Goal: Task Accomplishment & Management: Manage account settings

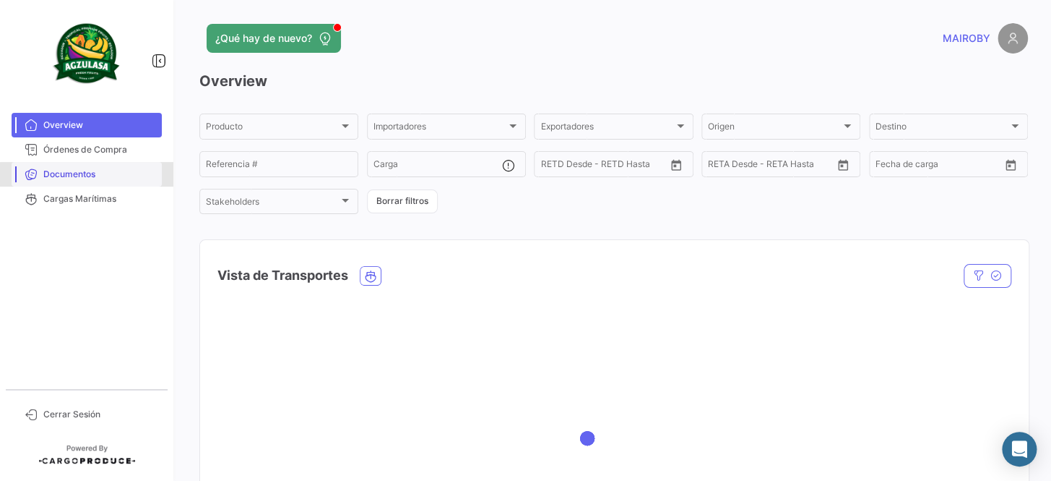
click at [126, 176] on span "Documentos" at bounding box center [99, 174] width 113 height 13
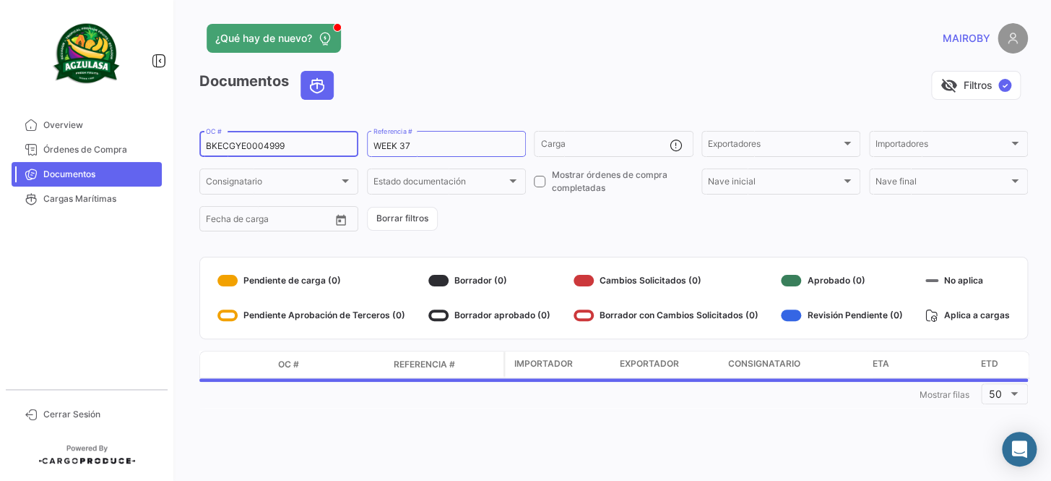
drag, startPoint x: 307, startPoint y: 145, endPoint x: 184, endPoint y: 158, distance: 124.3
click at [184, 158] on div "¿Qué hay de nuevo? [PERSON_NAME] Documentos visibility_off Filtros ✓ BKECGYE000…" at bounding box center [613, 240] width 875 height 481
paste input "2311844890"
type input "2311844890"
click at [568, 210] on form "2311844890 OC # WEEK 37 Referencia # Carga Exportadores Exportadores Importador…" at bounding box center [613, 181] width 829 height 105
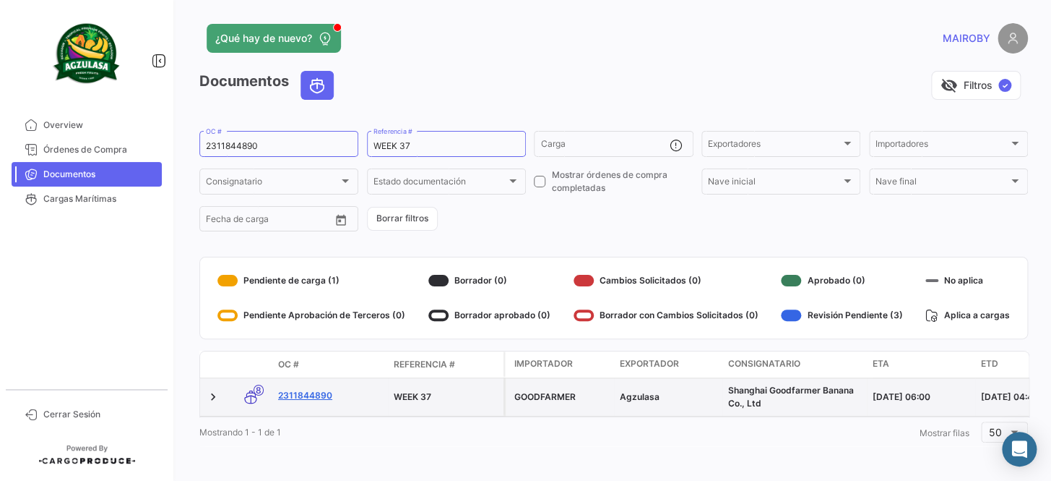
click at [316, 394] on link "2311844890" at bounding box center [330, 395] width 104 height 13
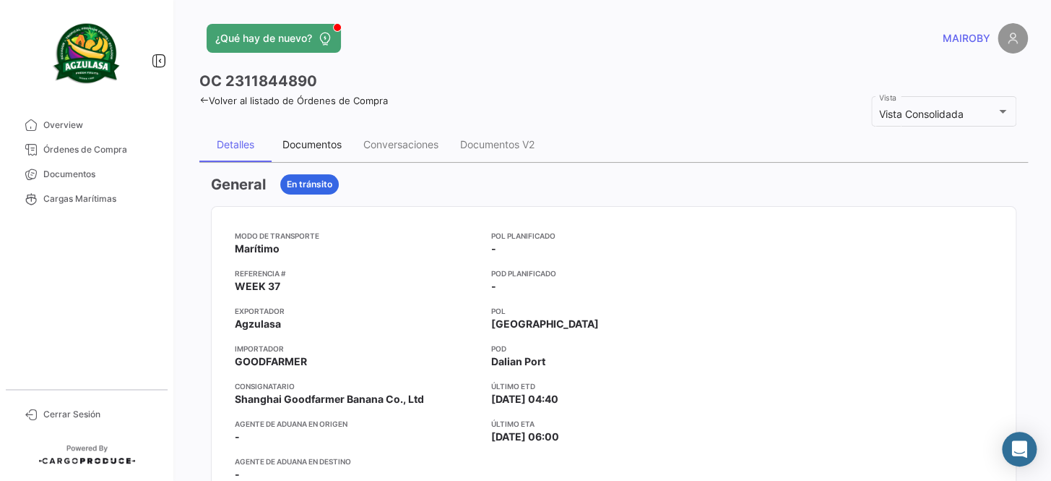
click at [330, 139] on div "Documentos" at bounding box center [312, 144] width 59 height 12
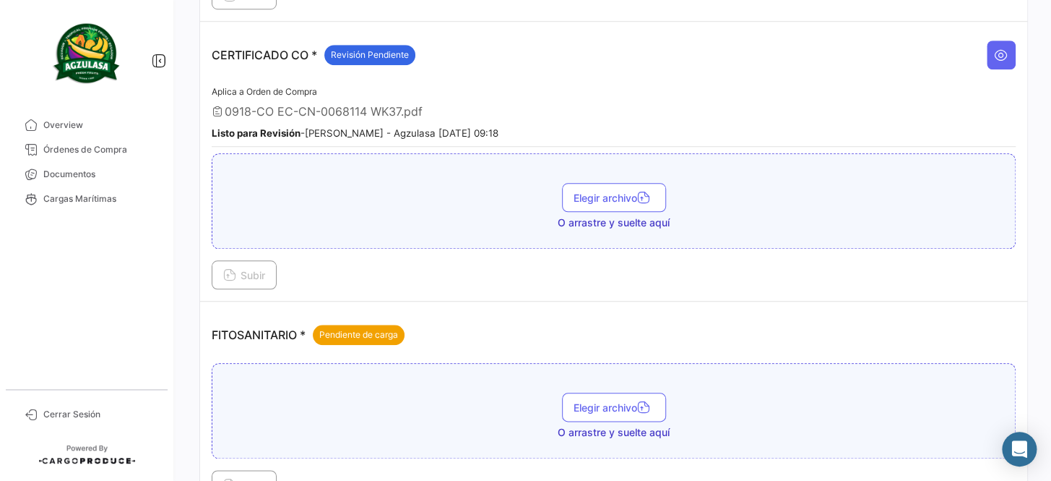
scroll to position [525, 0]
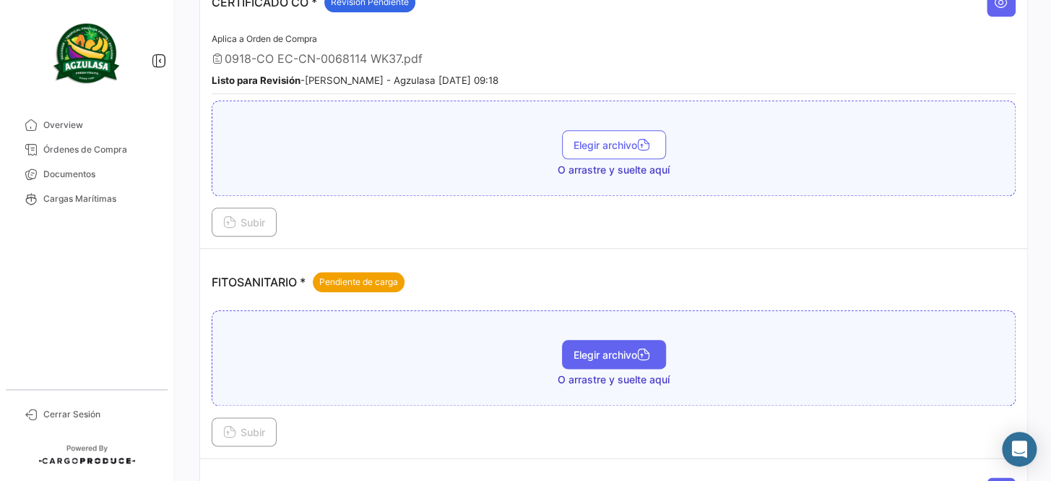
click at [592, 348] on span "Elegir archivo" at bounding box center [614, 354] width 81 height 12
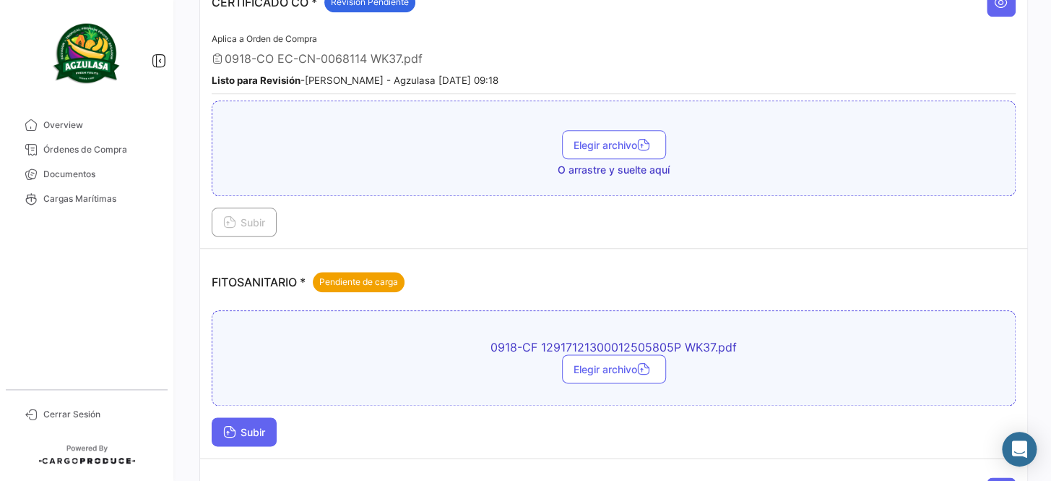
click at [252, 426] on span "Subir" at bounding box center [244, 432] width 42 height 12
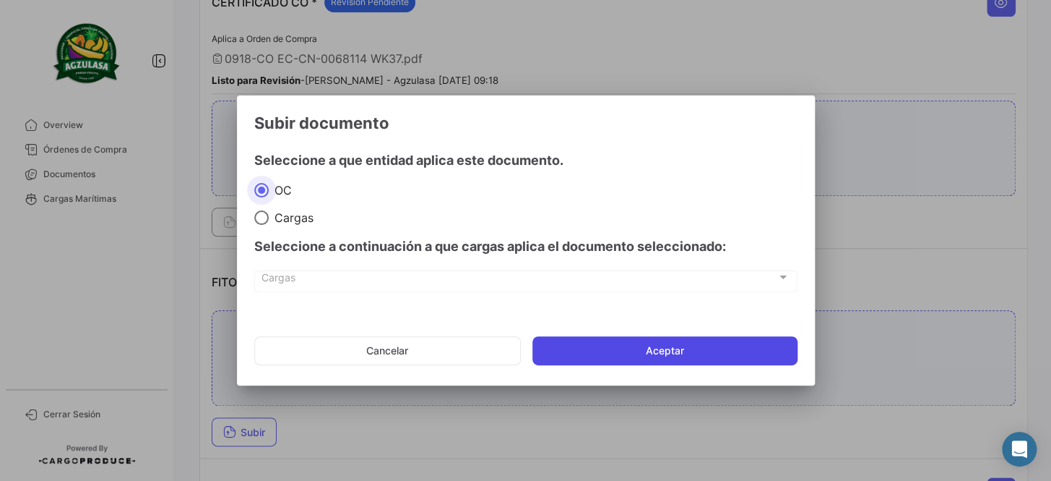
click at [620, 353] on button "Aceptar" at bounding box center [665, 350] width 265 height 29
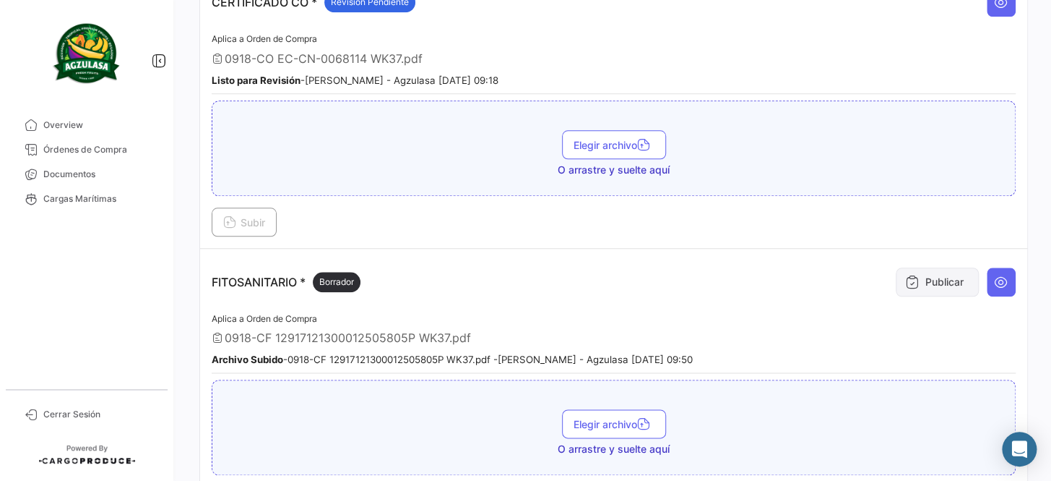
click at [946, 274] on button "Publicar" at bounding box center [937, 281] width 83 height 29
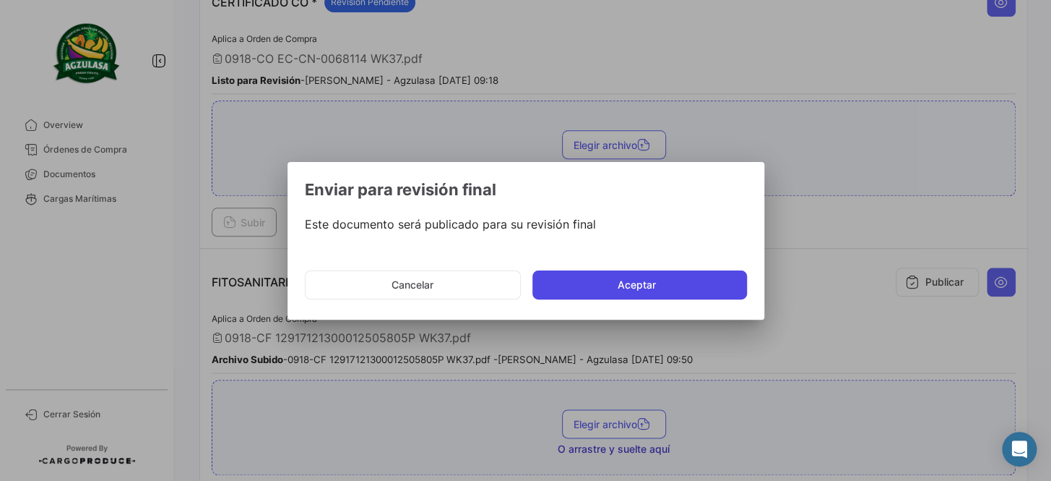
click at [631, 284] on button "Aceptar" at bounding box center [640, 284] width 215 height 29
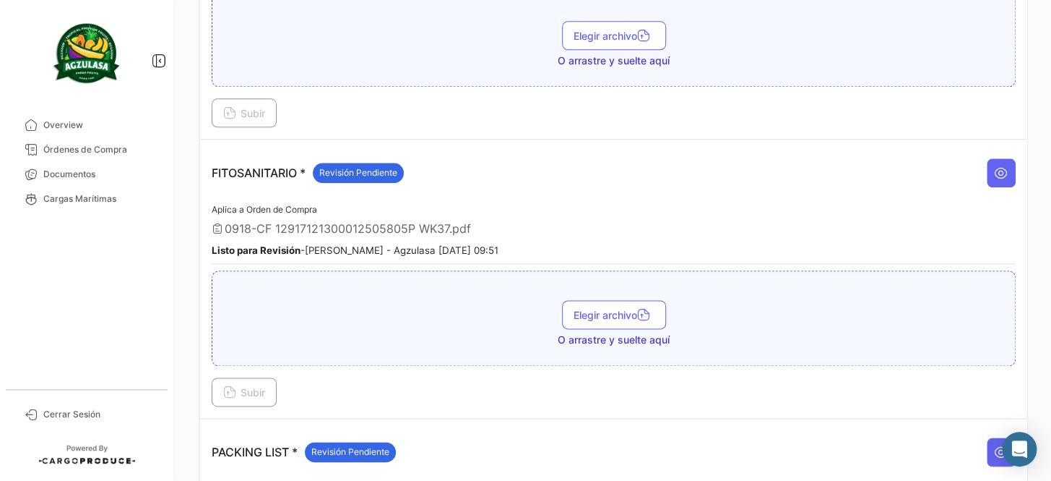
scroll to position [657, 0]
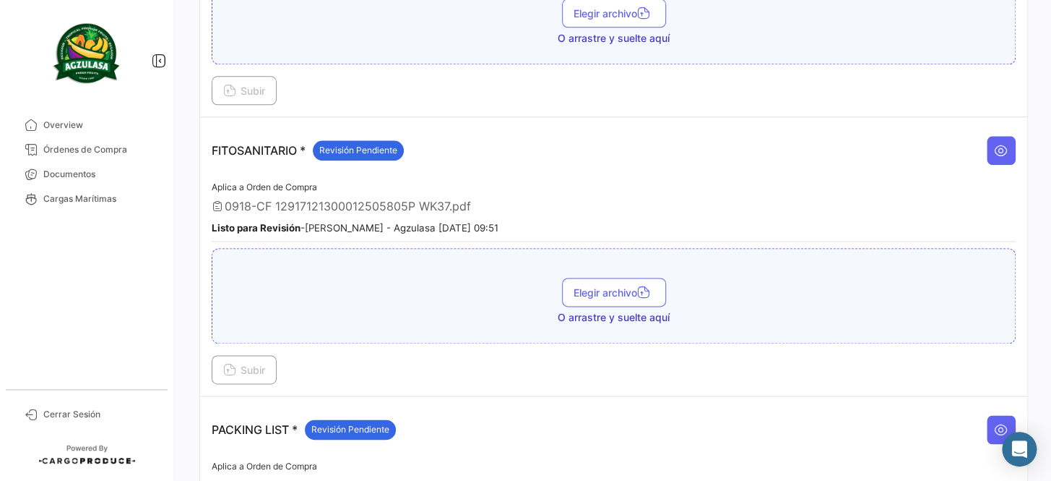
click at [629, 286] on span "Elegir archivo" at bounding box center [614, 292] width 81 height 12
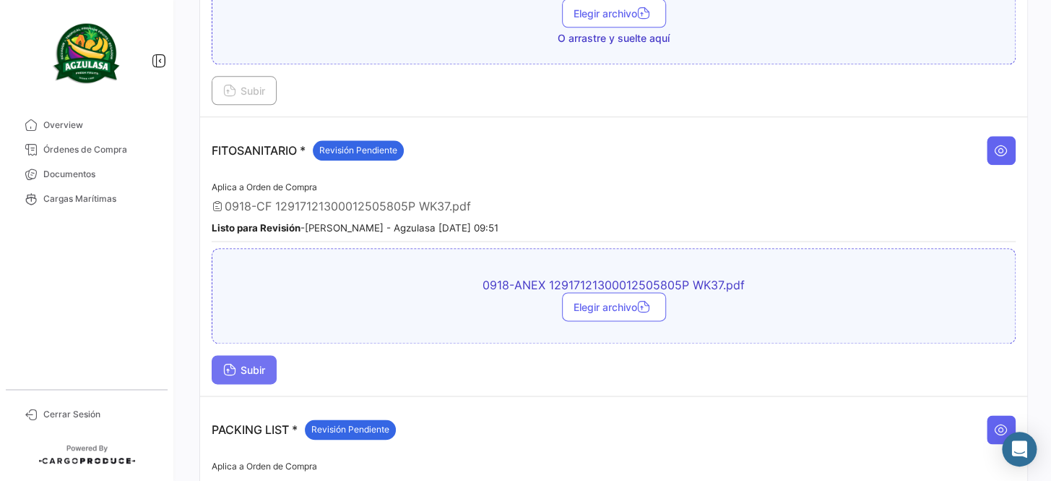
click at [247, 364] on span "Subir" at bounding box center [244, 370] width 42 height 12
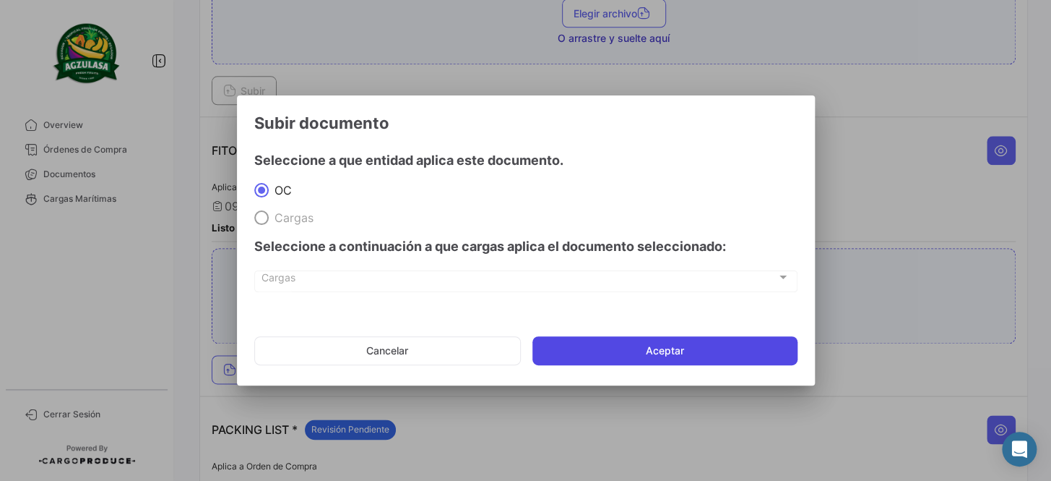
click at [593, 348] on button "Aceptar" at bounding box center [665, 350] width 265 height 29
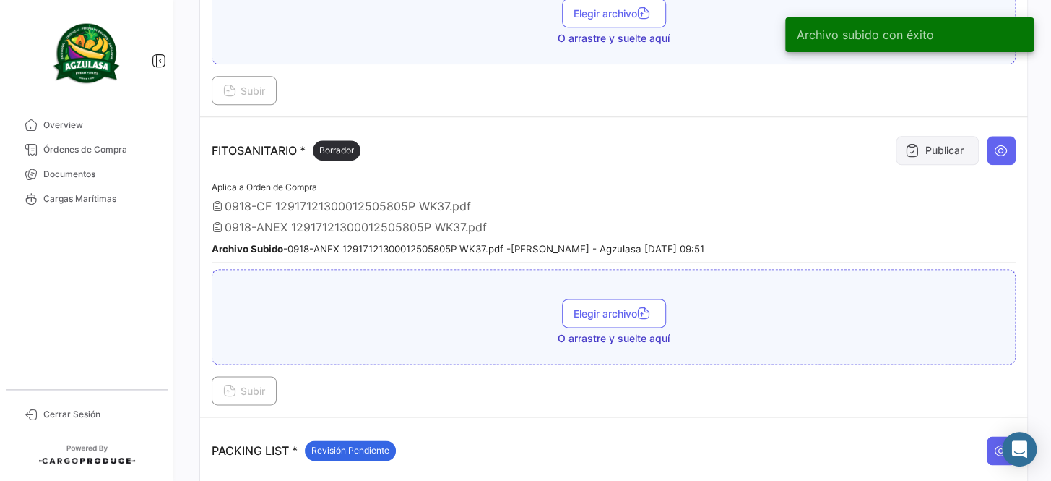
click at [932, 137] on button "Publicar" at bounding box center [937, 150] width 83 height 29
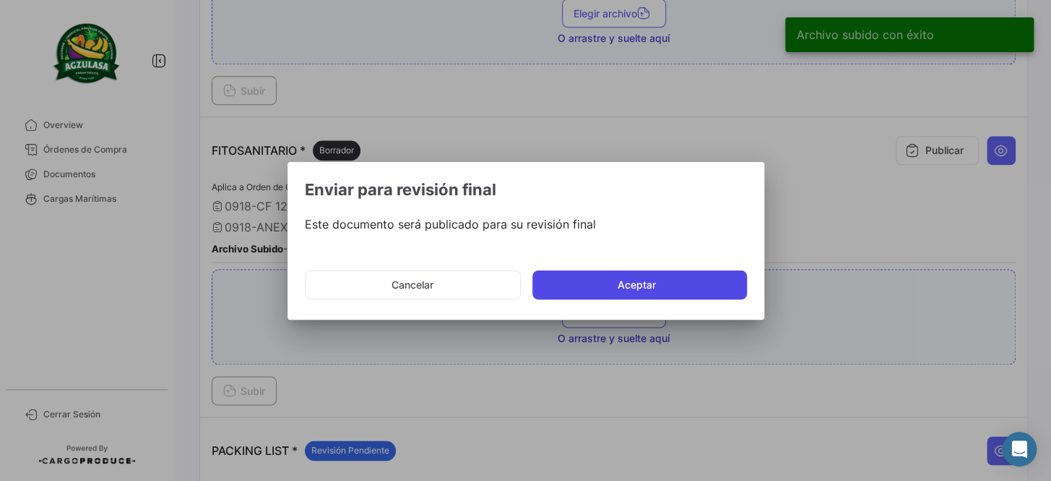
click at [585, 281] on button "Aceptar" at bounding box center [640, 284] width 215 height 29
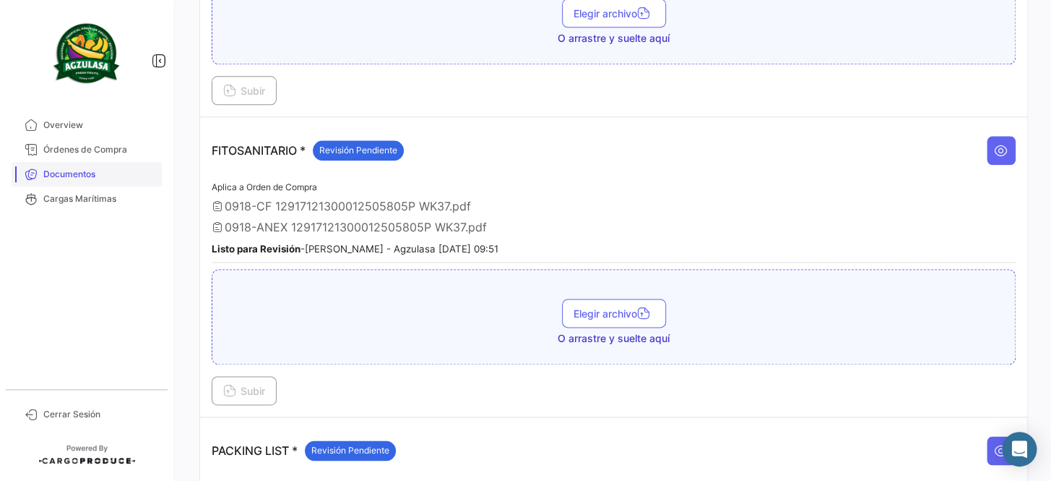
click at [100, 173] on span "Documentos" at bounding box center [99, 174] width 113 height 13
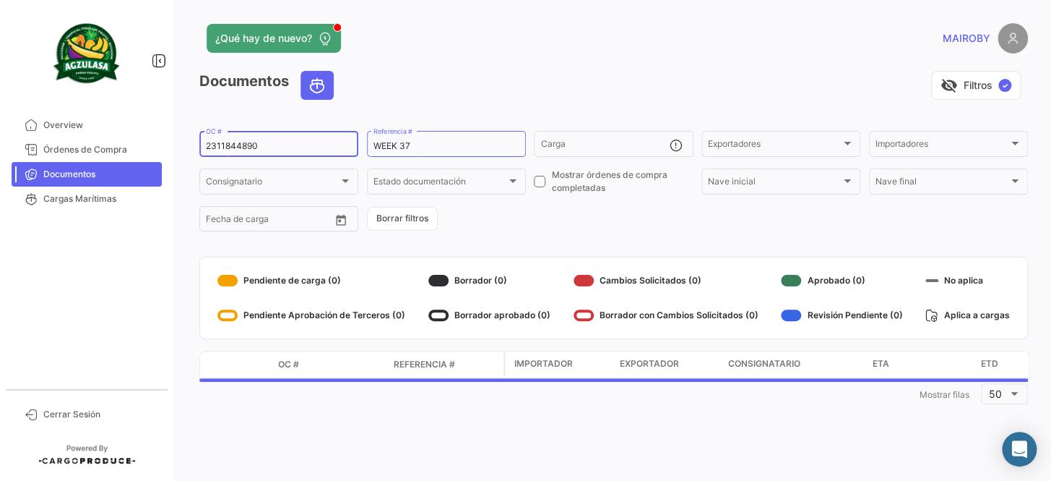
drag, startPoint x: 280, startPoint y: 149, endPoint x: 193, endPoint y: 155, distance: 87.6
click at [193, 155] on div "¿Qué hay de nuevo? [PERSON_NAME] Documentos visibility_off Filtros ✓ 2311844890…" at bounding box center [613, 240] width 875 height 481
paste input "BKECGYE0004999"
type input "BKECGYE0004999"
click at [561, 222] on form "BKECGYE0004999 OC # WEEK 37 Referencia # Carga Exportadores Exportadores Import…" at bounding box center [613, 181] width 829 height 105
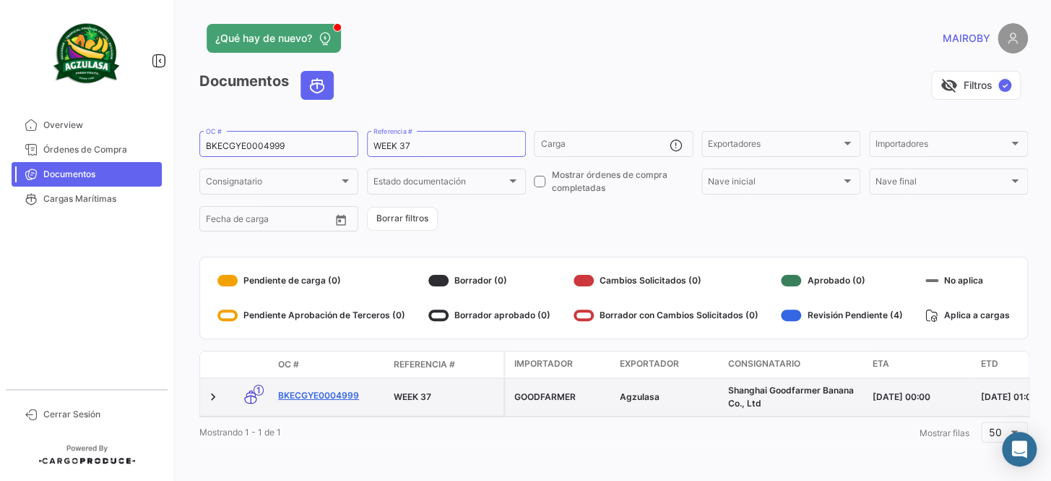
click at [310, 392] on link "BKECGYE0004999" at bounding box center [330, 395] width 104 height 13
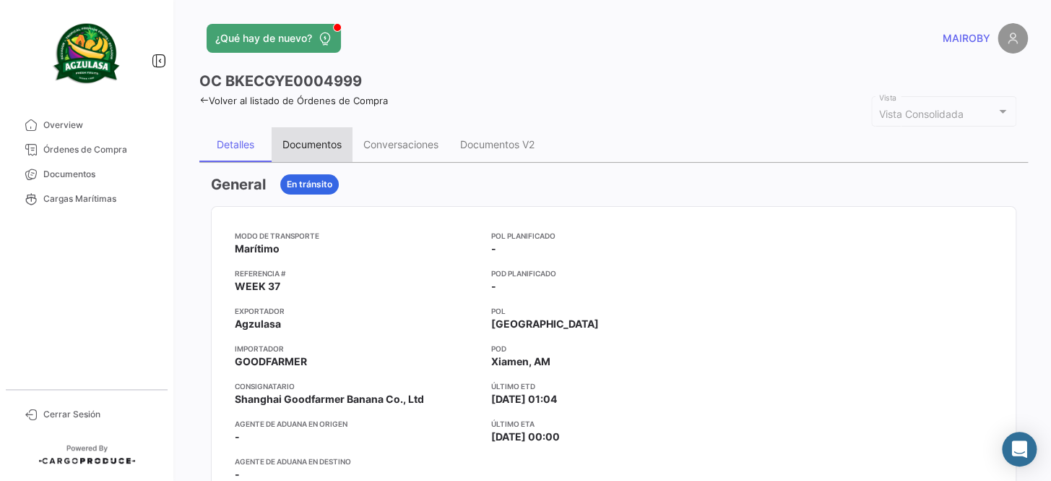
click at [325, 150] on div "Documentos" at bounding box center [312, 144] width 59 height 12
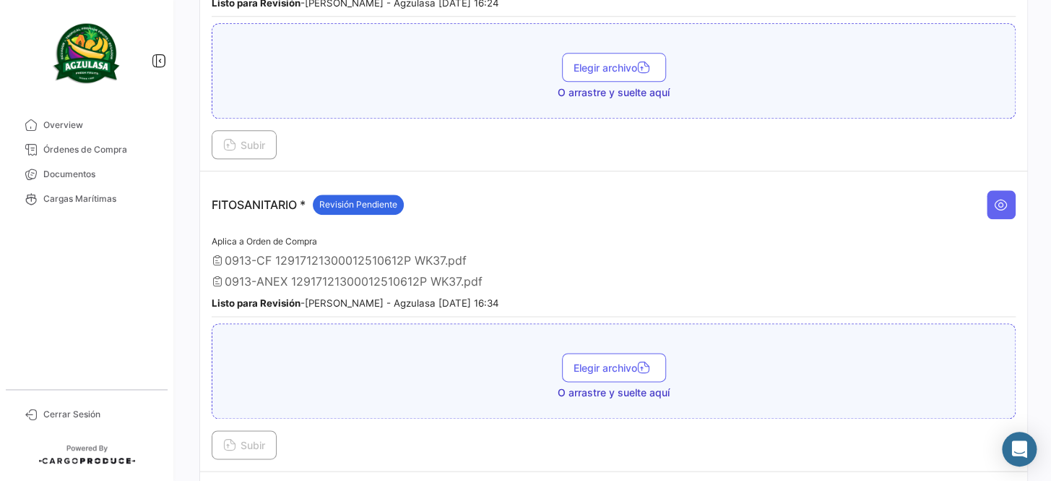
scroll to position [657, 0]
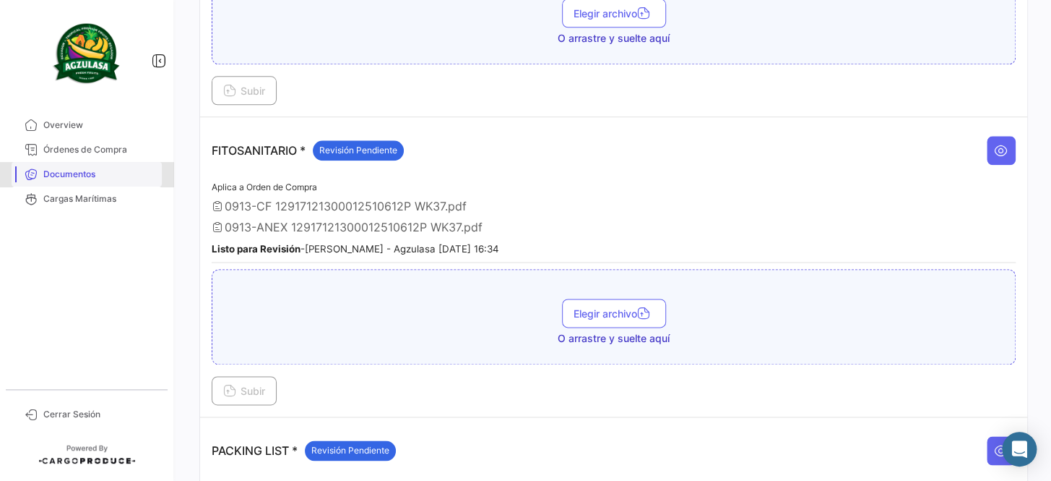
click at [113, 180] on link "Documentos" at bounding box center [87, 174] width 150 height 25
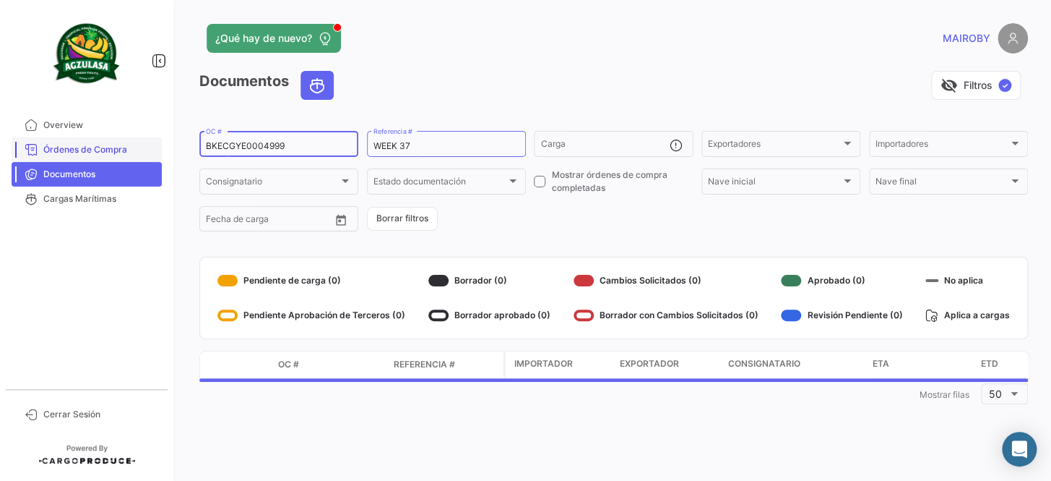
drag, startPoint x: 324, startPoint y: 146, endPoint x: 141, endPoint y: 153, distance: 183.7
click at [141, 153] on mat-sidenav-container "Overview Órdenes de Compra Documentos Cargas Marítimas Cerrar Sesión ¿Qué hay d…" at bounding box center [525, 240] width 1051 height 481
paste input "8"
type input "BKECGYE0004998"
click at [522, 203] on form "BKECGYE0004998 OC # WEEK 37 Referencia # Carga Exportadores Exportadores Import…" at bounding box center [613, 181] width 829 height 105
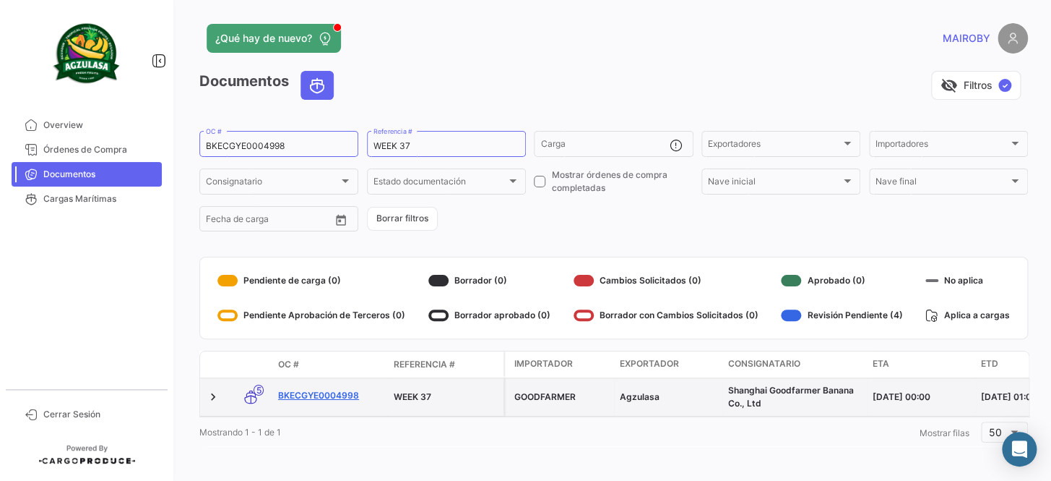
click at [342, 390] on link "BKECGYE0004998" at bounding box center [330, 395] width 104 height 13
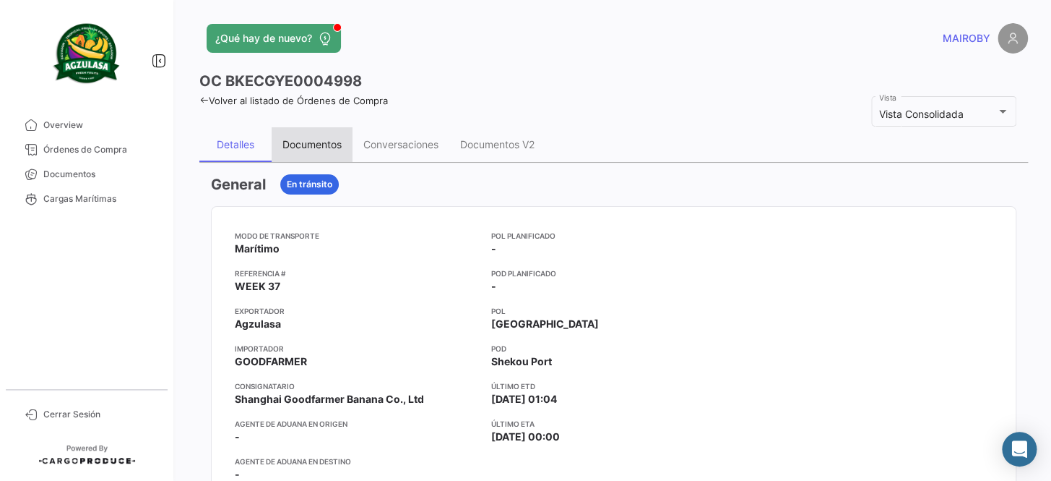
click at [330, 146] on div "Documentos" at bounding box center [312, 144] width 59 height 12
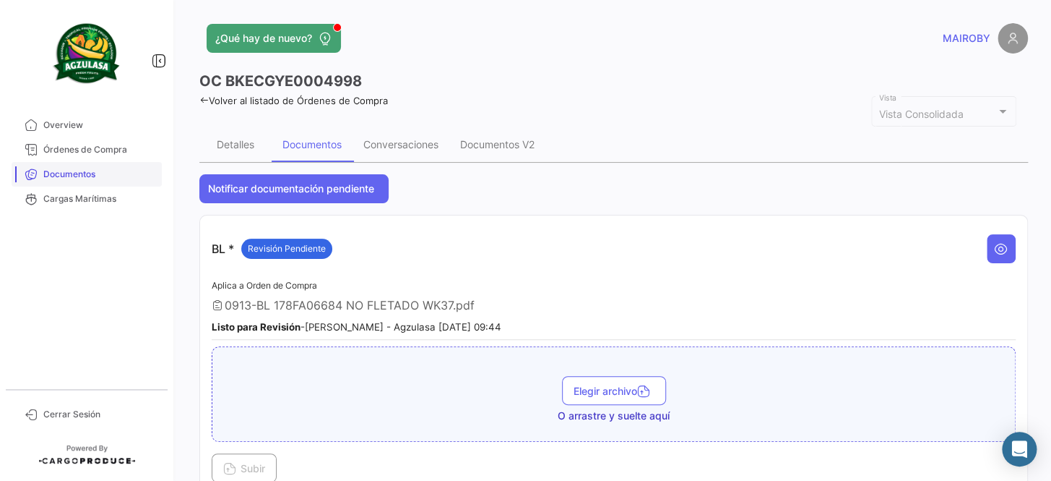
click at [108, 171] on span "Documentos" at bounding box center [99, 174] width 113 height 13
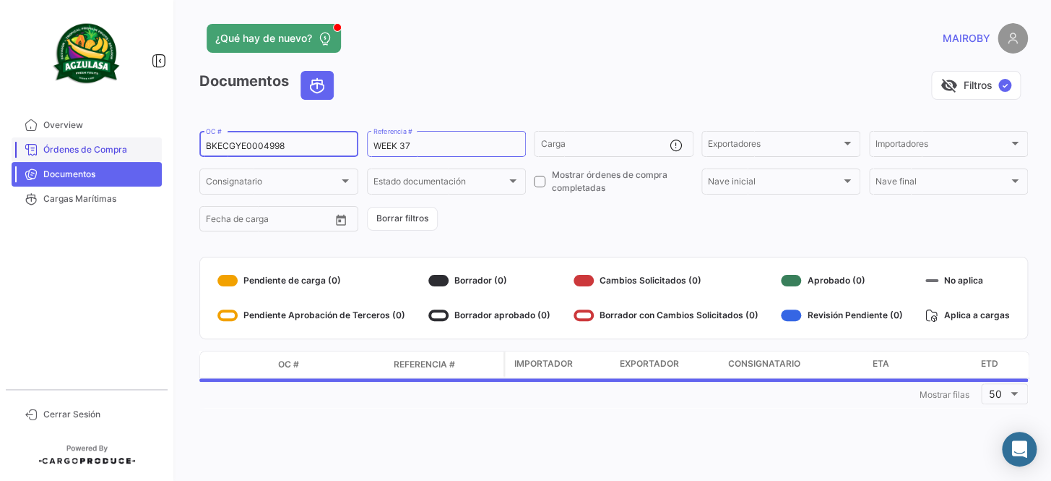
drag, startPoint x: 304, startPoint y: 142, endPoint x: 152, endPoint y: 140, distance: 151.1
click at [152, 140] on mat-sidenav-container "Overview Órdenes de Compra Documentos Cargas Marítimas Cerrar Sesión ¿Qué hay d…" at bounding box center [525, 240] width 1051 height 481
paste input "EBKG14204179"
type input "EBKG14204179"
drag, startPoint x: 424, startPoint y: 145, endPoint x: 406, endPoint y: 145, distance: 18.1
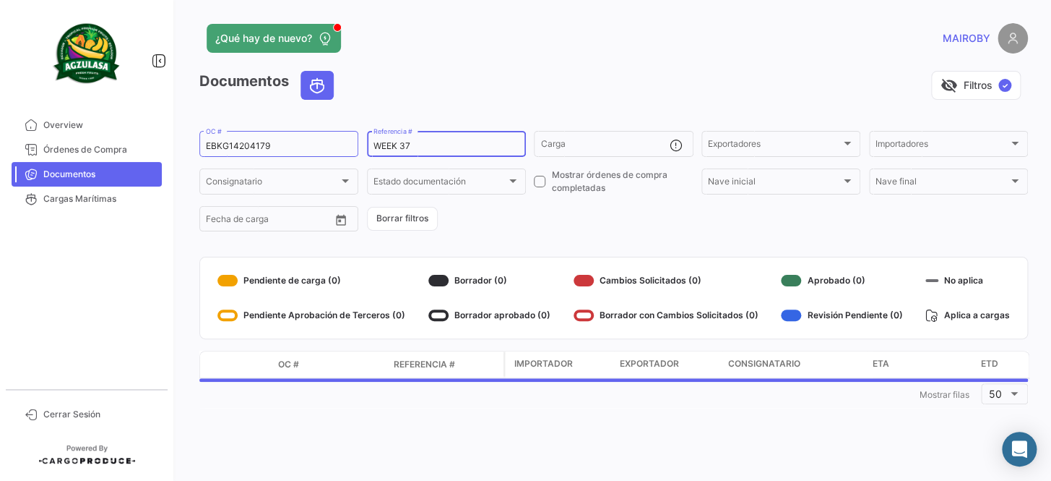
click at [406, 145] on input "WEEK 37" at bounding box center [447, 146] width 146 height 10
type input "WEEK 38"
click at [601, 225] on form "EBKG14204179 OC # WEEK 38 Referencia # Carga Exportadores Exportadores Importad…" at bounding box center [613, 181] width 829 height 105
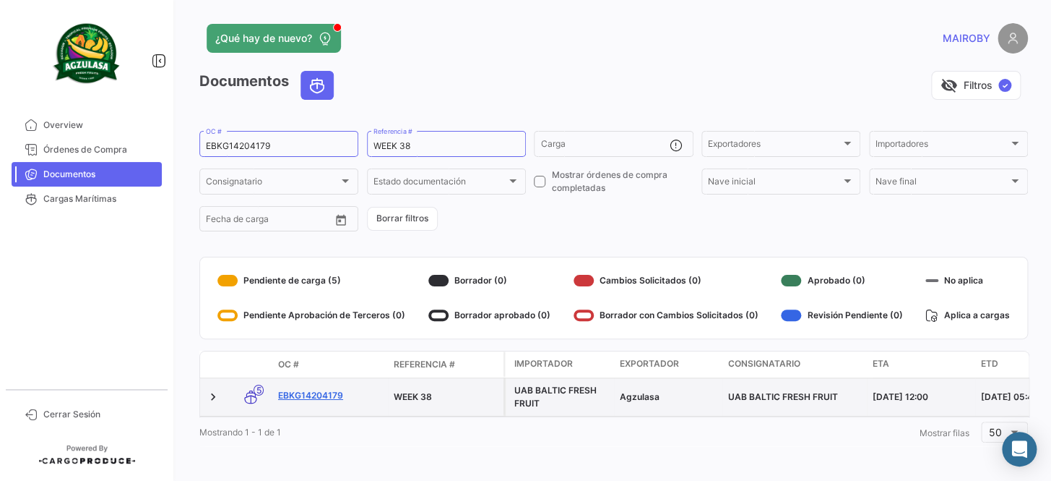
click at [308, 399] on link "EBKG14204179" at bounding box center [330, 395] width 104 height 13
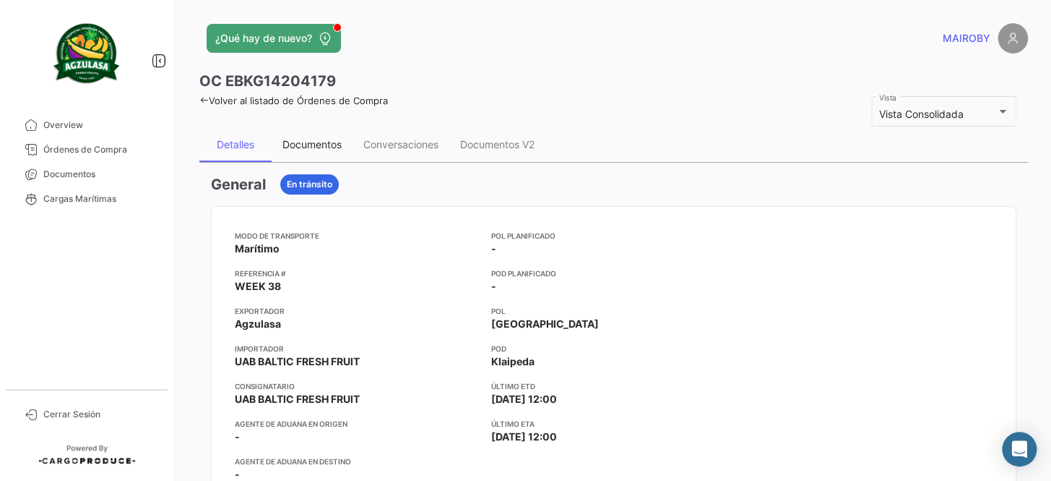
click at [308, 145] on div "Documentos" at bounding box center [312, 144] width 59 height 12
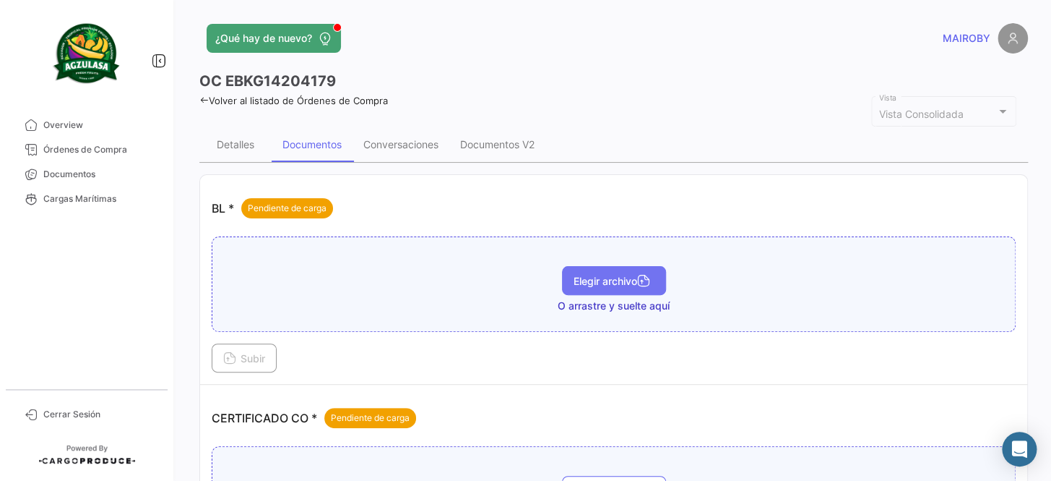
click at [611, 276] on span "Elegir archivo" at bounding box center [614, 281] width 81 height 12
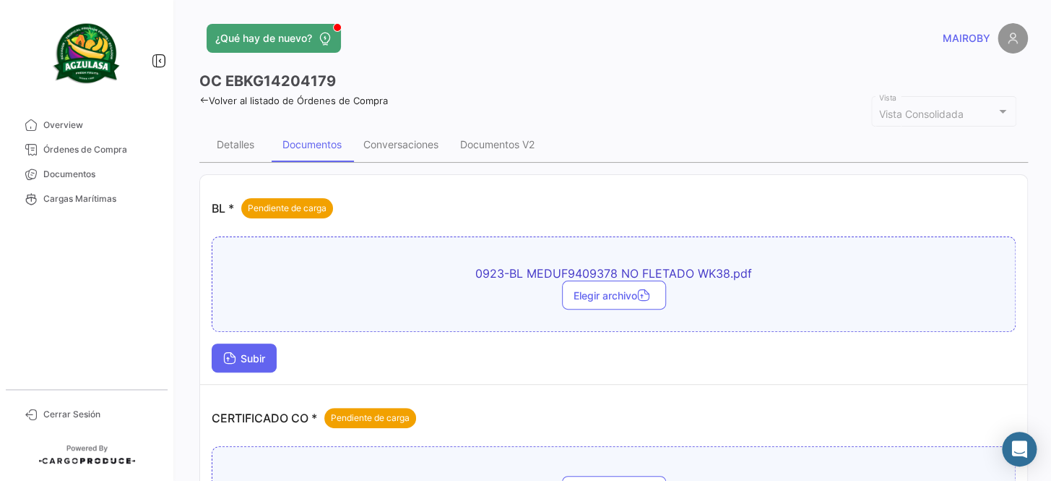
click at [257, 353] on span "Subir" at bounding box center [244, 358] width 42 height 12
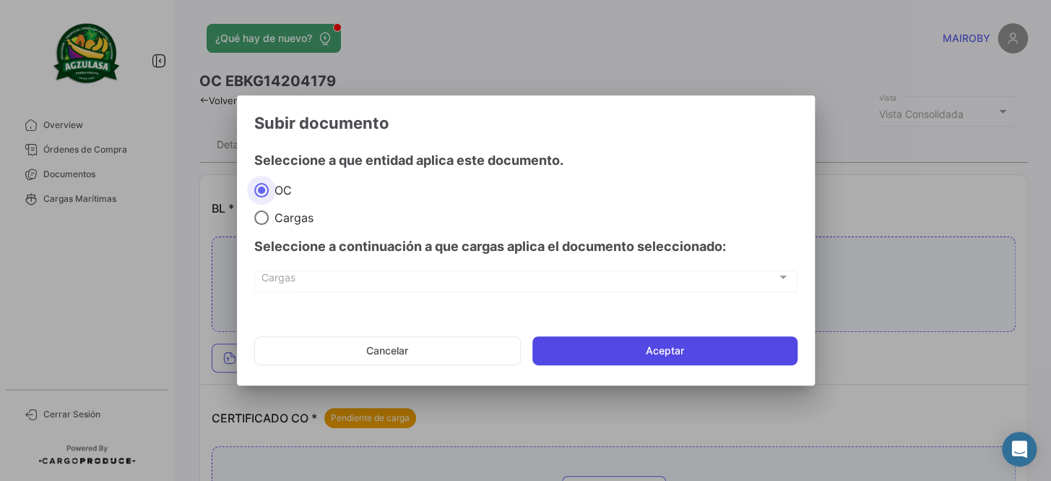
click at [659, 346] on button "Aceptar" at bounding box center [665, 350] width 265 height 29
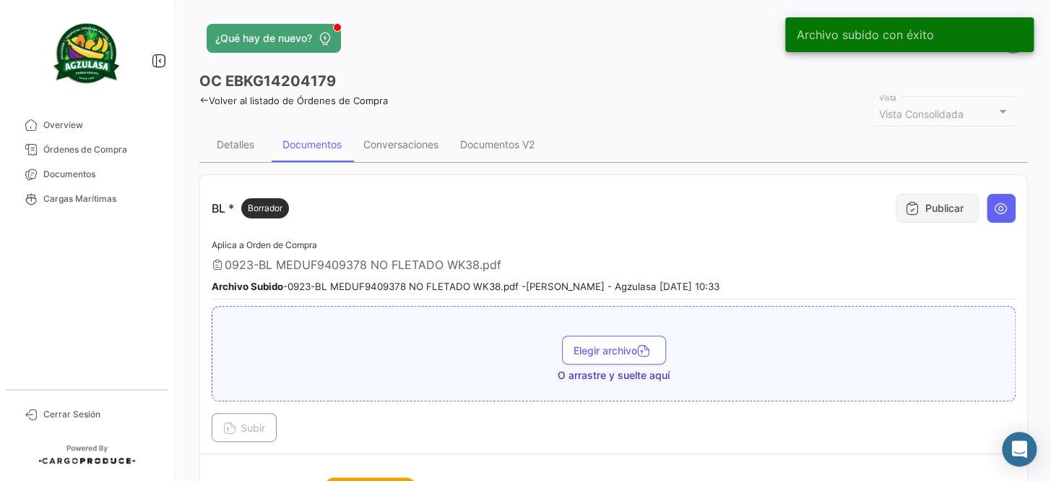
click at [953, 212] on button "Publicar" at bounding box center [937, 208] width 83 height 29
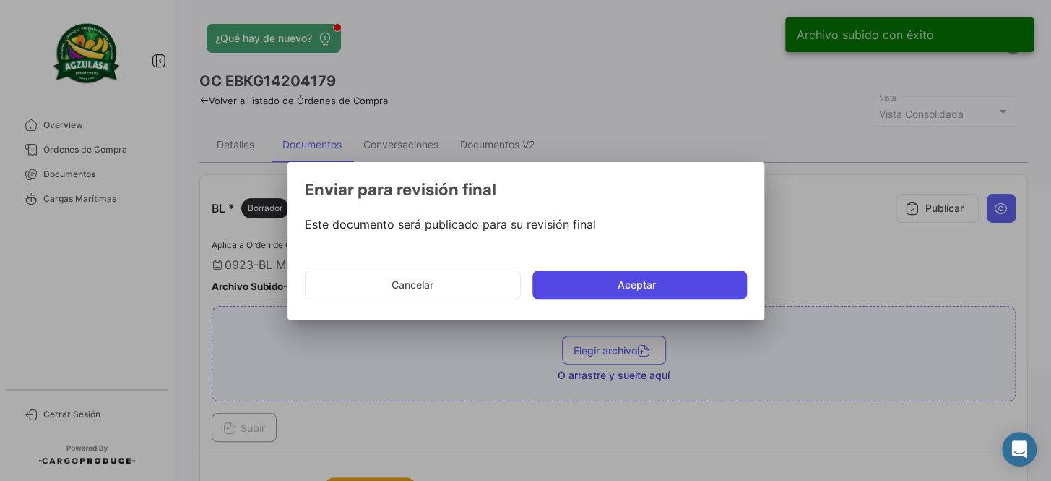
click at [632, 285] on button "Aceptar" at bounding box center [640, 284] width 215 height 29
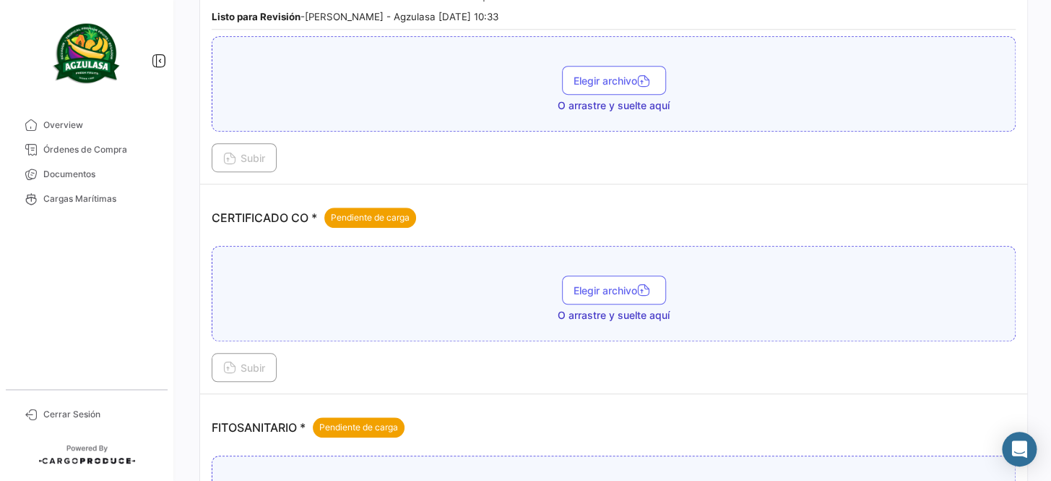
scroll to position [328, 0]
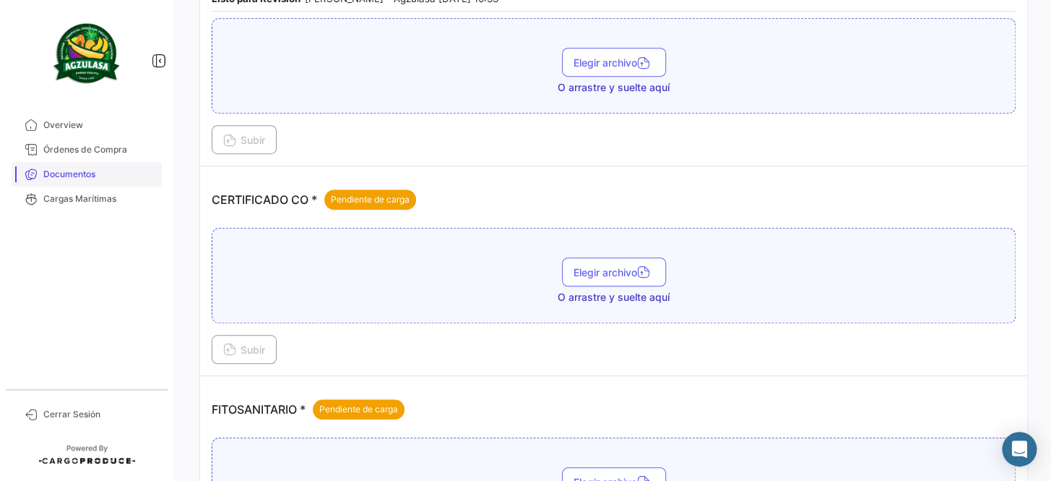
drag, startPoint x: 129, startPoint y: 170, endPoint x: 137, endPoint y: 166, distance: 9.4
click at [128, 170] on span "Documentos" at bounding box center [99, 174] width 113 height 13
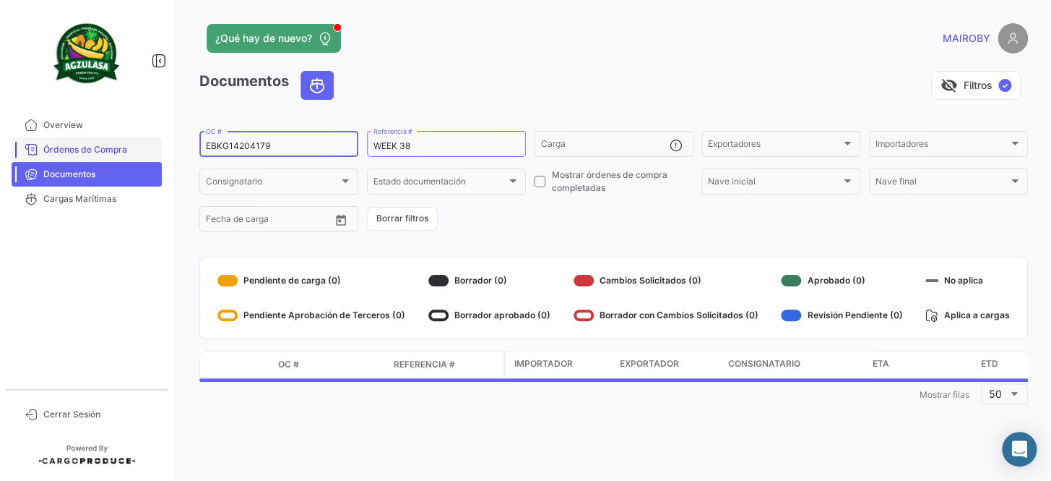
drag, startPoint x: 304, startPoint y: 145, endPoint x: 137, endPoint y: 145, distance: 166.2
click at [137, 145] on mat-sidenav-container "Overview Órdenes de Compra Documentos Cargas Marítimas Cerrar Sesión ¿Qué hay d…" at bounding box center [525, 240] width 1051 height 481
paste input "25939794"
type input "259397949"
click at [559, 214] on form "259397949 OC # WEEK 38 Referencia # Carga Exportadores Exportadores Importadore…" at bounding box center [613, 181] width 829 height 105
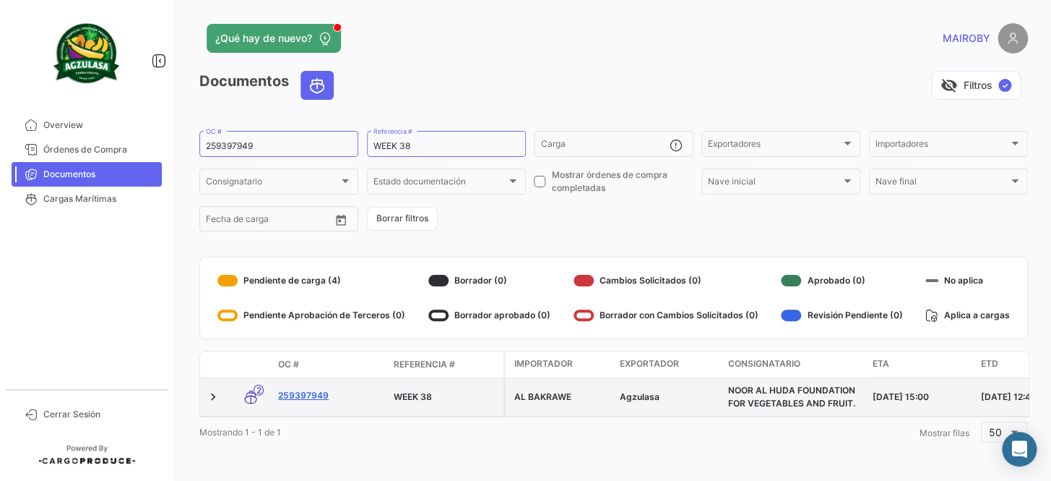
scroll to position [9, 0]
click at [315, 389] on link "259397949" at bounding box center [330, 395] width 104 height 13
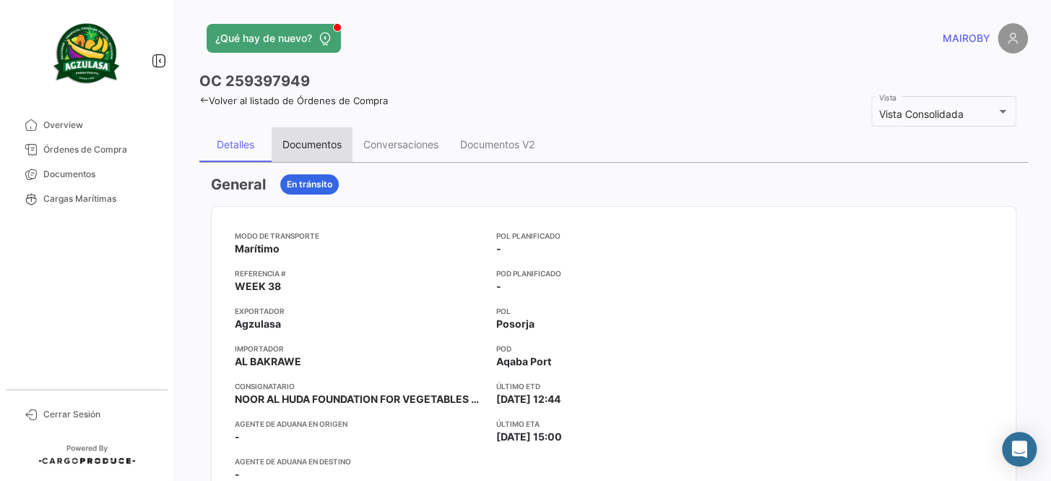
click at [296, 145] on div "Documentos" at bounding box center [312, 144] width 59 height 12
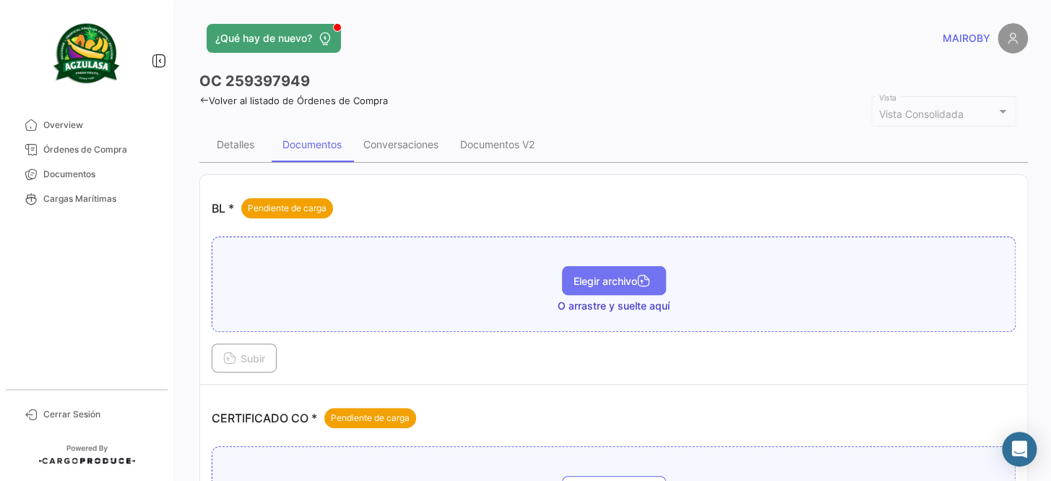
click at [601, 287] on button "Elegir archivo" at bounding box center [614, 280] width 104 height 29
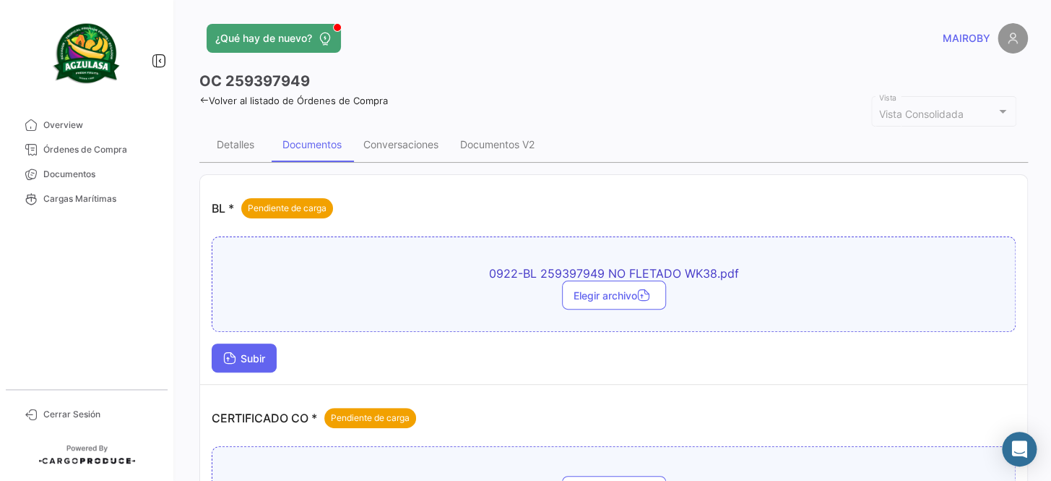
click at [241, 361] on span "Subir" at bounding box center [244, 358] width 42 height 12
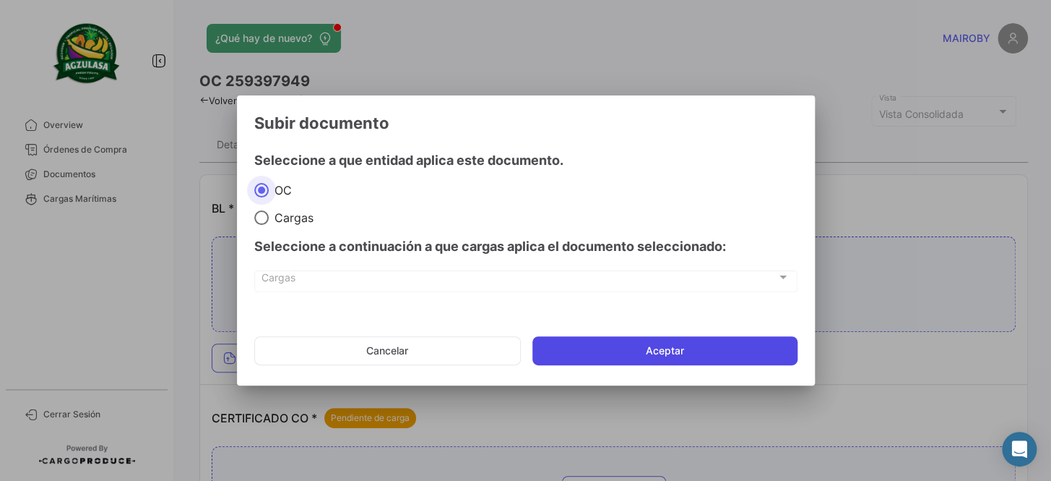
click at [643, 355] on button "Aceptar" at bounding box center [665, 350] width 265 height 29
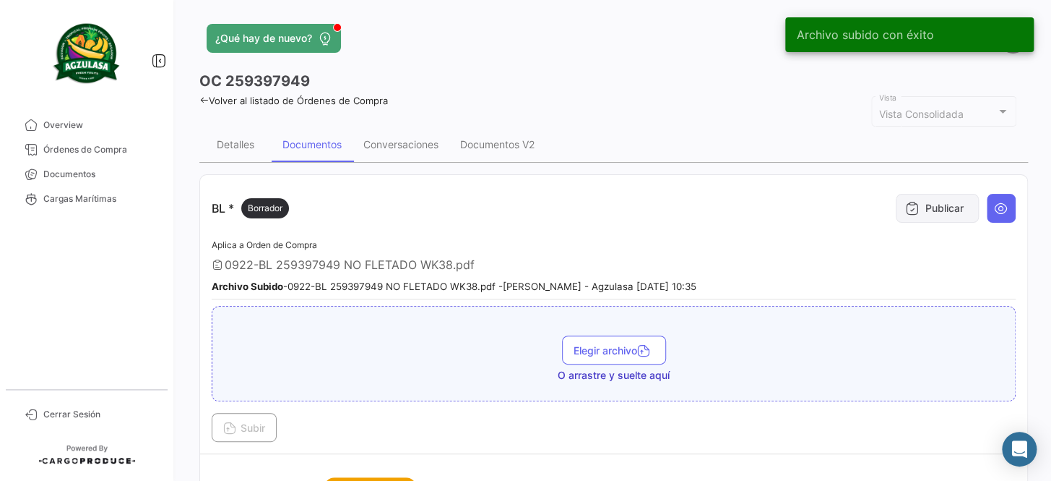
click at [919, 197] on button "Publicar" at bounding box center [937, 208] width 83 height 29
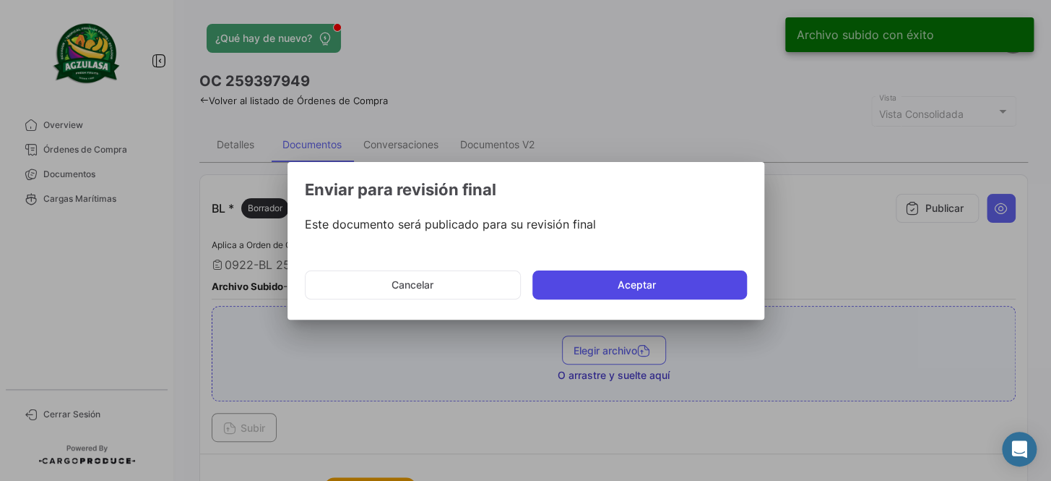
click at [679, 275] on button "Aceptar" at bounding box center [640, 284] width 215 height 29
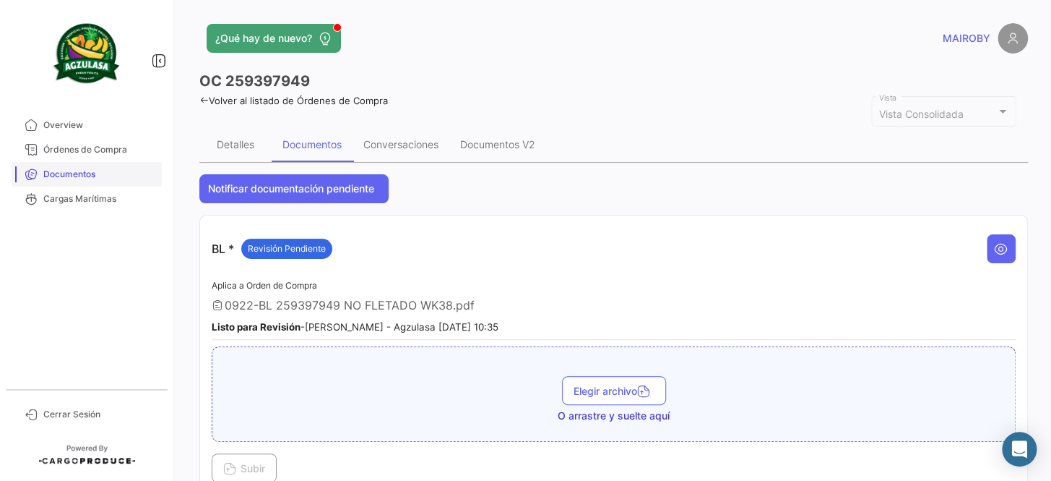
click at [103, 165] on link "Documentos" at bounding box center [87, 174] width 150 height 25
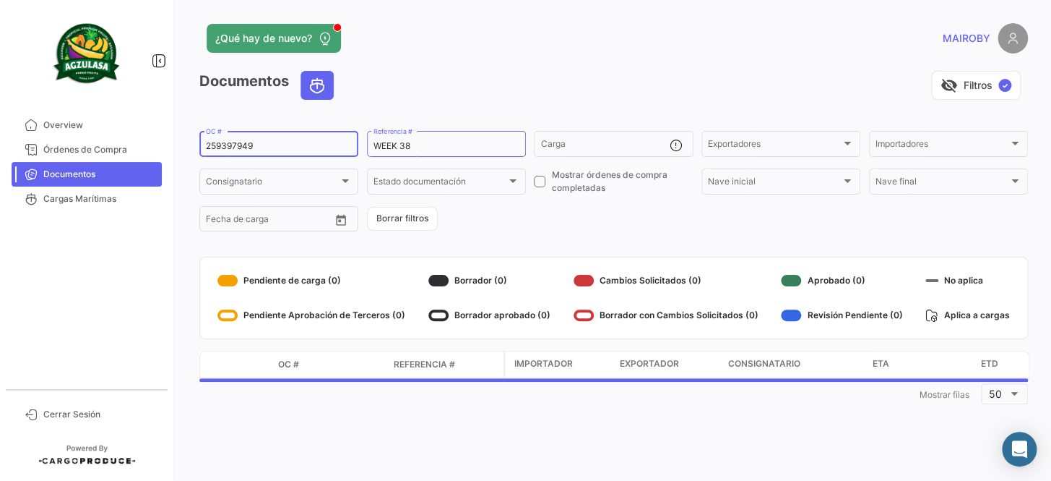
drag, startPoint x: 266, startPoint y: 143, endPoint x: 170, endPoint y: 145, distance: 96.1
click at [170, 145] on mat-sidenav-container "Overview Órdenes de Compra Documentos Cargas Marítimas Cerrar Sesión ¿Qué hay d…" at bounding box center [525, 240] width 1051 height 481
paste input "GQL04144"
type input "GQL0414449"
click at [614, 224] on form "GQL0414449 OC # WEEK 38 Referencia # Carga Exportadores Exportadores Importador…" at bounding box center [613, 181] width 829 height 105
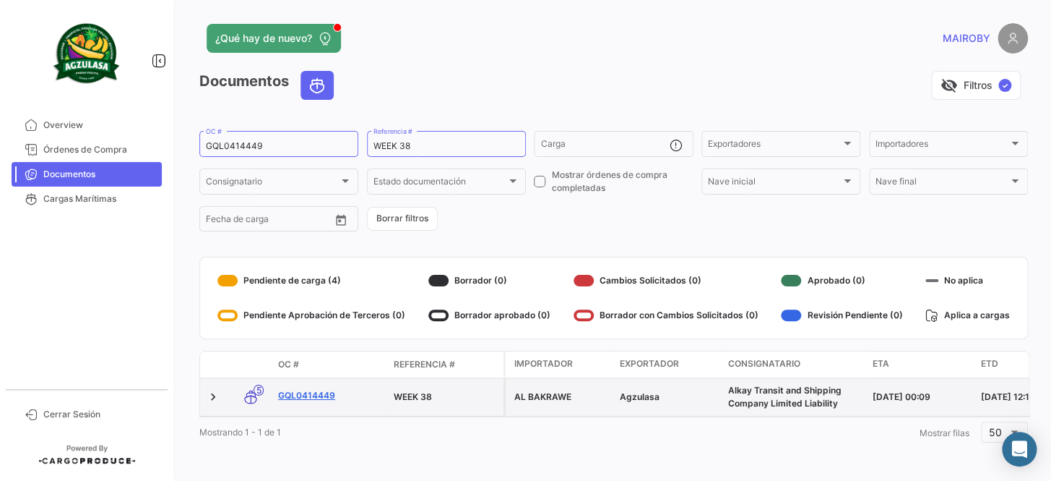
click at [310, 394] on link "GQL0414449" at bounding box center [330, 395] width 104 height 13
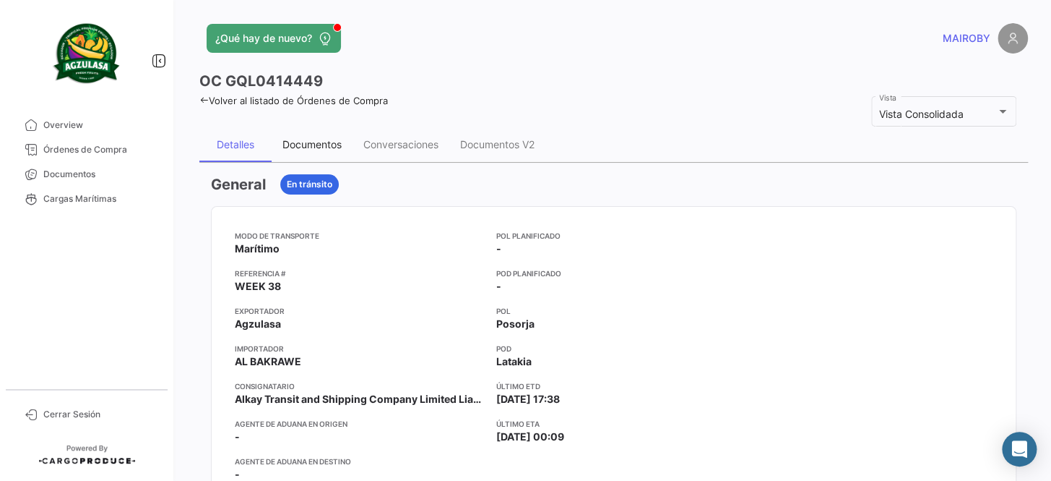
click at [313, 145] on div "Documentos" at bounding box center [312, 144] width 59 height 12
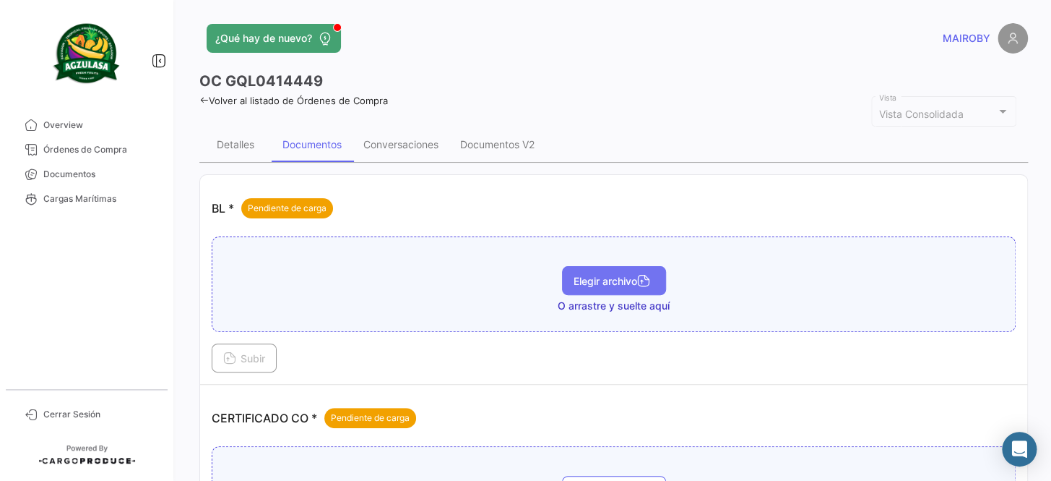
click at [612, 278] on span "Elegir archivo" at bounding box center [614, 281] width 81 height 12
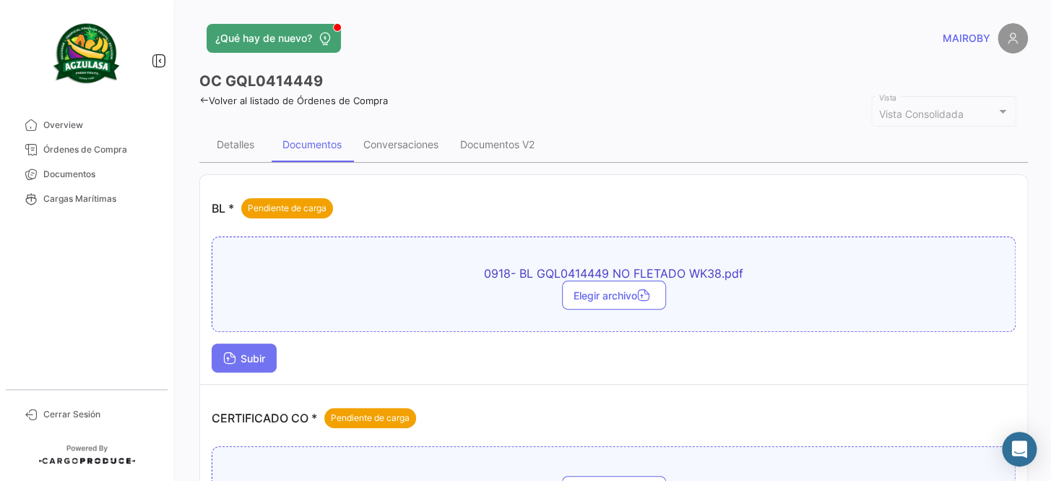
click at [244, 354] on span "Subir" at bounding box center [244, 358] width 42 height 12
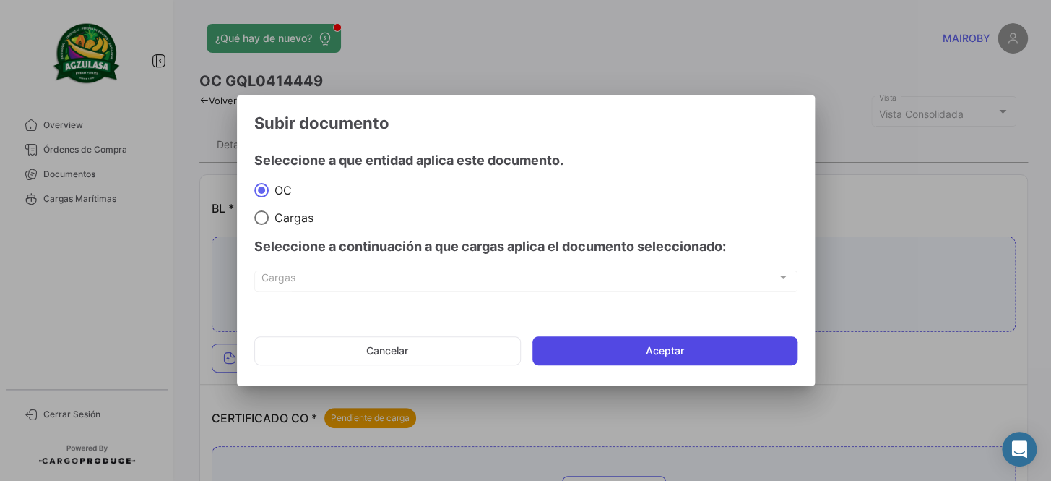
click at [657, 345] on button "Aceptar" at bounding box center [665, 350] width 265 height 29
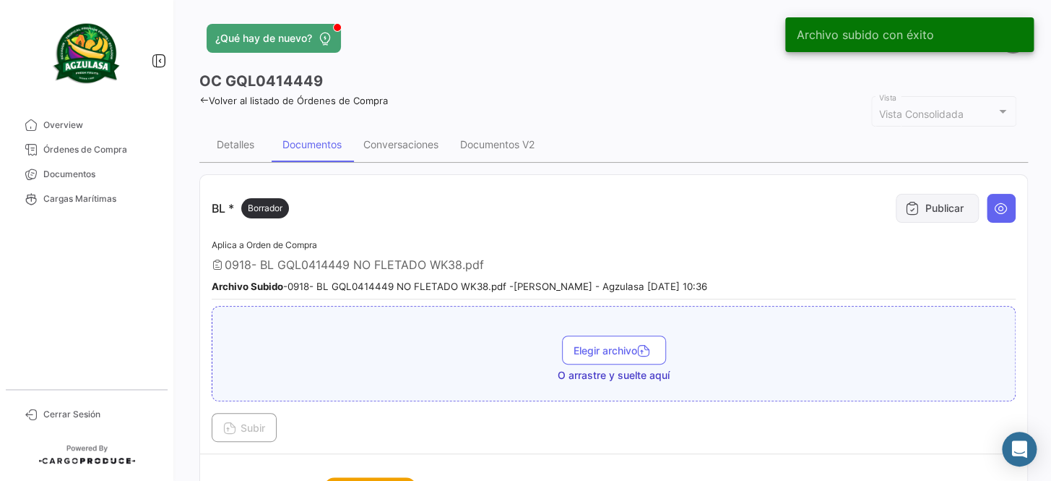
click at [949, 206] on button "Publicar" at bounding box center [937, 208] width 83 height 29
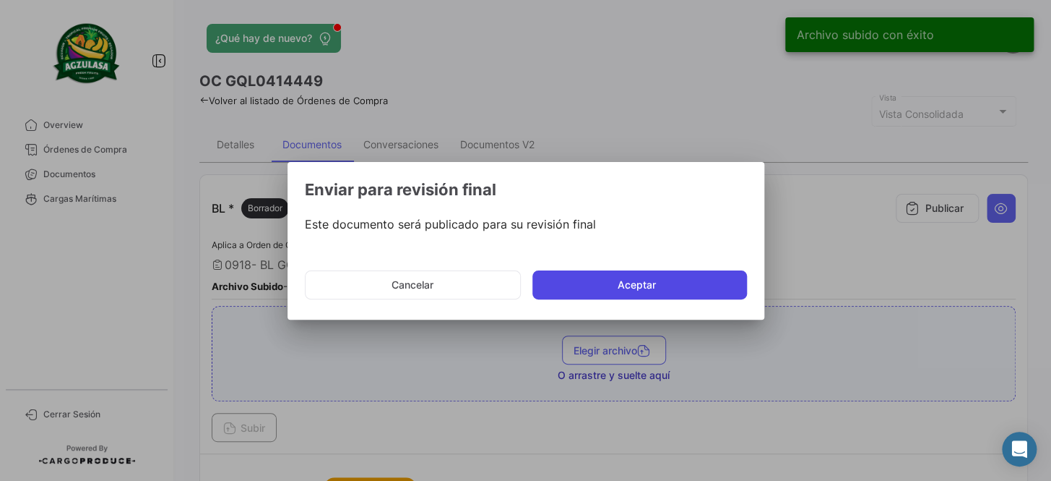
click at [630, 280] on button "Aceptar" at bounding box center [640, 284] width 215 height 29
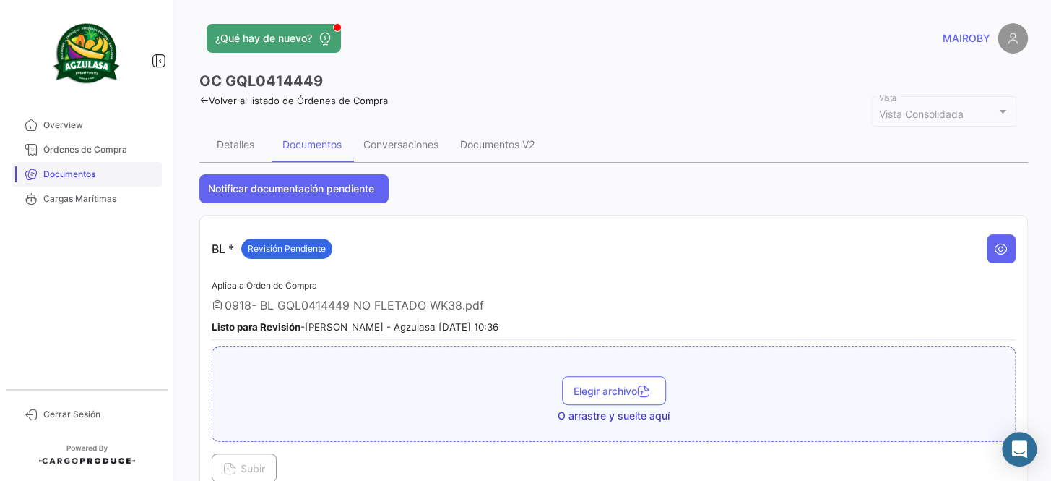
click at [121, 173] on span "Documentos" at bounding box center [99, 174] width 113 height 13
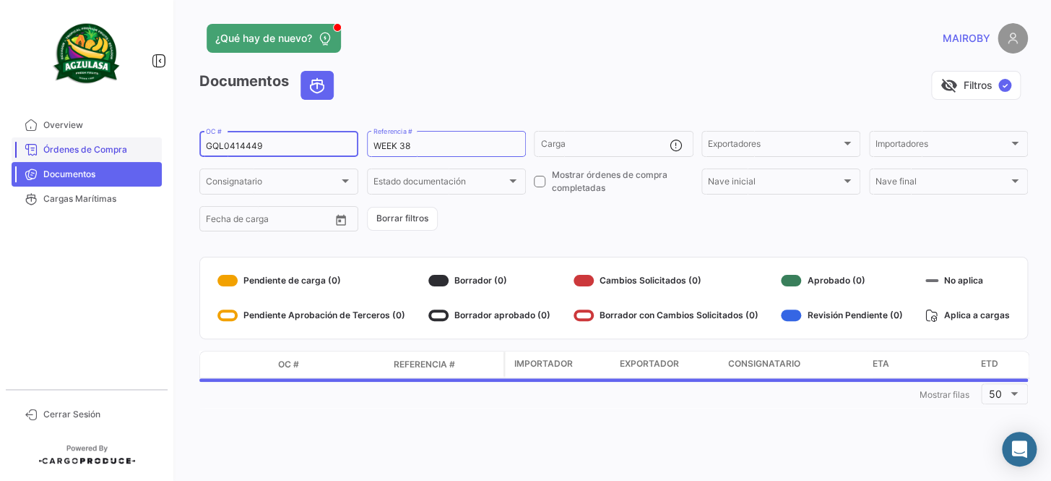
drag, startPoint x: 257, startPoint y: 147, endPoint x: 147, endPoint y: 147, distance: 110.6
click at [147, 147] on mat-sidenav-container "Overview Órdenes de Compra Documentos Cargas Marítimas Cerrar Sesión ¿Qué hay d…" at bounding box center [525, 240] width 1051 height 481
paste input "18566284"
type input "18566284"
click at [525, 226] on form "18566284 OC # WEEK 38 Referencia # Carga Exportadores Exportadores Importadores…" at bounding box center [613, 181] width 829 height 105
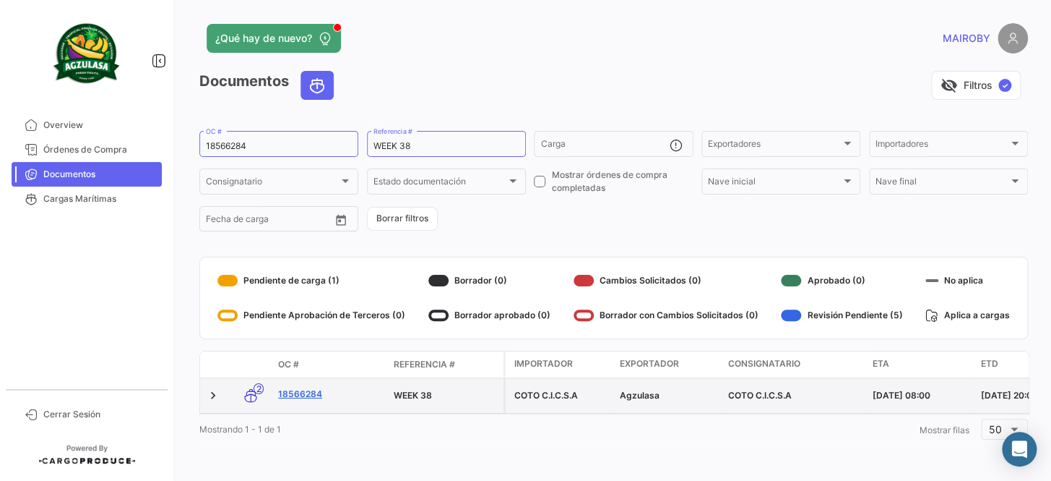
click at [296, 389] on link "18566284" at bounding box center [330, 393] width 104 height 13
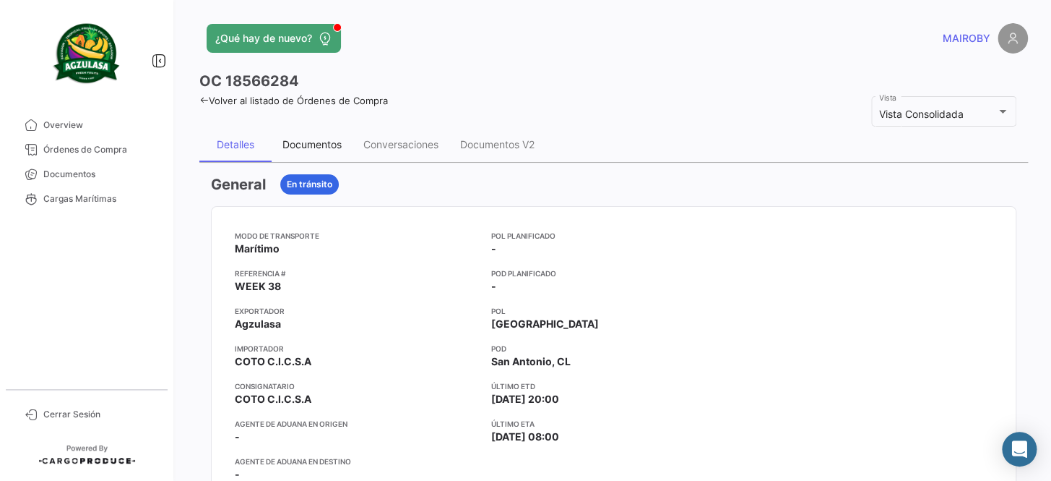
click at [299, 144] on div "Documentos" at bounding box center [312, 144] width 59 height 12
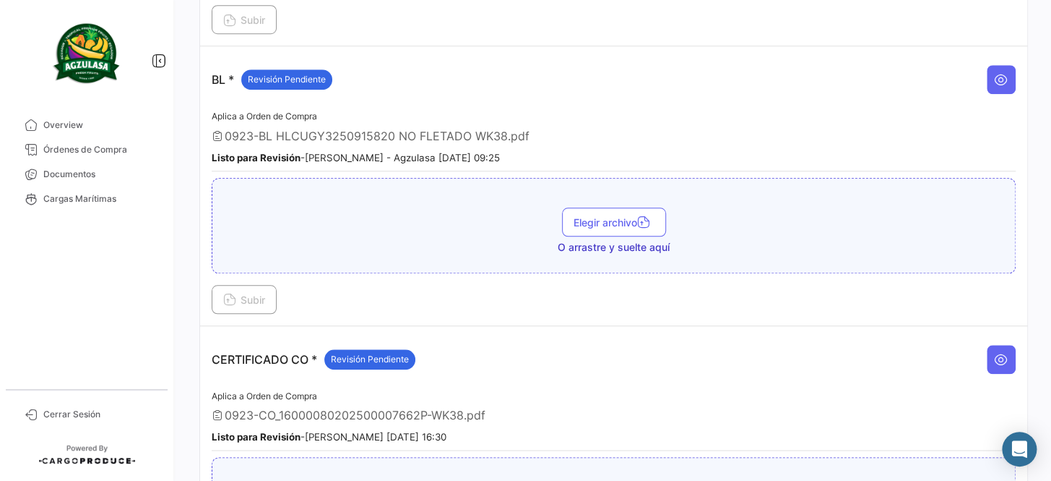
scroll to position [394, 0]
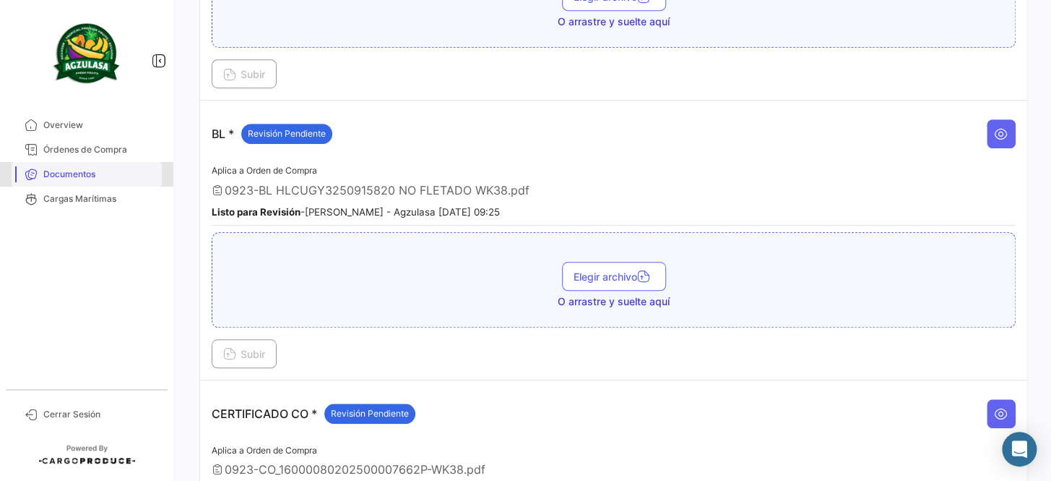
click at [113, 175] on span "Documentos" at bounding box center [99, 174] width 113 height 13
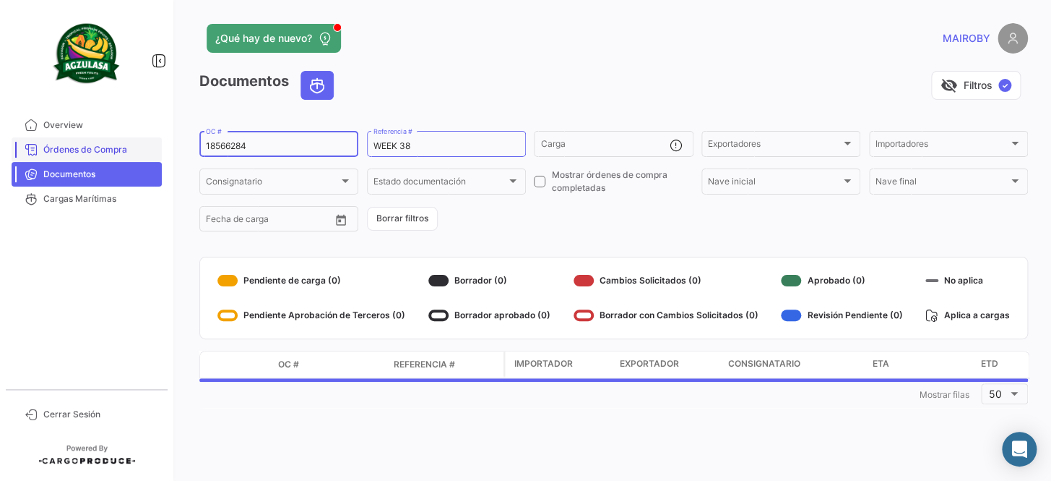
drag, startPoint x: 251, startPoint y: 142, endPoint x: 142, endPoint y: 152, distance: 109.6
click at [142, 152] on mat-sidenav-container "Overview Órdenes de Compra Documentos Cargas Marítimas Cerrar Sesión ¿Qué hay d…" at bounding box center [525, 240] width 1051 height 481
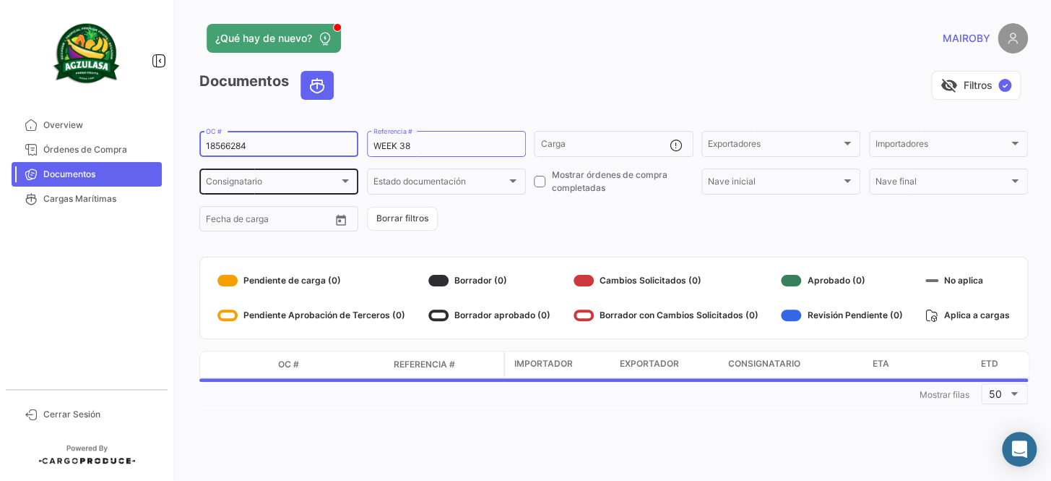
paste input "GQL0414453"
type input "GQL0414453"
click at [550, 202] on form "GQL0414453 OC # WEEK 38 Referencia # Carga Exportadores Exportadores Importador…" at bounding box center [613, 181] width 829 height 105
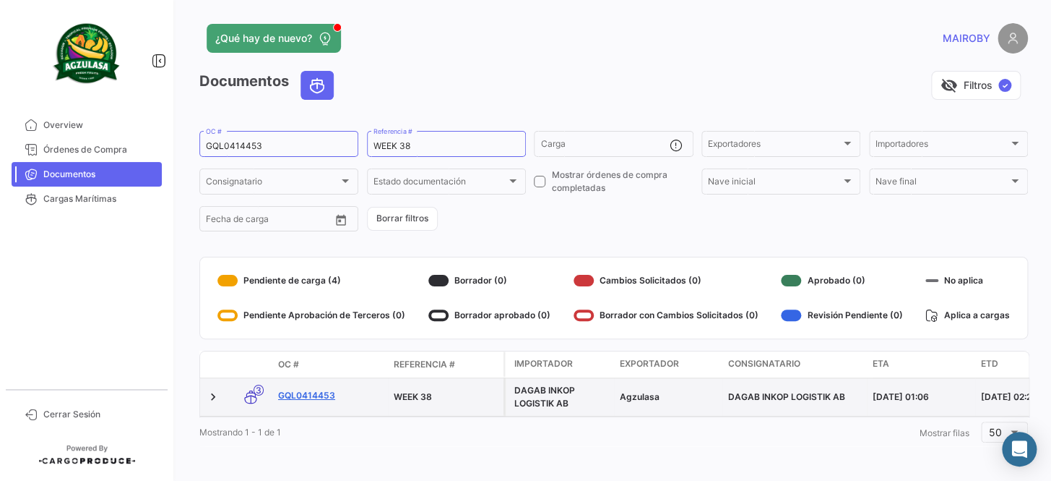
click at [318, 393] on link "GQL0414453" at bounding box center [330, 395] width 104 height 13
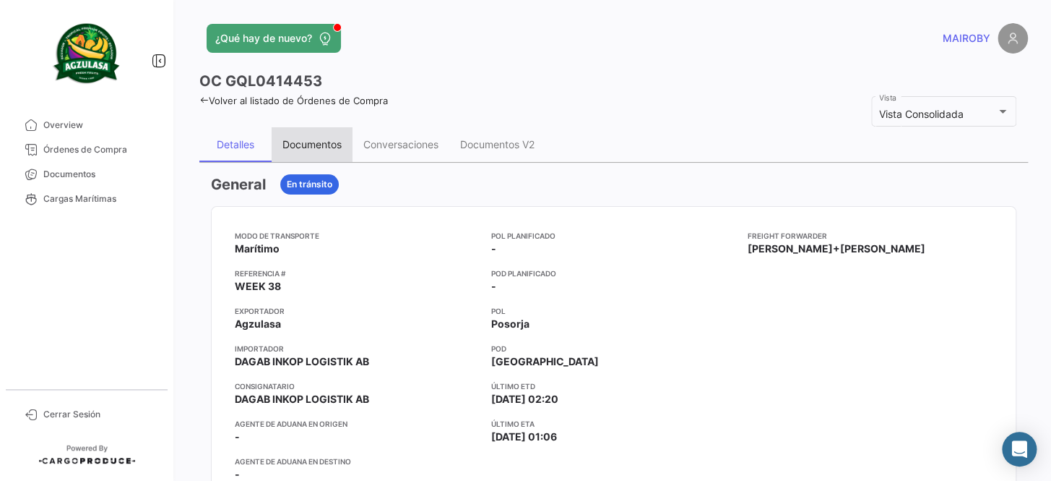
click at [300, 147] on div "Documentos" at bounding box center [312, 144] width 59 height 12
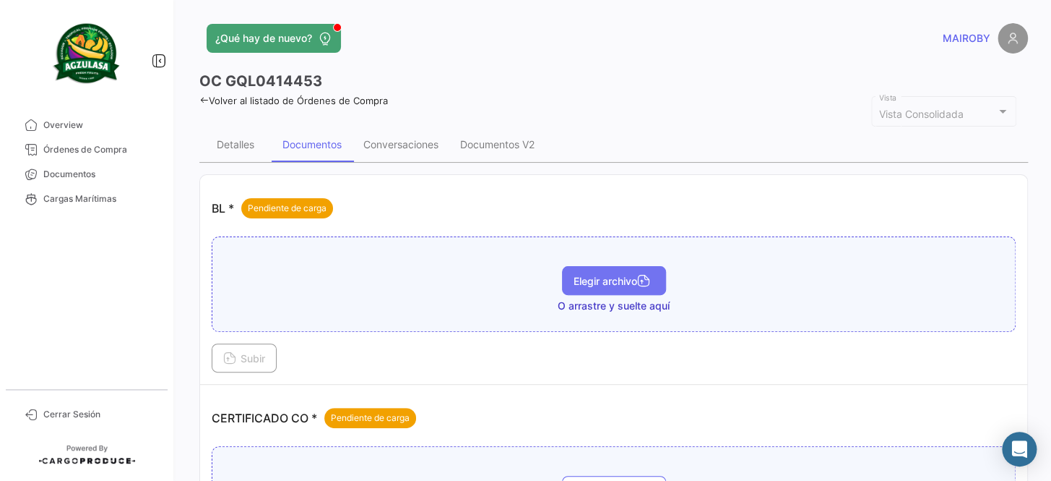
click at [618, 278] on span "Elegir archivo" at bounding box center [614, 281] width 81 height 12
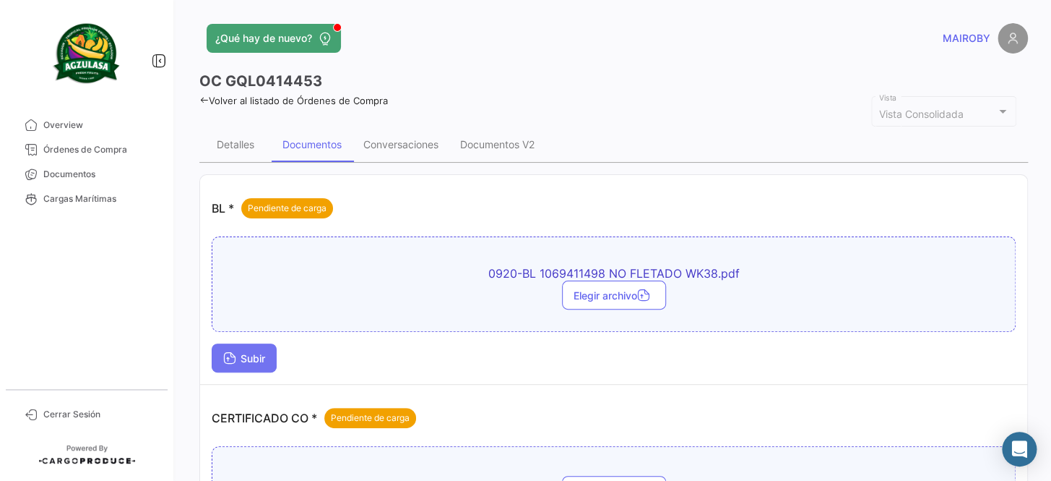
click at [250, 356] on span "Subir" at bounding box center [244, 358] width 42 height 12
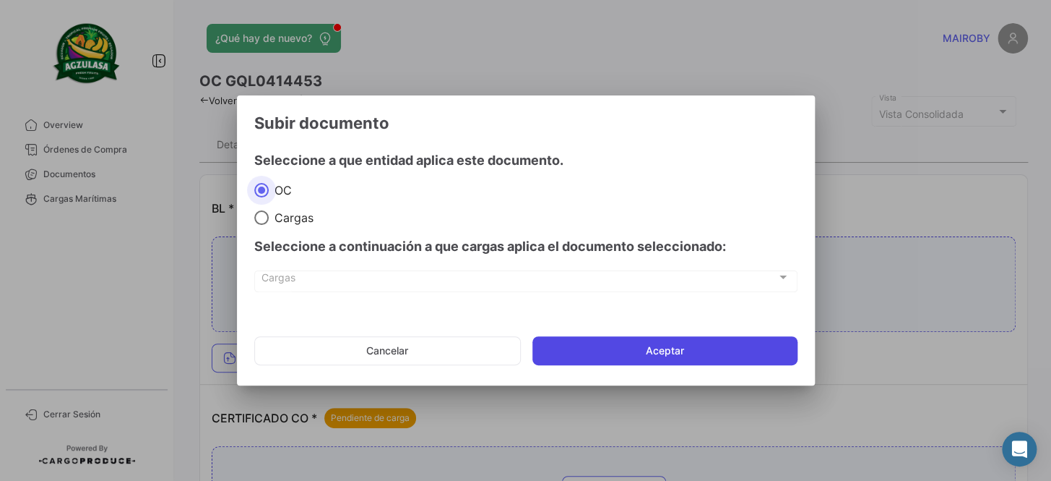
click at [689, 340] on button "Aceptar" at bounding box center [665, 350] width 265 height 29
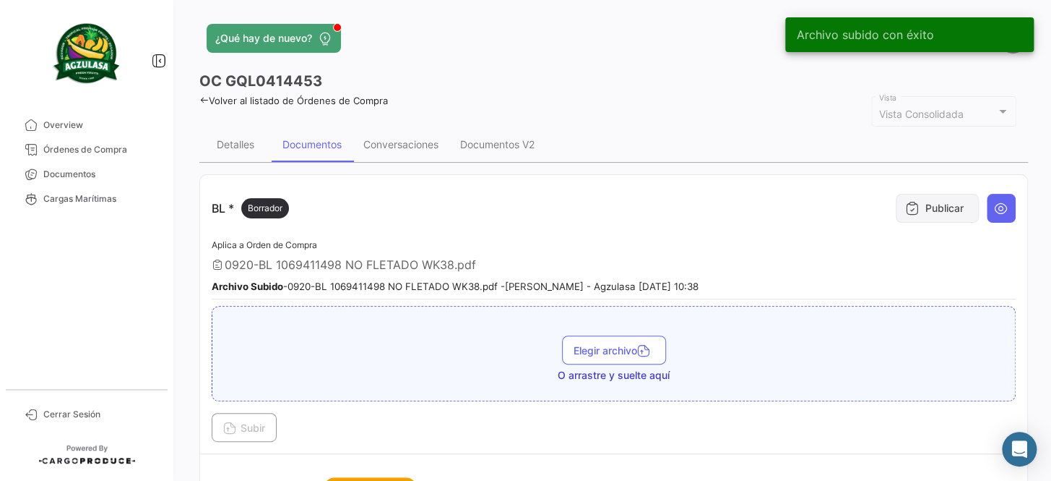
click at [906, 210] on icon at bounding box center [913, 208] width 14 height 14
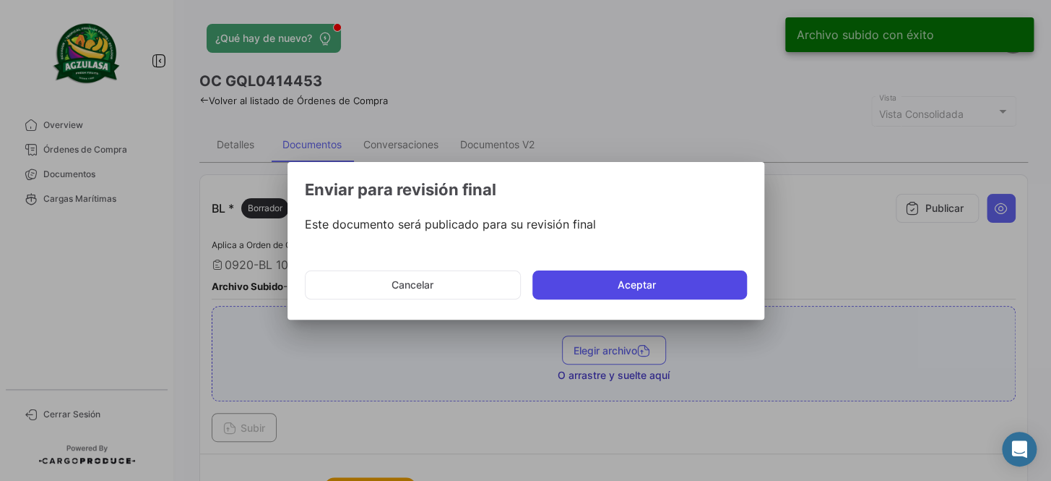
click at [697, 272] on button "Aceptar" at bounding box center [640, 284] width 215 height 29
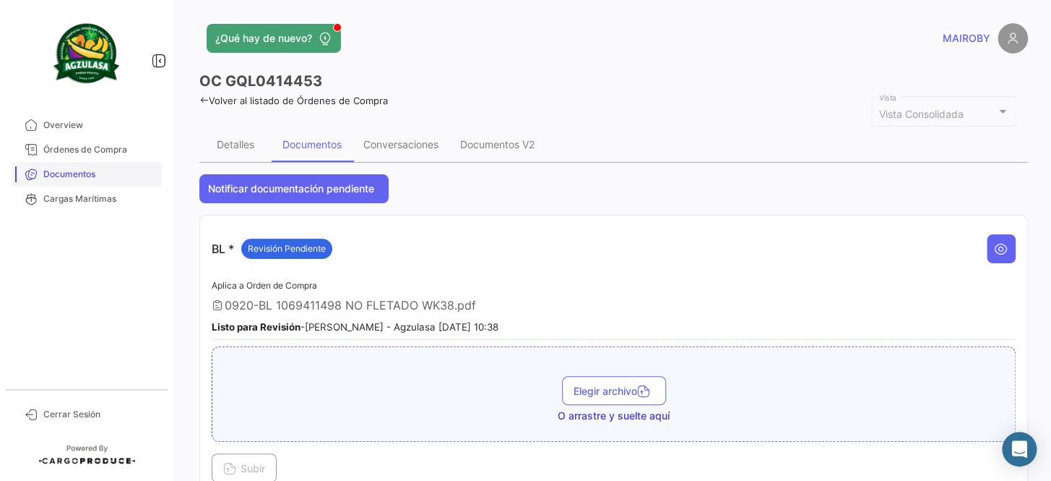
click at [133, 176] on span "Documentos" at bounding box center [99, 174] width 113 height 13
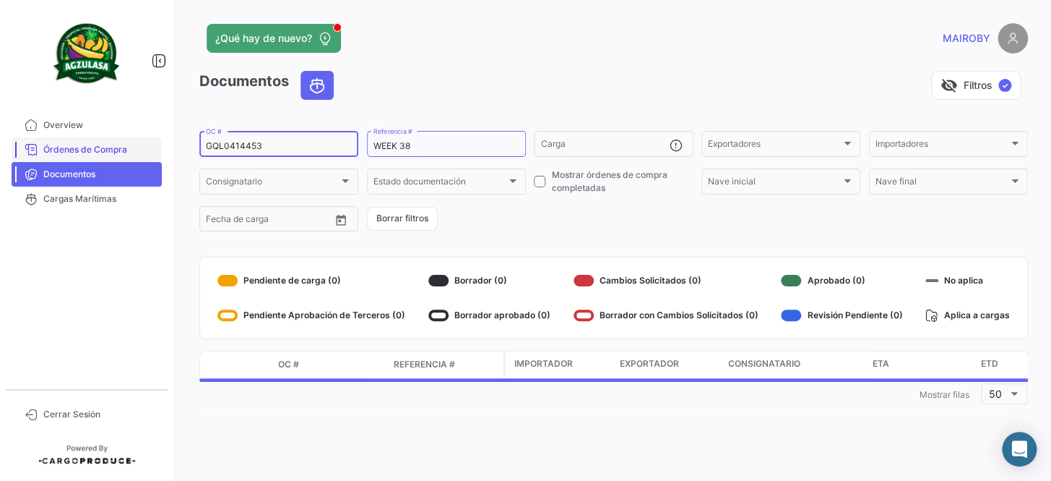
drag, startPoint x: 290, startPoint y: 139, endPoint x: 137, endPoint y: 139, distance: 152.5
click at [137, 139] on mat-sidenav-container "Overview Órdenes de Compra Documentos Cargas Marítimas Cerrar Sesión ¿Qué hay d…" at bounding box center [525, 240] width 1051 height 481
paste input "40"
type input "GQL0414440"
click at [513, 213] on form "GQL0414440 OC # WEEK 38 Referencia # Carga Exportadores Exportadores Importador…" at bounding box center [613, 181] width 829 height 105
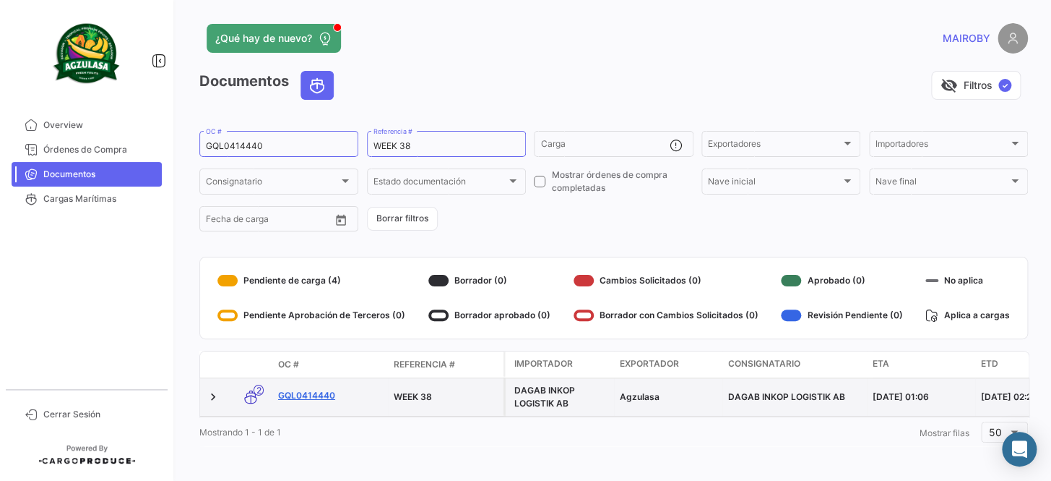
click at [324, 392] on link "GQL0414440" at bounding box center [330, 395] width 104 height 13
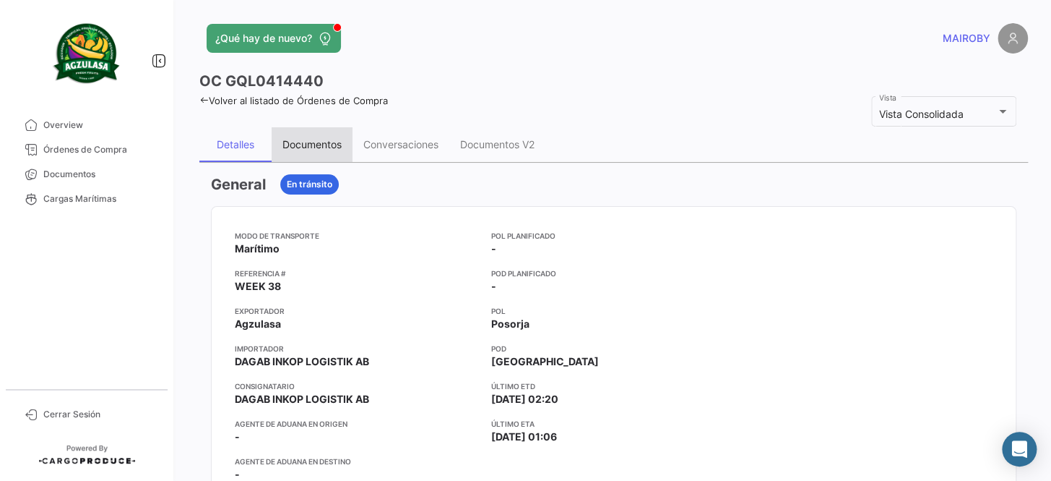
click at [311, 138] on div "Documentos" at bounding box center [312, 144] width 59 height 12
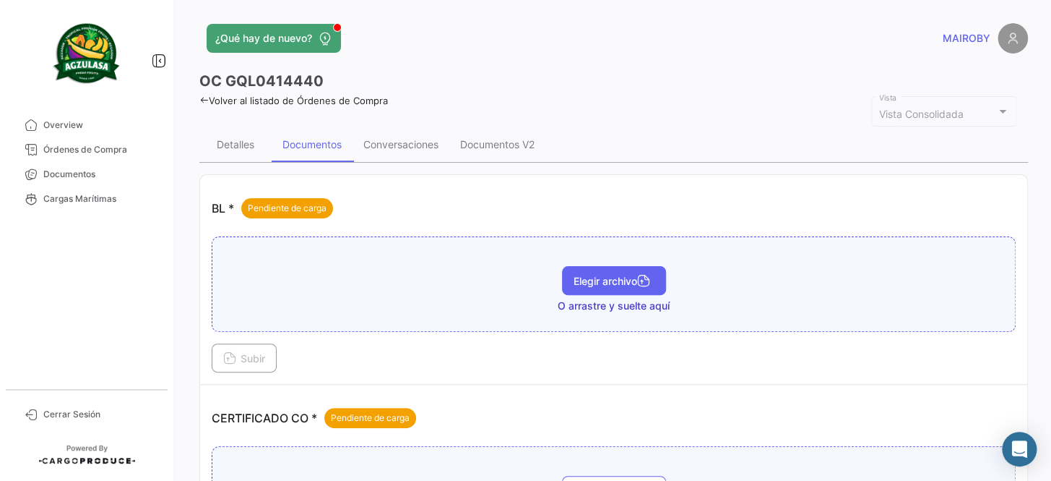
click at [597, 275] on span "Elegir archivo" at bounding box center [614, 281] width 81 height 12
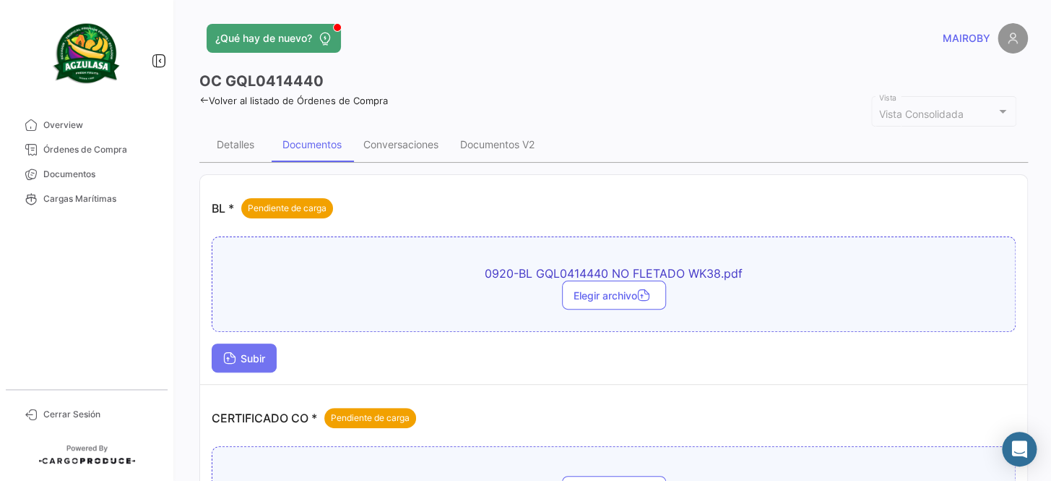
click at [232, 370] on button "Subir" at bounding box center [244, 357] width 65 height 29
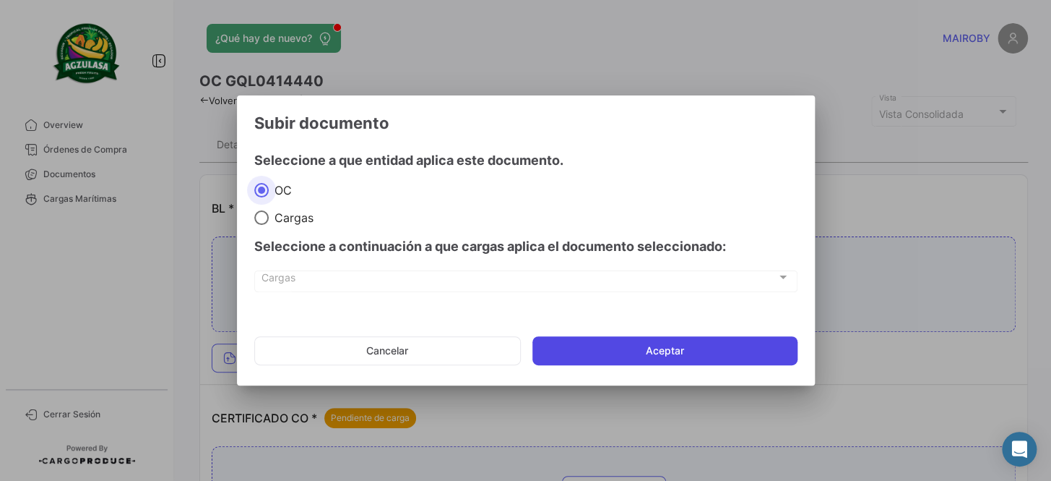
click at [637, 354] on button "Aceptar" at bounding box center [665, 350] width 265 height 29
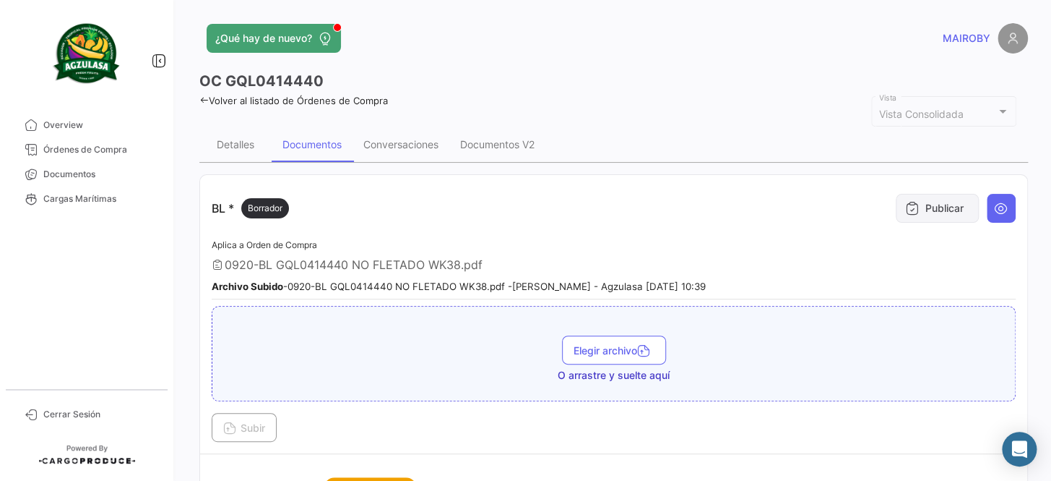
click at [896, 217] on button "Publicar" at bounding box center [937, 208] width 83 height 29
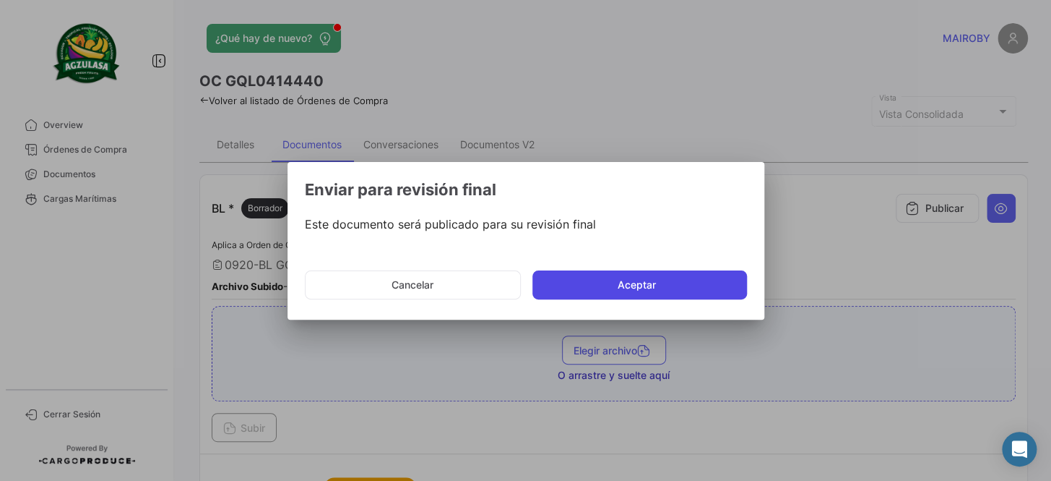
click at [694, 278] on button "Aceptar" at bounding box center [640, 284] width 215 height 29
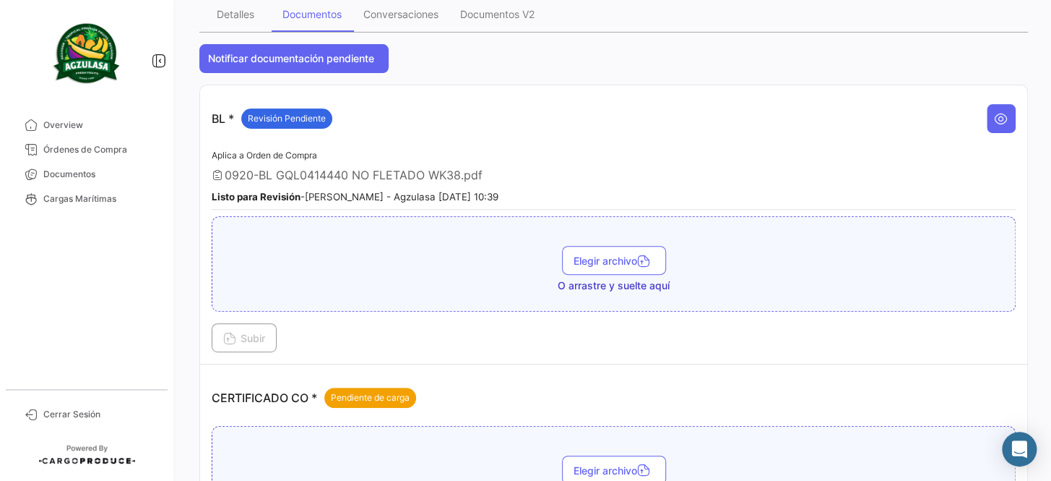
scroll to position [131, 0]
click at [98, 171] on span "Documentos" at bounding box center [99, 174] width 113 height 13
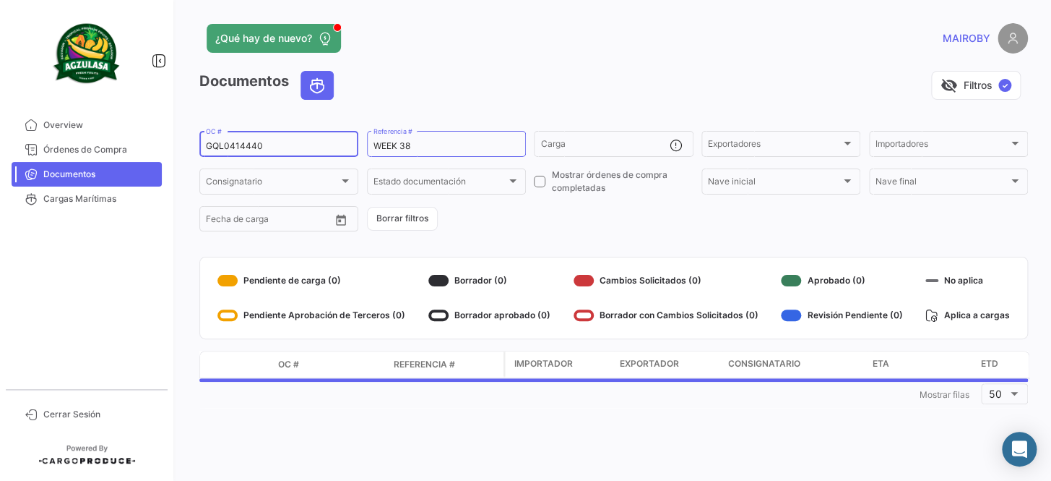
drag, startPoint x: 274, startPoint y: 149, endPoint x: 186, endPoint y: 147, distance: 87.5
click at [186, 147] on div "¿Qué hay de nuevo? [PERSON_NAME] Documentos visibility_off Filtros ✓ GQL0414440…" at bounding box center [613, 240] width 875 height 481
paste input "EBKG14204218"
type input "EBKG14204218"
click at [537, 232] on form "EBKG14204218 OC # WEEK 38 Referencia # Carga Exportadores Exportadores Importad…" at bounding box center [613, 181] width 829 height 105
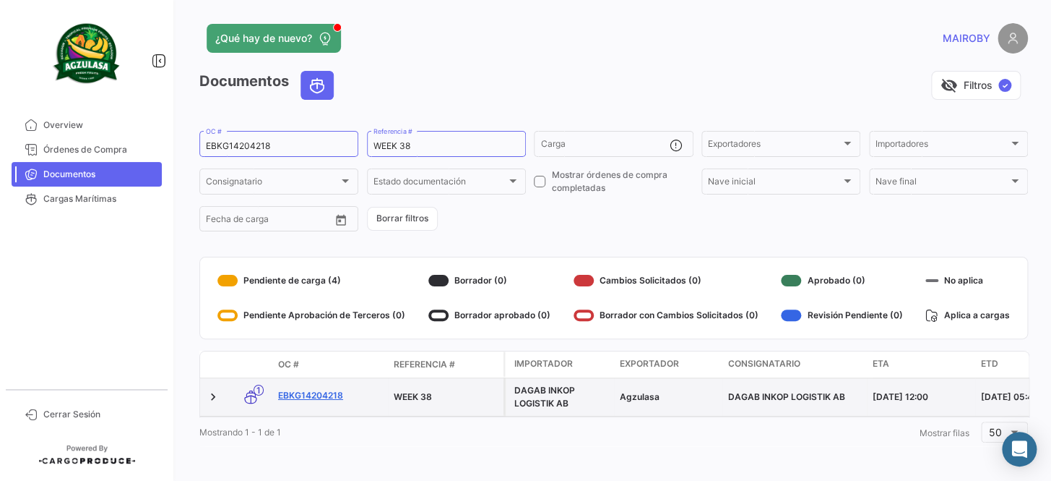
click at [304, 390] on link "EBKG14204218" at bounding box center [330, 395] width 104 height 13
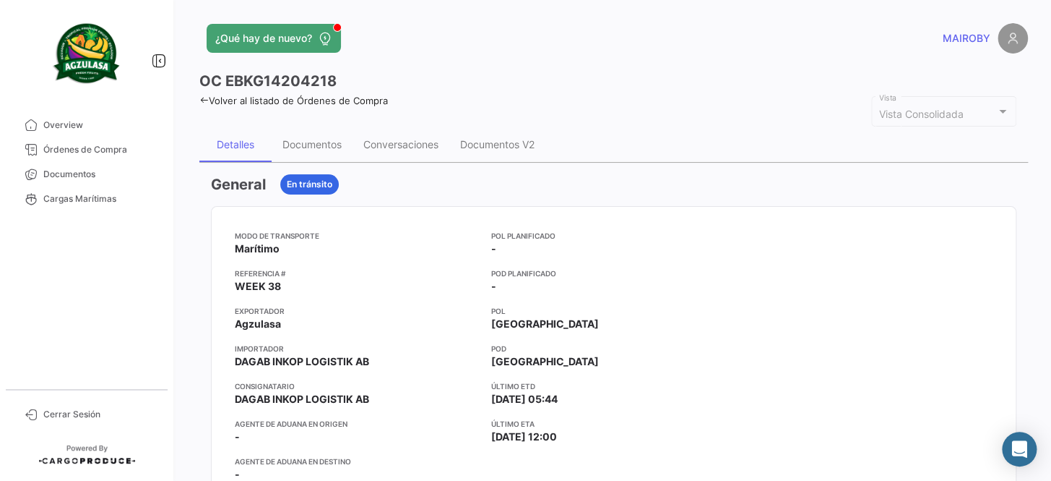
click at [763, 310] on div at bounding box center [870, 361] width 245 height 263
click at [301, 150] on div "Documentos" at bounding box center [312, 144] width 81 height 35
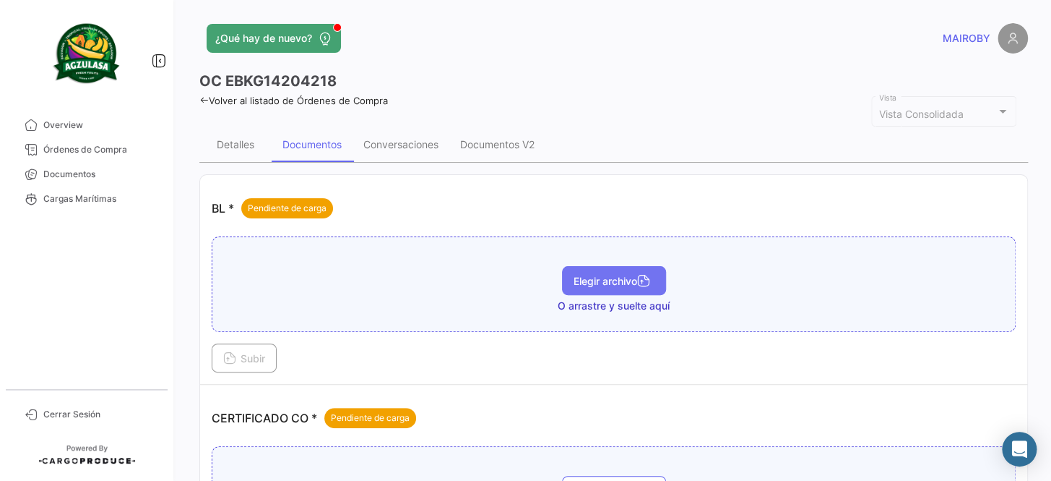
click at [614, 279] on span "Elegir archivo" at bounding box center [614, 281] width 81 height 12
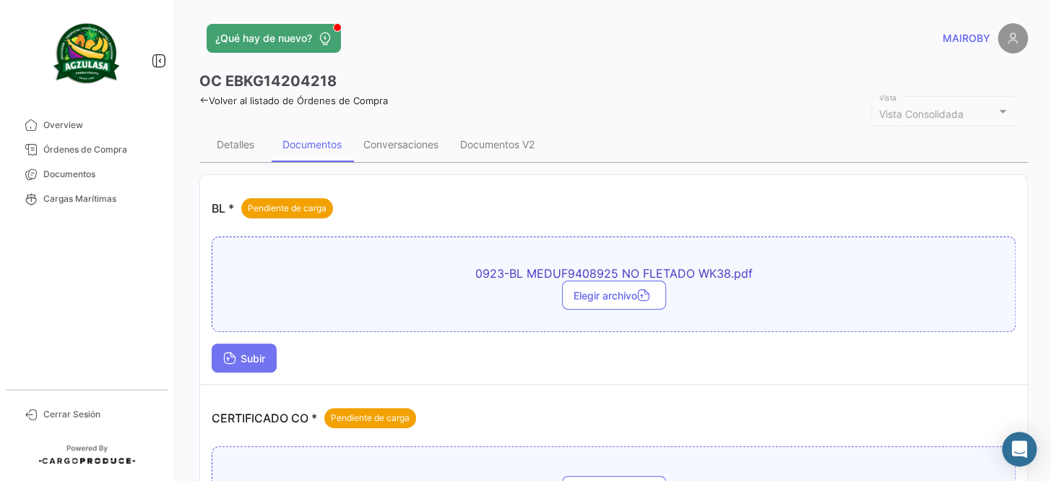
click at [242, 355] on span "Subir" at bounding box center [244, 358] width 42 height 12
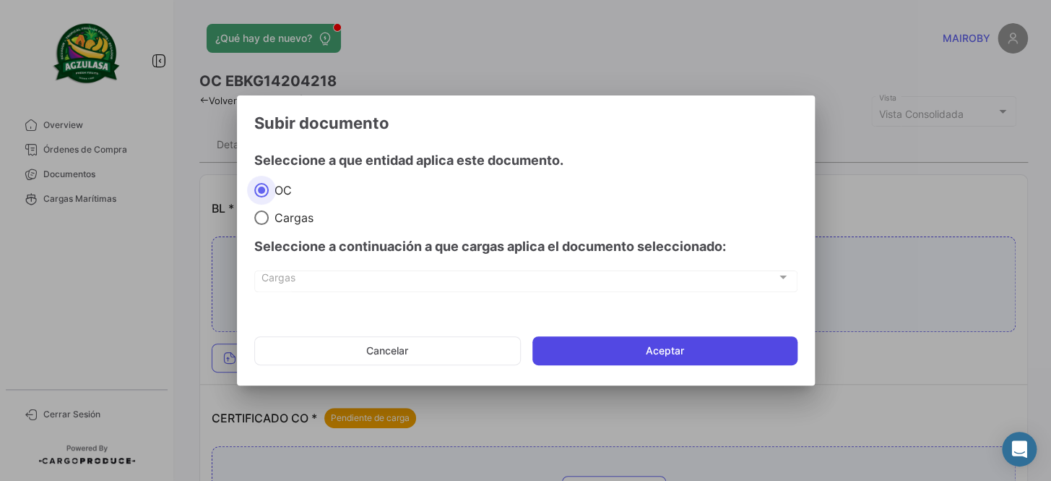
click at [663, 343] on button "Aceptar" at bounding box center [665, 350] width 265 height 29
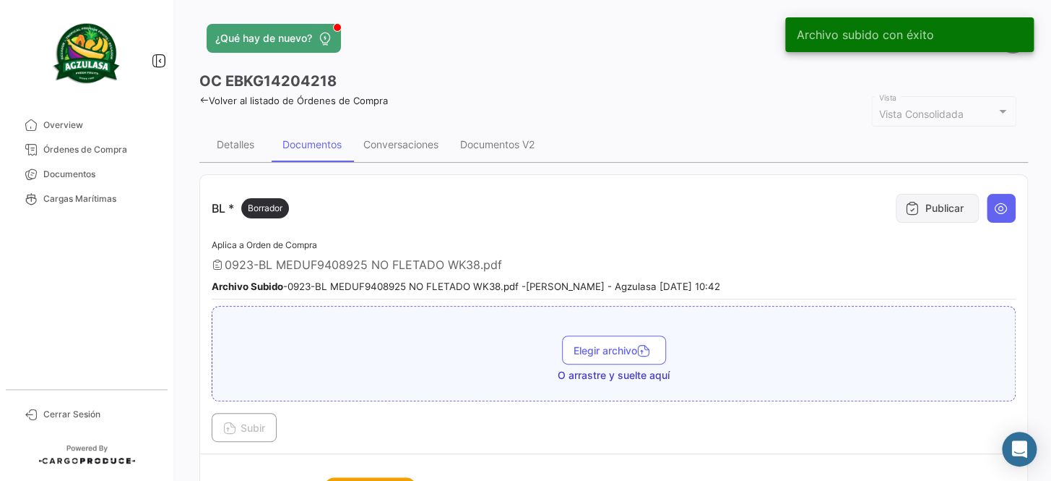
click at [934, 212] on button "Publicar" at bounding box center [937, 208] width 83 height 29
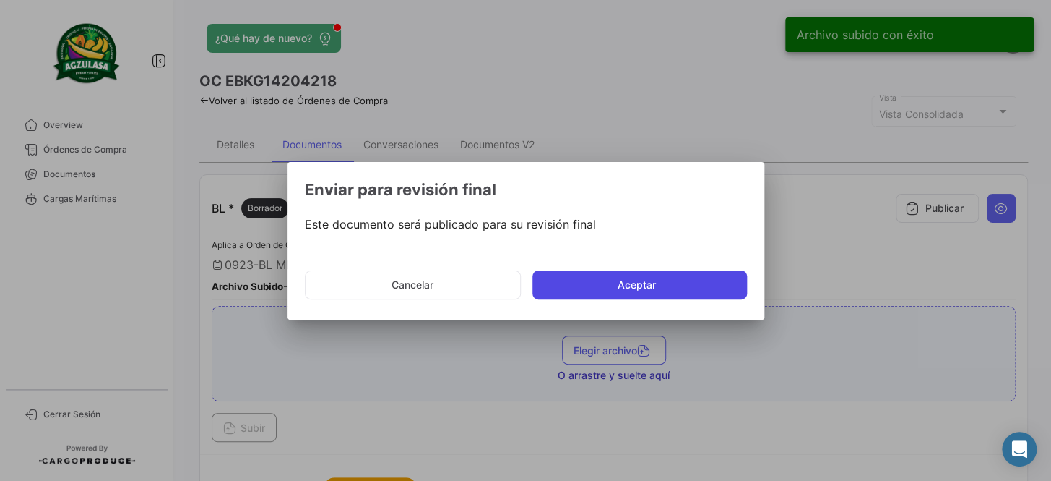
click at [686, 286] on button "Aceptar" at bounding box center [640, 284] width 215 height 29
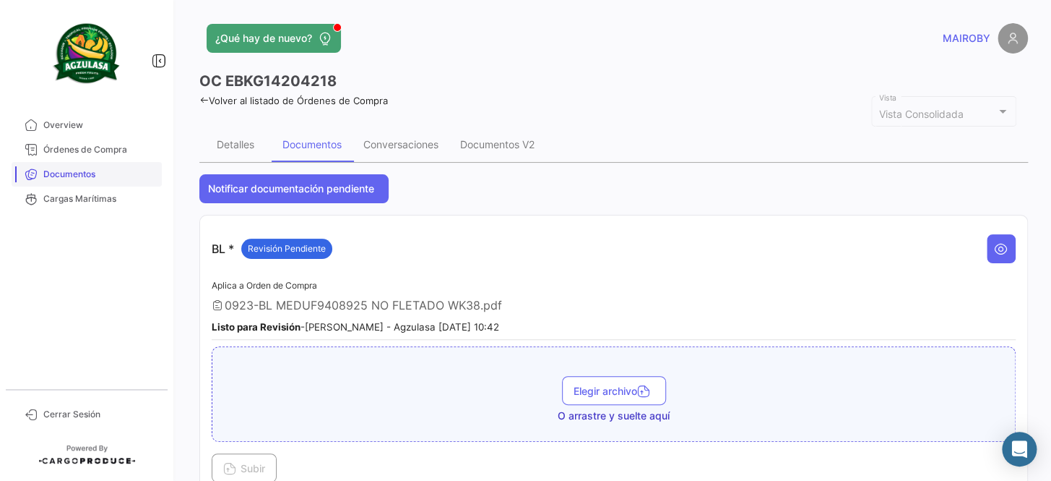
drag, startPoint x: 113, startPoint y: 179, endPoint x: 119, endPoint y: 175, distance: 7.4
click at [113, 178] on span "Documentos" at bounding box center [99, 174] width 113 height 13
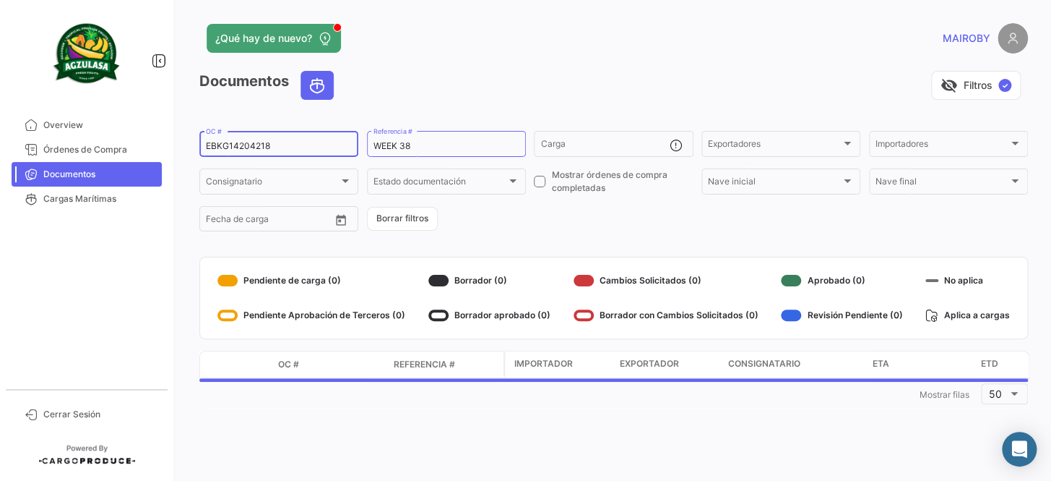
drag, startPoint x: 304, startPoint y: 147, endPoint x: 221, endPoint y: 144, distance: 83.2
click at [221, 144] on input "EBKG14204218" at bounding box center [279, 146] width 146 height 10
type input "E"
paste input "EBKG14261698"
type input "EBKG14261698"
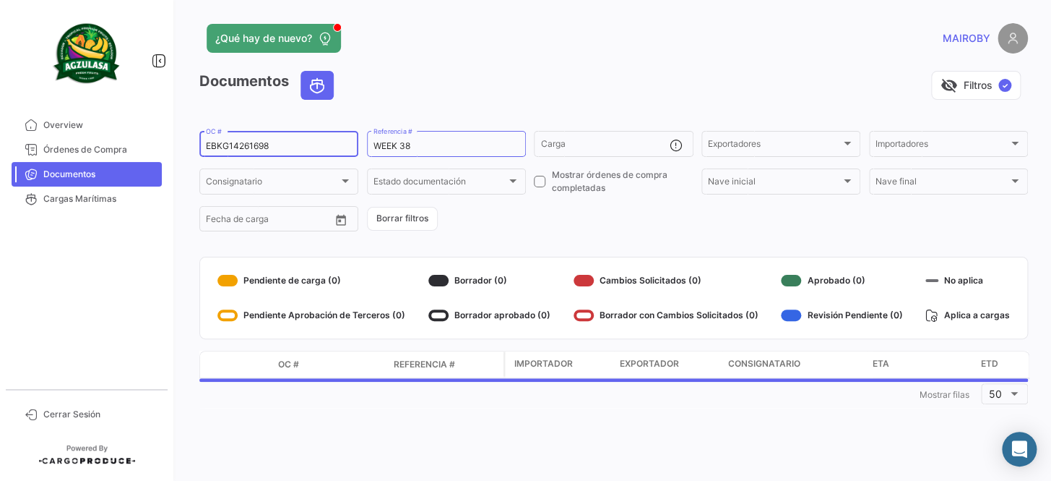
click at [549, 214] on form "EBKG14261698 OC # WEEK 38 Referencia # Carga Exportadores Exportadores Importad…" at bounding box center [613, 181] width 829 height 105
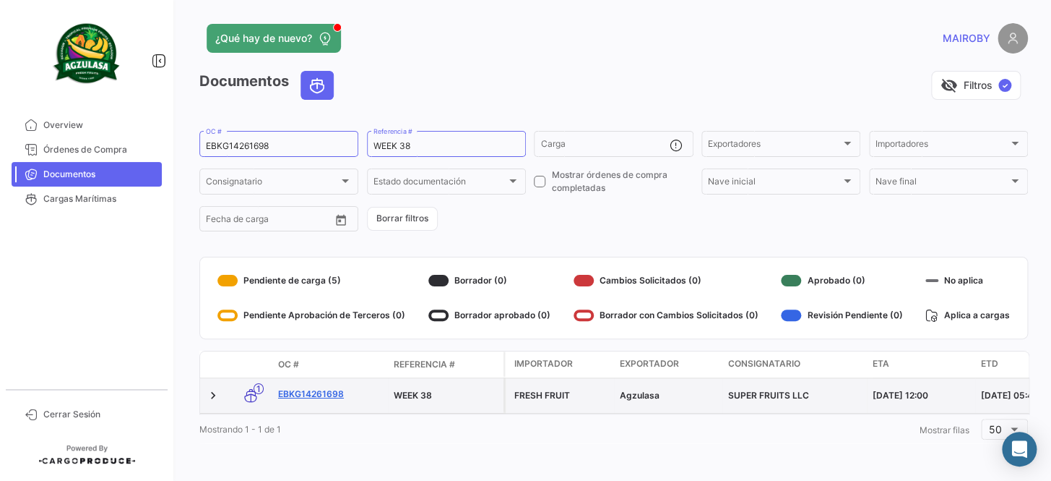
click at [324, 389] on link "EBKG14261698" at bounding box center [330, 393] width 104 height 13
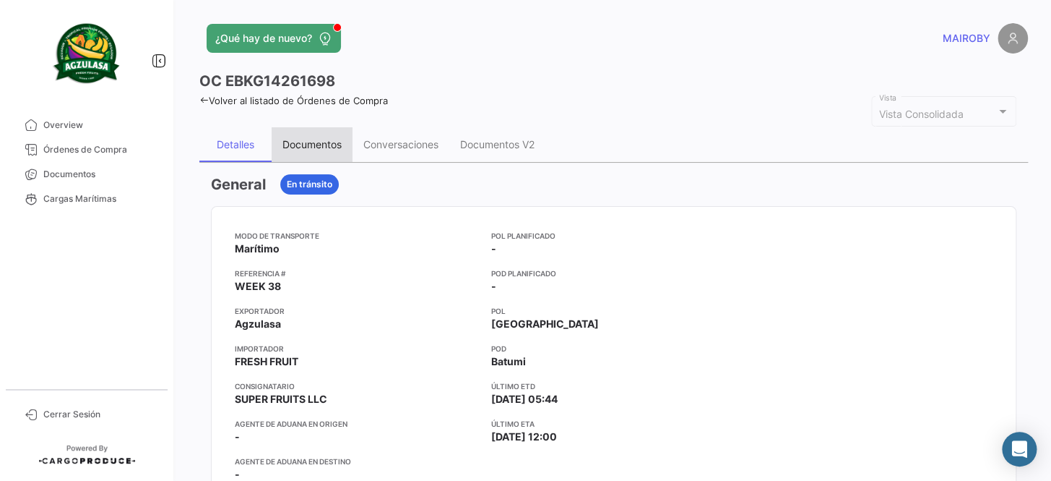
click at [303, 145] on div "Documentos" at bounding box center [312, 144] width 59 height 12
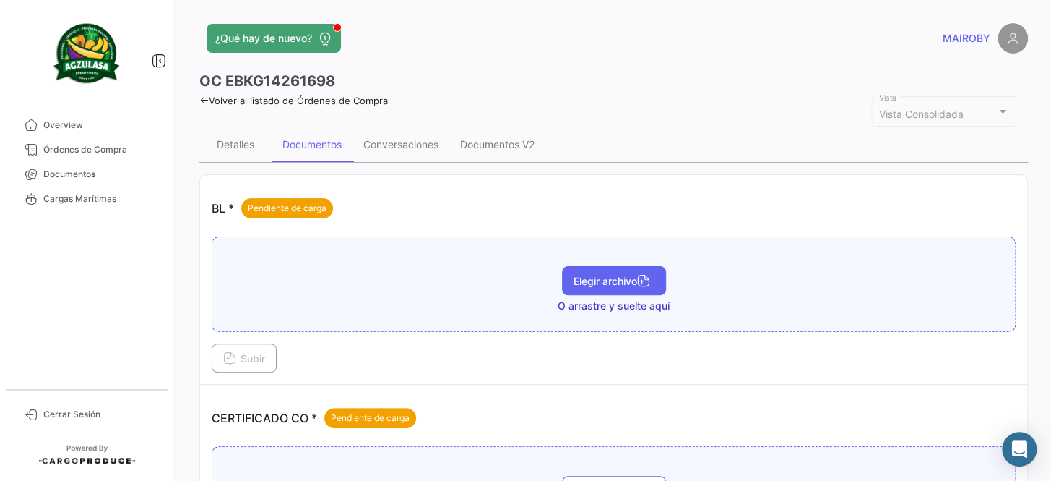
click at [613, 277] on span "Elegir archivo" at bounding box center [614, 281] width 81 height 12
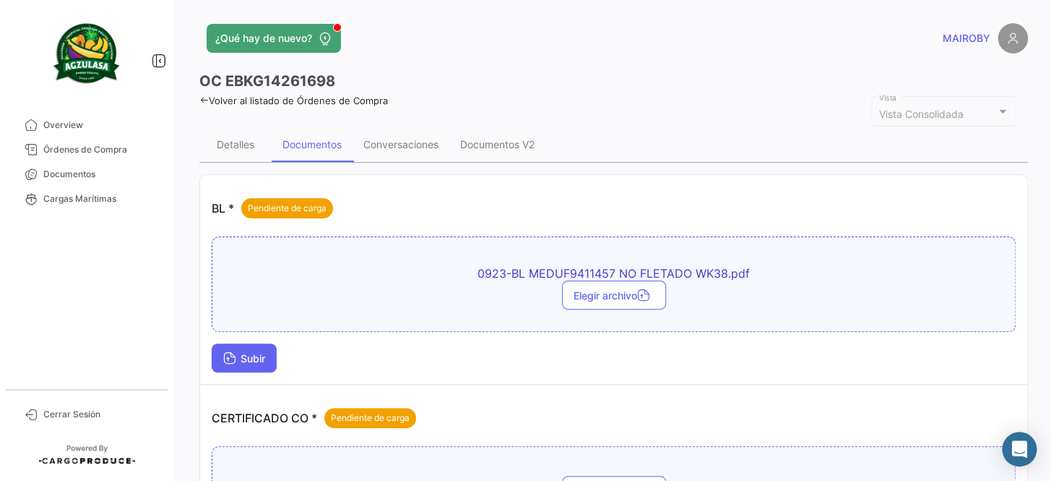
click at [241, 353] on span "Subir" at bounding box center [244, 358] width 42 height 12
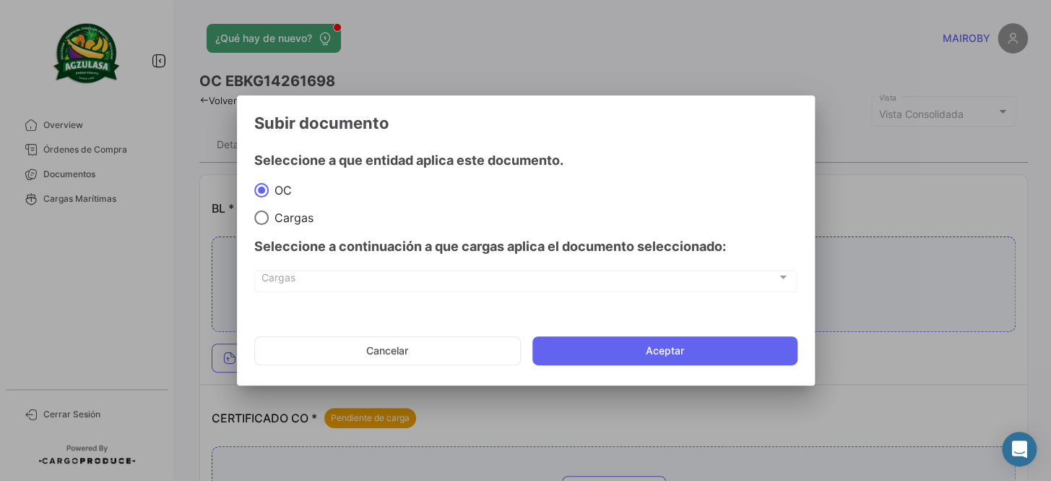
click at [669, 335] on mat-dialog-actions "Cancelar Aceptar" at bounding box center [525, 350] width 543 height 49
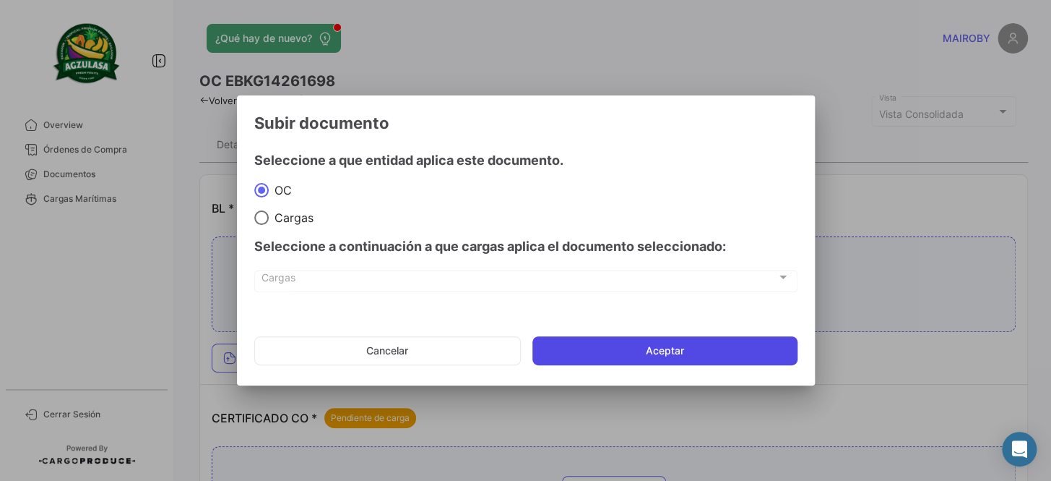
click at [669, 336] on button "Aceptar" at bounding box center [665, 350] width 265 height 29
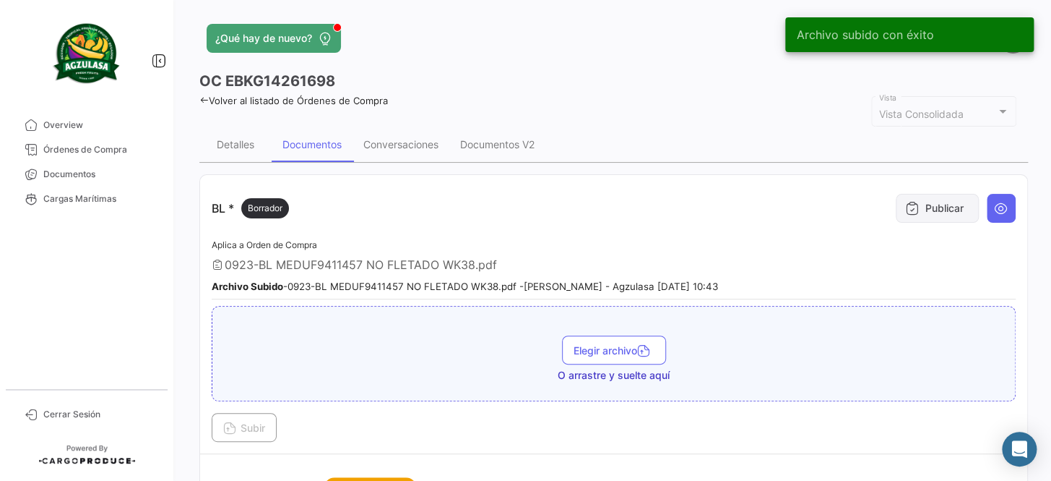
click at [930, 210] on button "Publicar" at bounding box center [937, 208] width 83 height 29
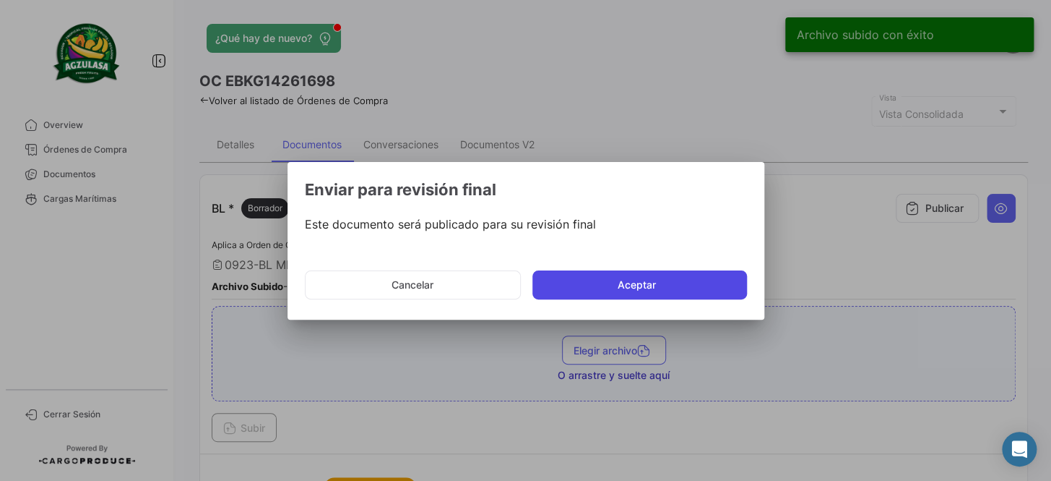
click at [612, 289] on button "Aceptar" at bounding box center [640, 284] width 215 height 29
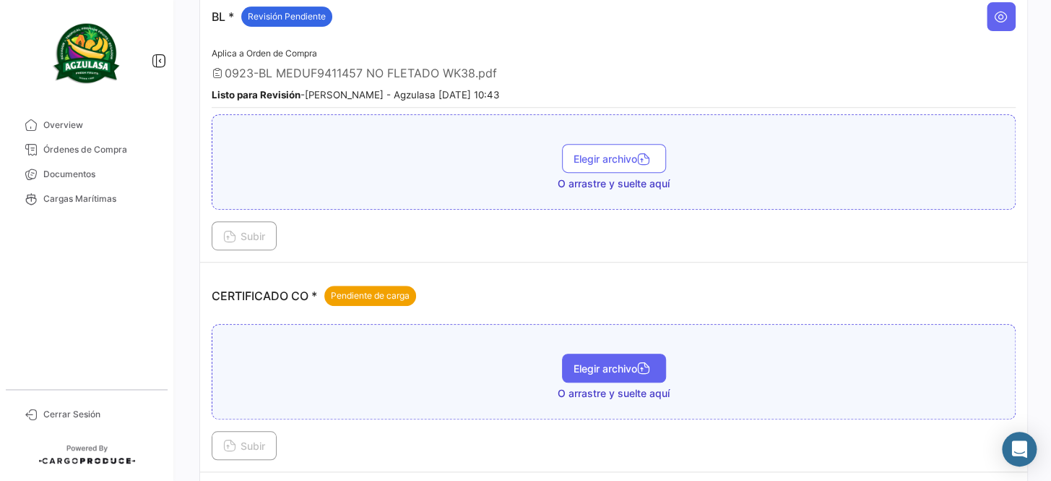
scroll to position [262, 0]
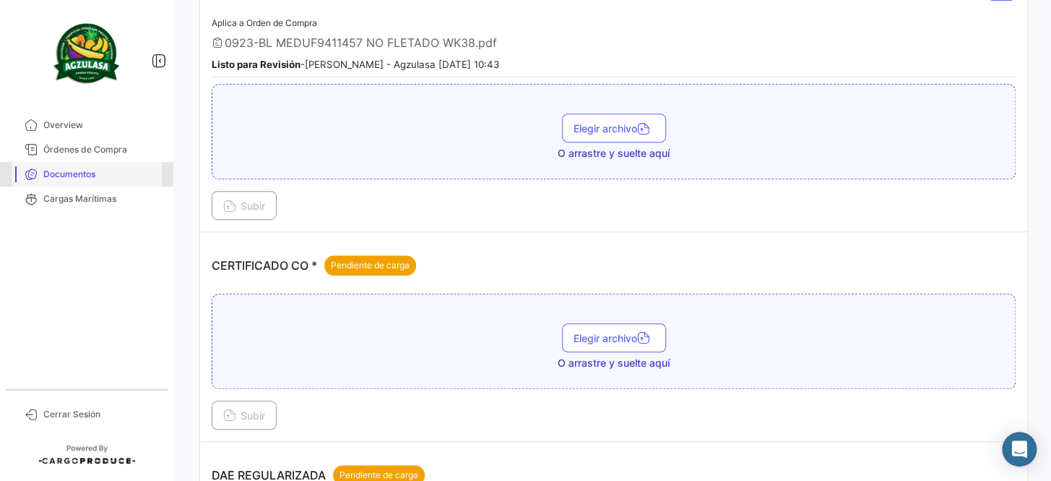
click at [76, 173] on span "Documentos" at bounding box center [99, 174] width 113 height 13
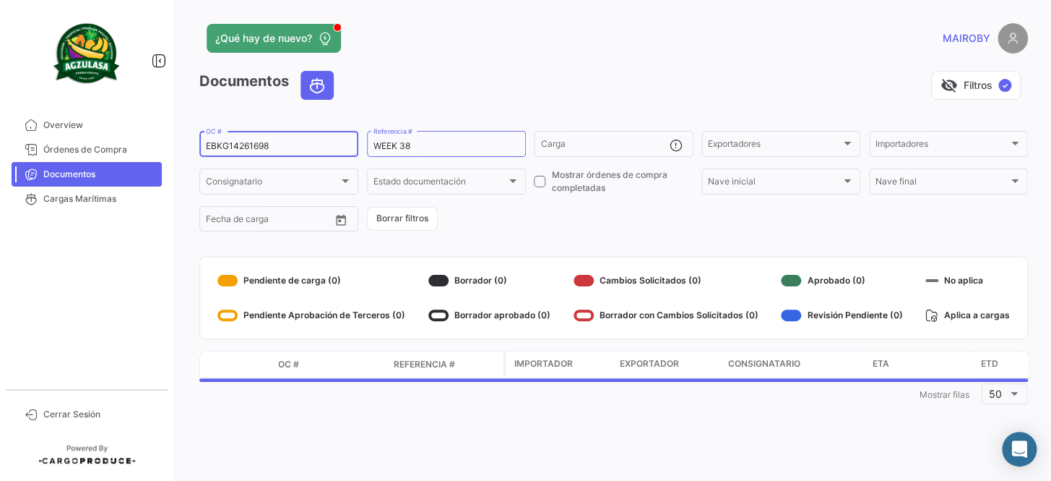
drag, startPoint x: 285, startPoint y: 145, endPoint x: 186, endPoint y: 145, distance: 99.0
click at [180, 145] on div "¿Qué hay de nuevo? [PERSON_NAME] Documentos visibility_off Filtros ✓ EBKG142616…" at bounding box center [613, 240] width 875 height 481
paste input "GQL0414671"
type input "GQL0414671"
click at [607, 227] on form "GQL0414671 OC # WEEK 38 Referencia # Carga Exportadores Exportadores Importador…" at bounding box center [613, 181] width 829 height 105
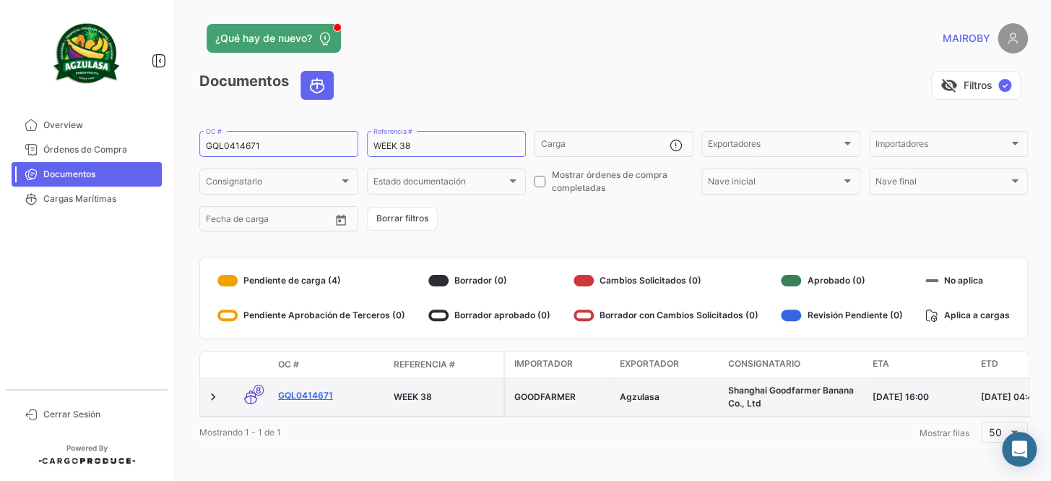
click at [317, 393] on link "GQL0414671" at bounding box center [330, 395] width 104 height 13
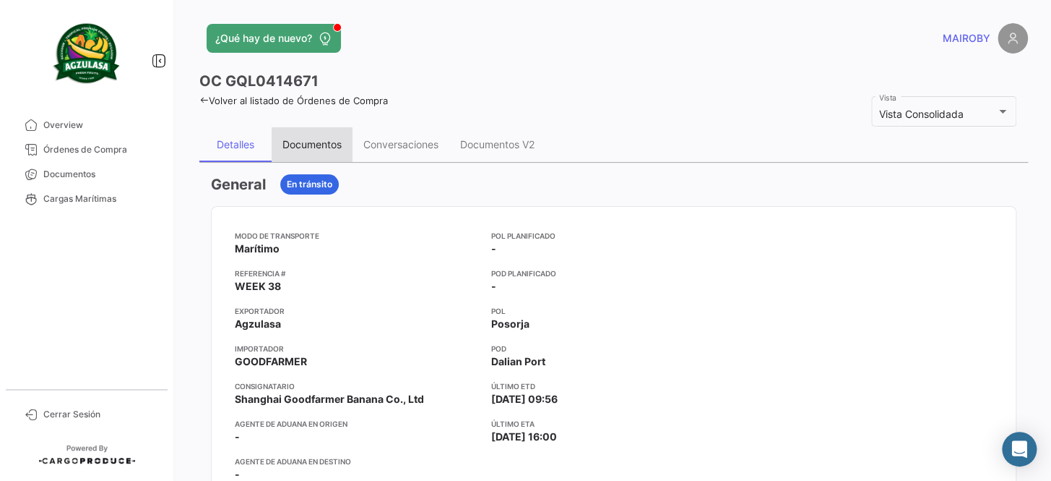
click at [304, 146] on div "Documentos" at bounding box center [312, 144] width 59 height 12
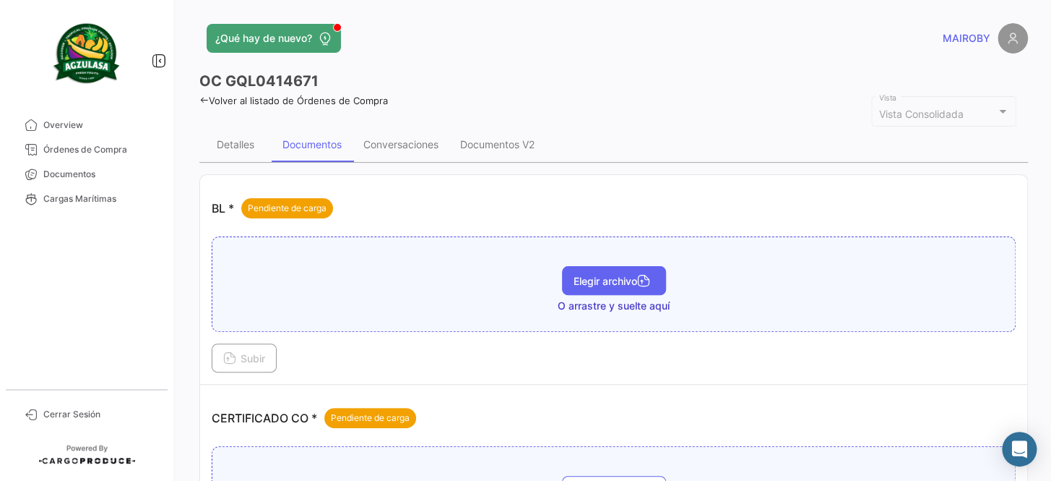
click at [619, 283] on span "Elegir archivo" at bounding box center [614, 281] width 81 height 12
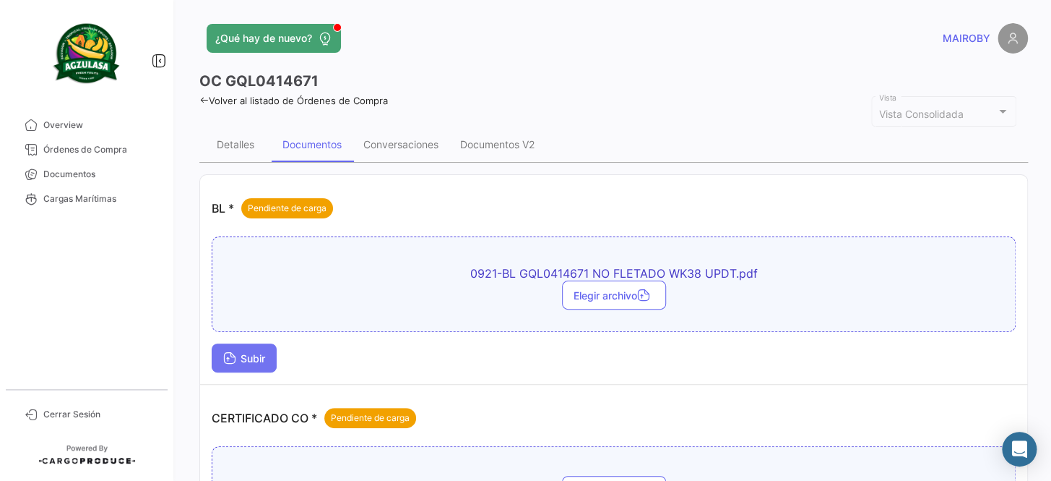
click at [274, 353] on button "Subir" at bounding box center [244, 357] width 65 height 29
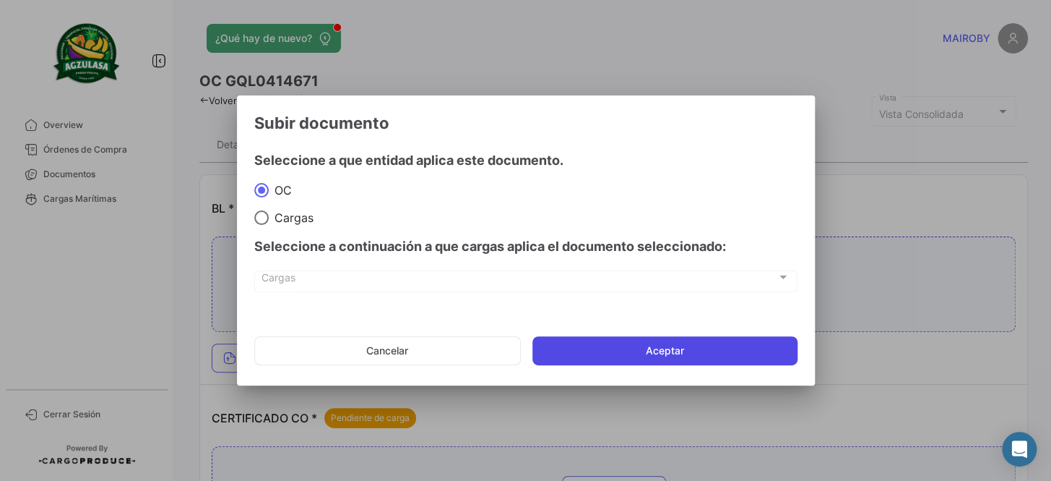
click at [644, 336] on button "Aceptar" at bounding box center [665, 350] width 265 height 29
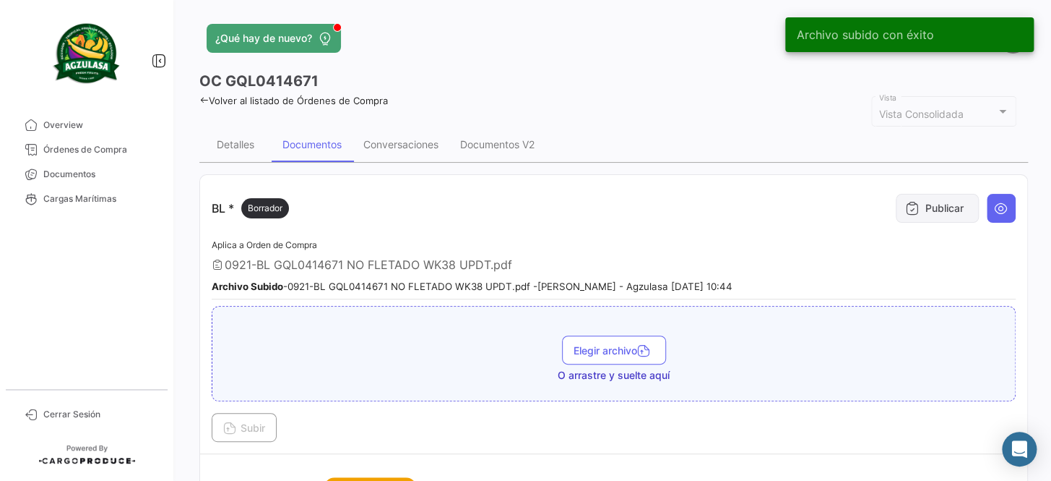
click at [919, 212] on button "Publicar" at bounding box center [937, 208] width 83 height 29
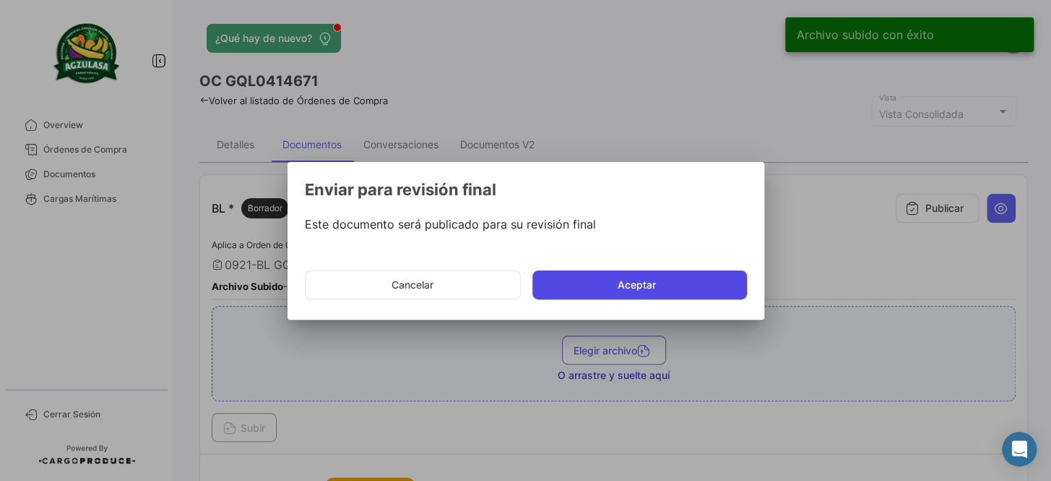
click at [666, 290] on button "Aceptar" at bounding box center [640, 284] width 215 height 29
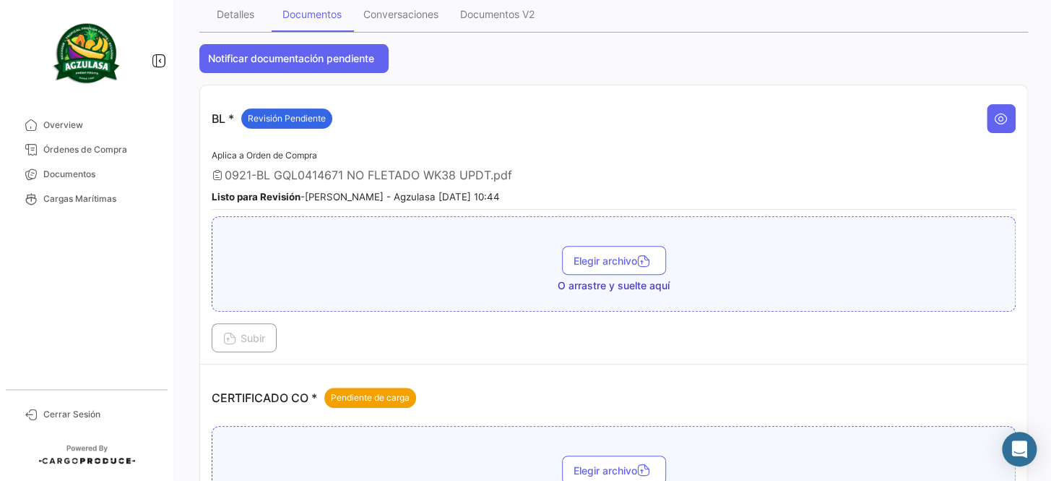
scroll to position [131, 0]
click at [128, 177] on span "Documentos" at bounding box center [99, 174] width 113 height 13
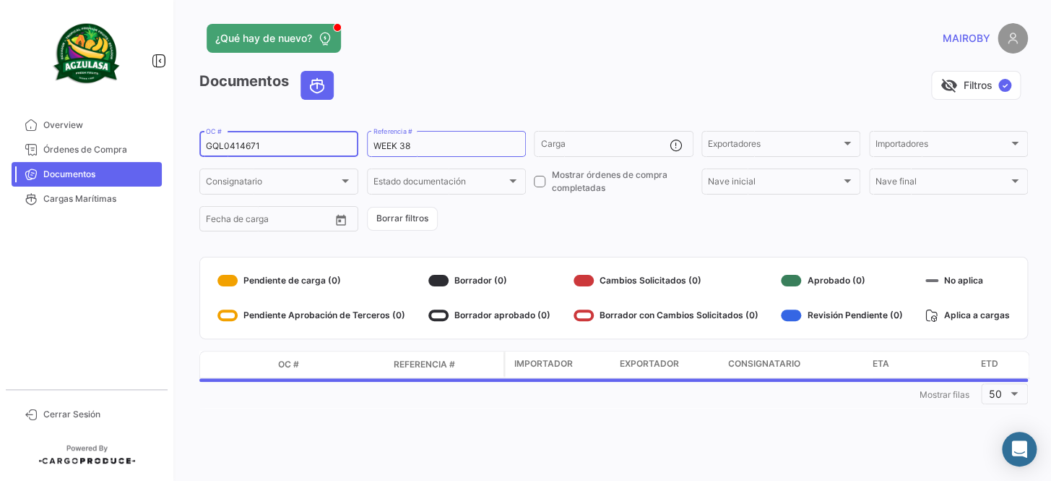
drag, startPoint x: 269, startPoint y: 148, endPoint x: 189, endPoint y: 151, distance: 80.3
click at [189, 151] on div "¿Qué hay de nuevo? [PERSON_NAME] Documentos visibility_off Filtros ✓ GQL0414671…" at bounding box center [613, 240] width 875 height 481
paste input "5"
type input "GQL0414675"
click at [502, 210] on form "GQL0414675 OC # WEEK 38 Referencia # Carga Exportadores Exportadores Importador…" at bounding box center [613, 181] width 829 height 105
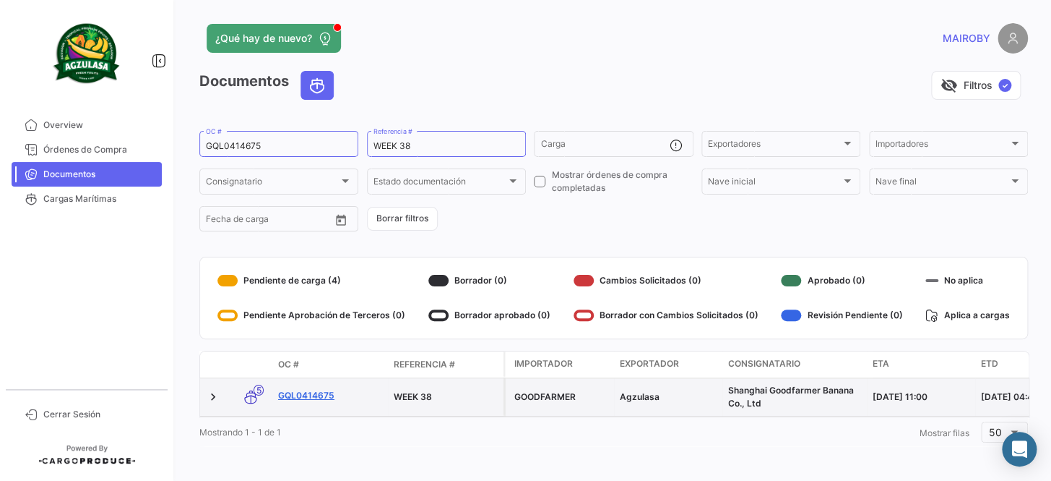
click at [318, 393] on link "GQL0414675" at bounding box center [330, 395] width 104 height 13
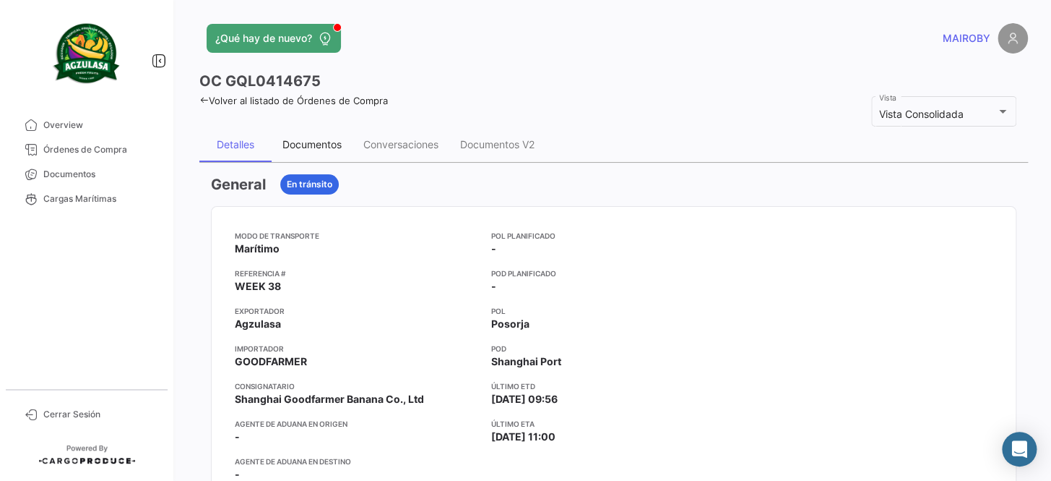
click at [319, 147] on div "Documentos" at bounding box center [312, 144] width 59 height 12
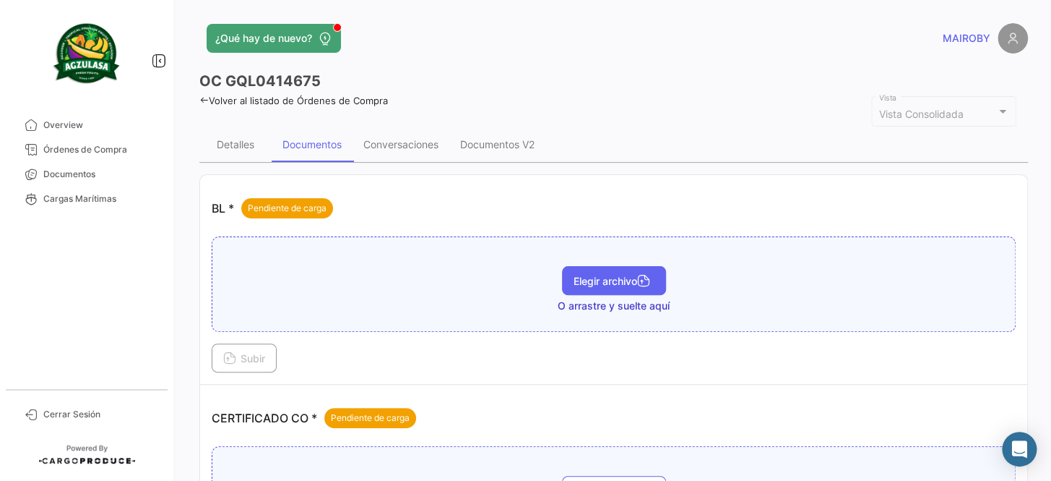
click at [582, 289] on button "Elegir archivo" at bounding box center [614, 280] width 104 height 29
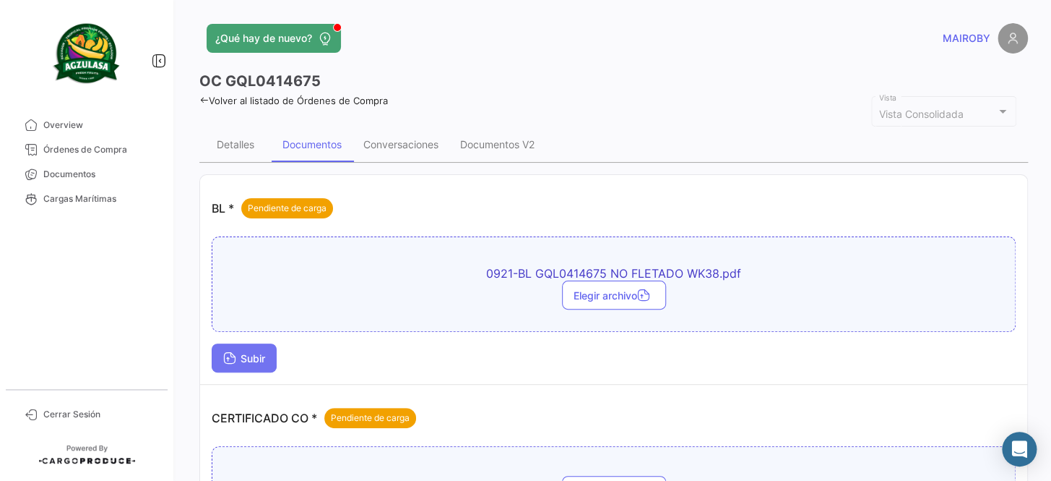
click at [253, 353] on span "Subir" at bounding box center [244, 358] width 42 height 12
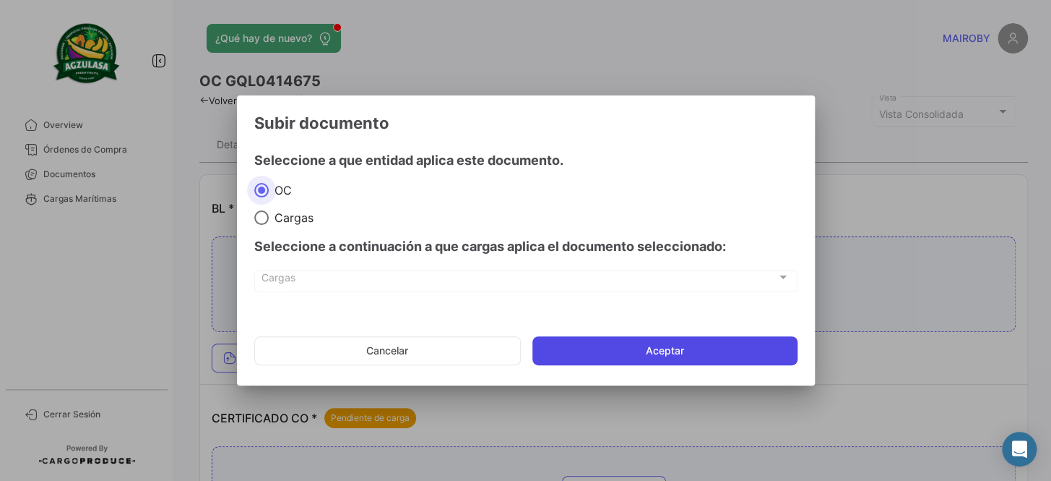
click at [692, 348] on button "Aceptar" at bounding box center [665, 350] width 265 height 29
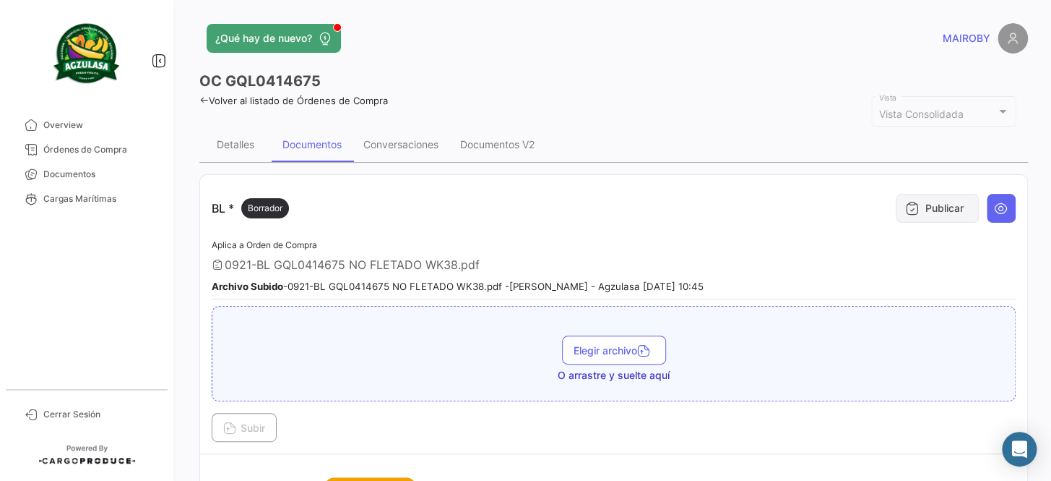
click at [929, 215] on button "Publicar" at bounding box center [937, 208] width 83 height 29
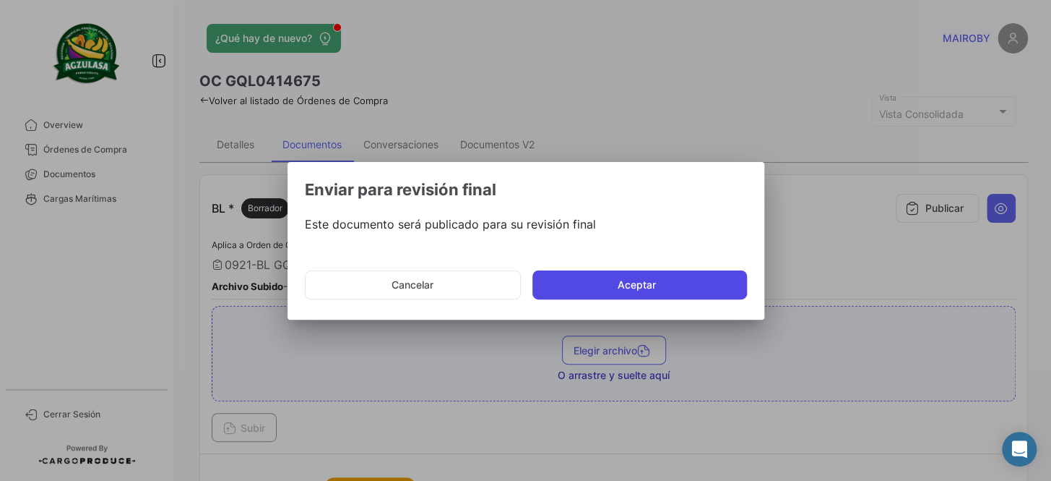
click at [664, 283] on button "Aceptar" at bounding box center [640, 284] width 215 height 29
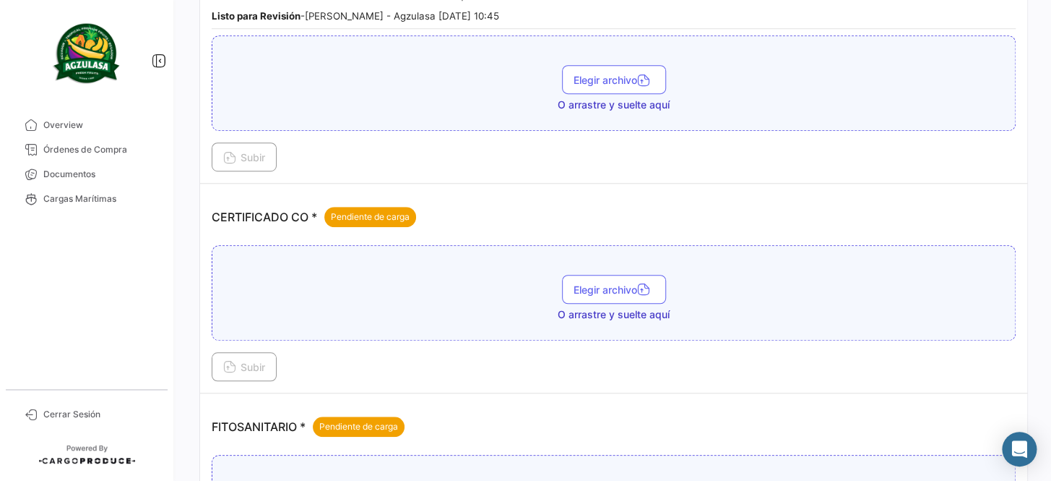
scroll to position [328, 0]
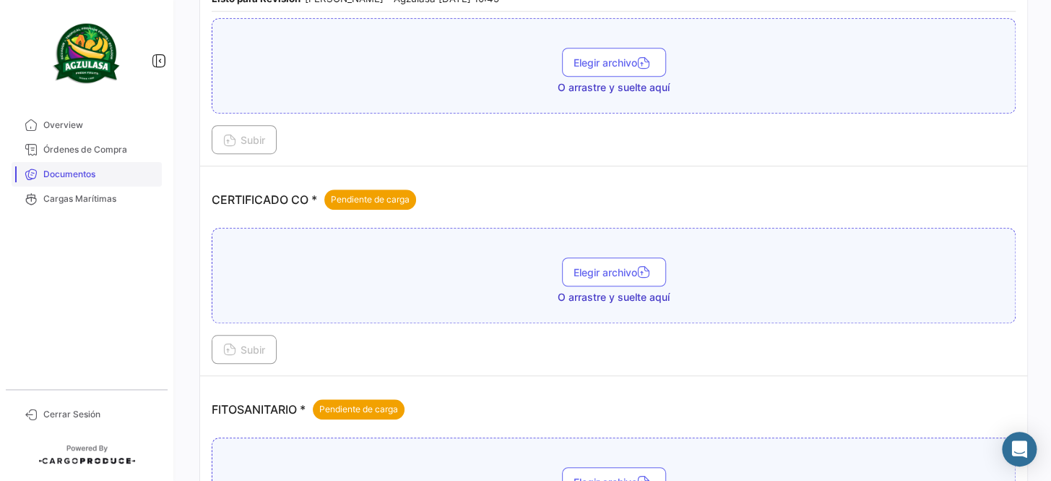
click at [126, 181] on link "Documentos" at bounding box center [87, 174] width 150 height 25
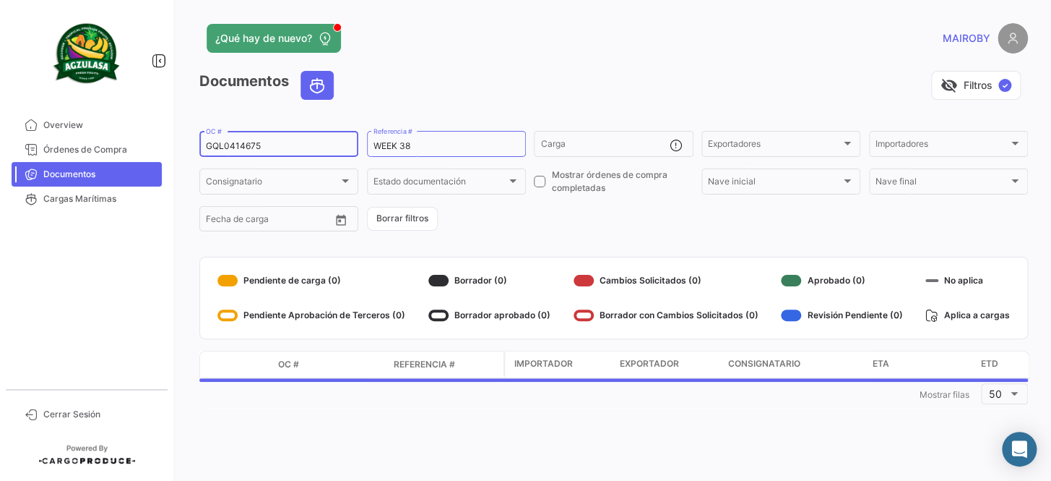
drag, startPoint x: 249, startPoint y: 146, endPoint x: 179, endPoint y: 150, distance: 69.5
click at [179, 150] on div "¿Qué hay de nuevo? [PERSON_NAME] Documentos visibility_off Filtros ✓ GQL0414675…" at bounding box center [613, 240] width 875 height 481
paste input "2"
type input "GQL0414672"
click at [580, 209] on form "GQL0414672 OC # WEEK 38 Referencia # Carga Exportadores Exportadores Importador…" at bounding box center [613, 181] width 829 height 105
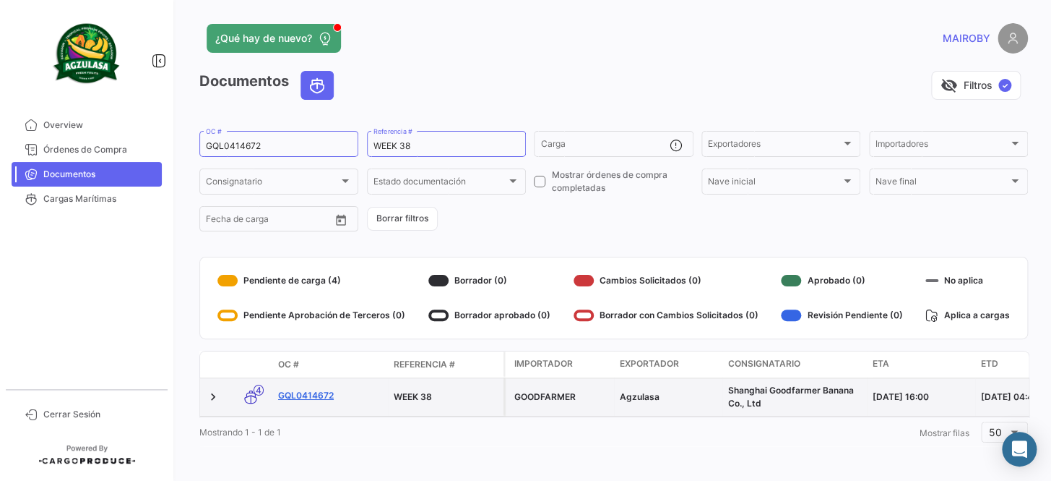
click at [315, 392] on link "GQL0414672" at bounding box center [330, 395] width 104 height 13
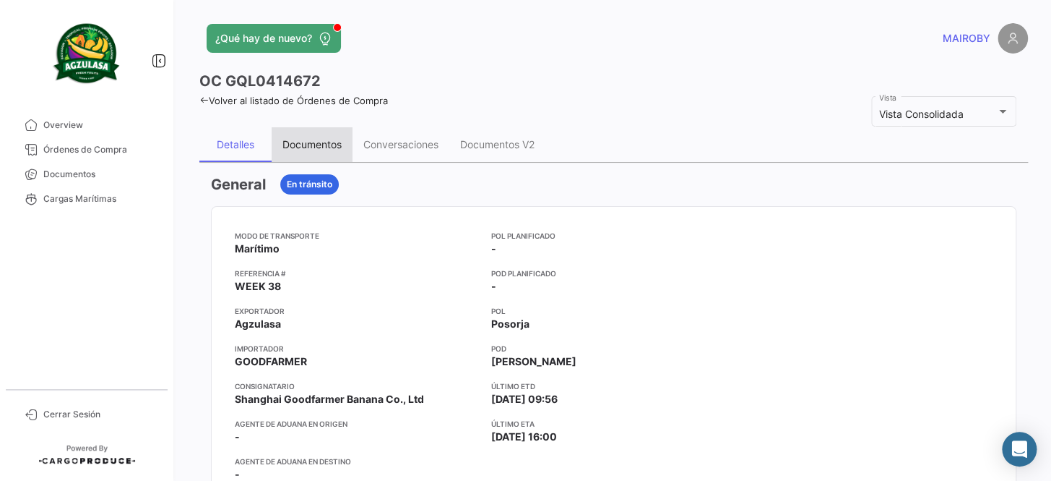
click at [311, 149] on div "Documentos" at bounding box center [312, 144] width 59 height 12
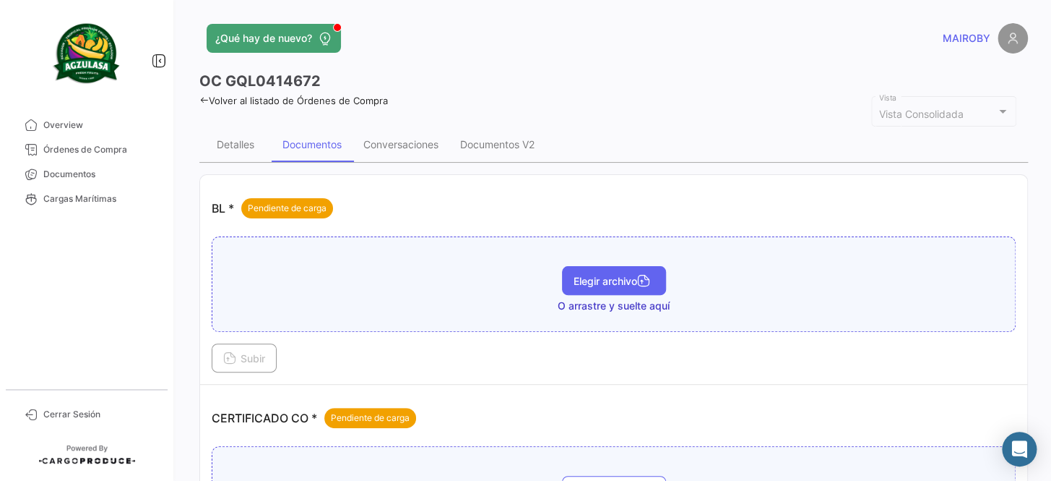
click at [588, 276] on span "Elegir archivo" at bounding box center [614, 281] width 81 height 12
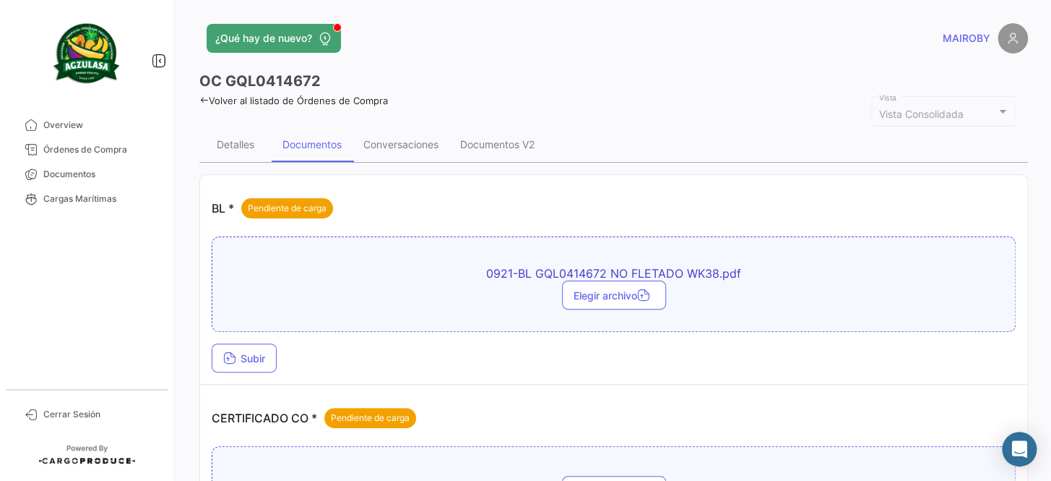
click at [256, 340] on div "0921-BL GQL0414672 NO FLETADO WK38.pdf Elegir archivo Subir" at bounding box center [614, 304] width 804 height 136
click at [259, 361] on span "Subir" at bounding box center [244, 358] width 42 height 12
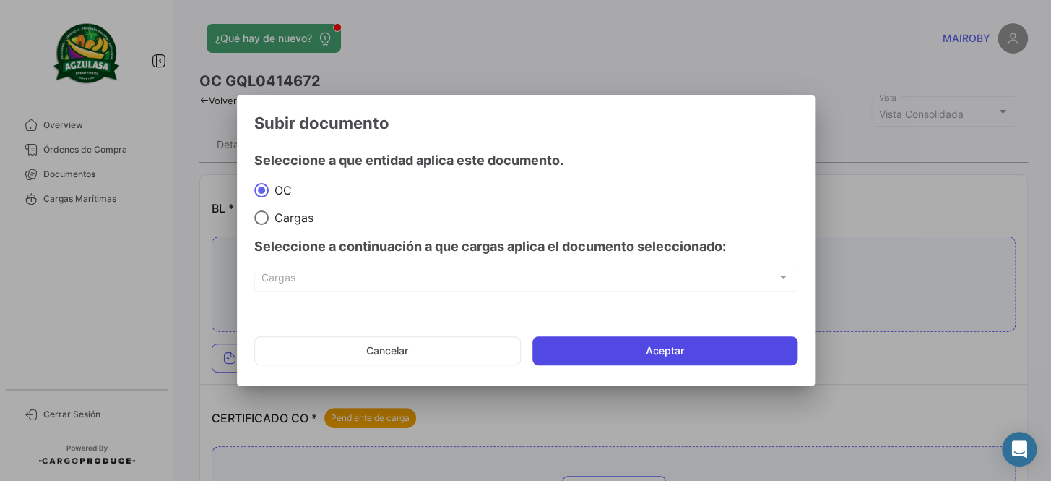
click at [667, 348] on button "Aceptar" at bounding box center [665, 350] width 265 height 29
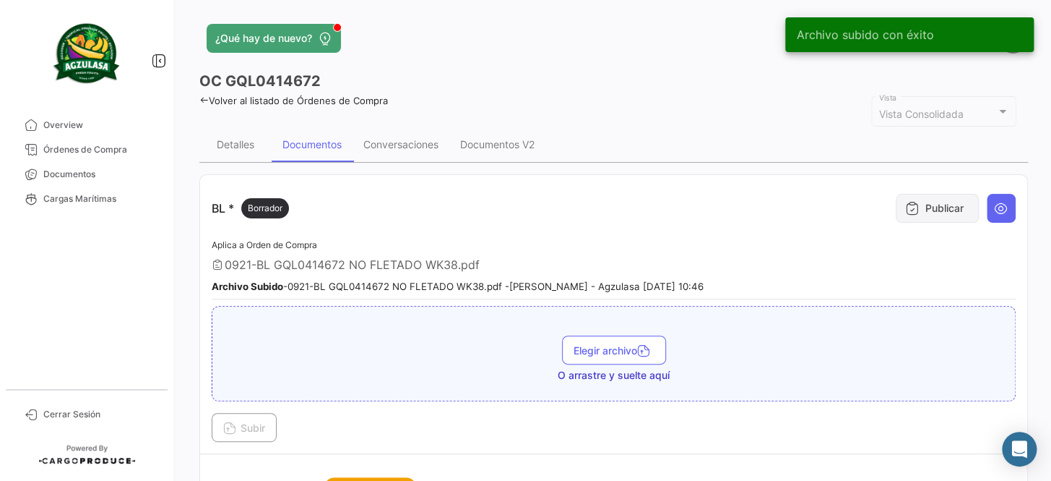
click at [945, 210] on button "Publicar" at bounding box center [937, 208] width 83 height 29
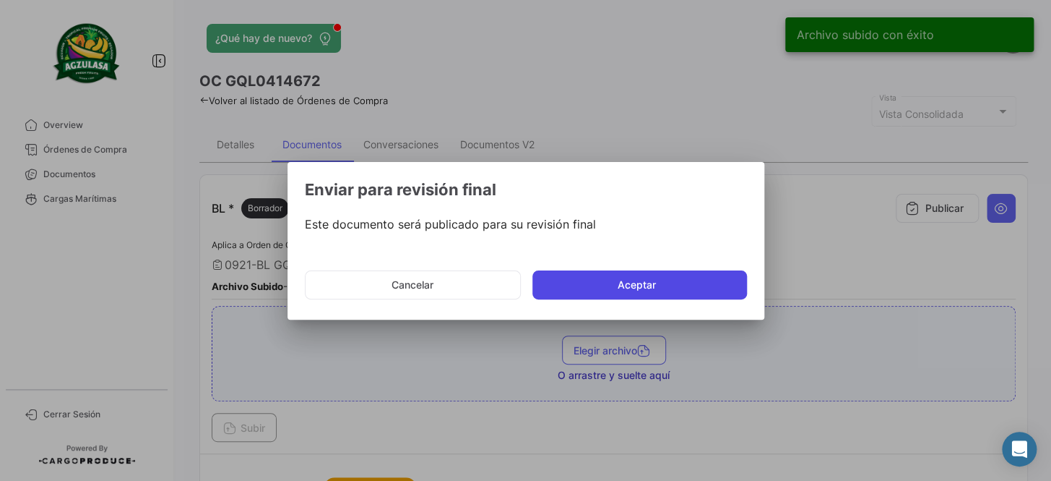
click at [668, 287] on button "Aceptar" at bounding box center [640, 284] width 215 height 29
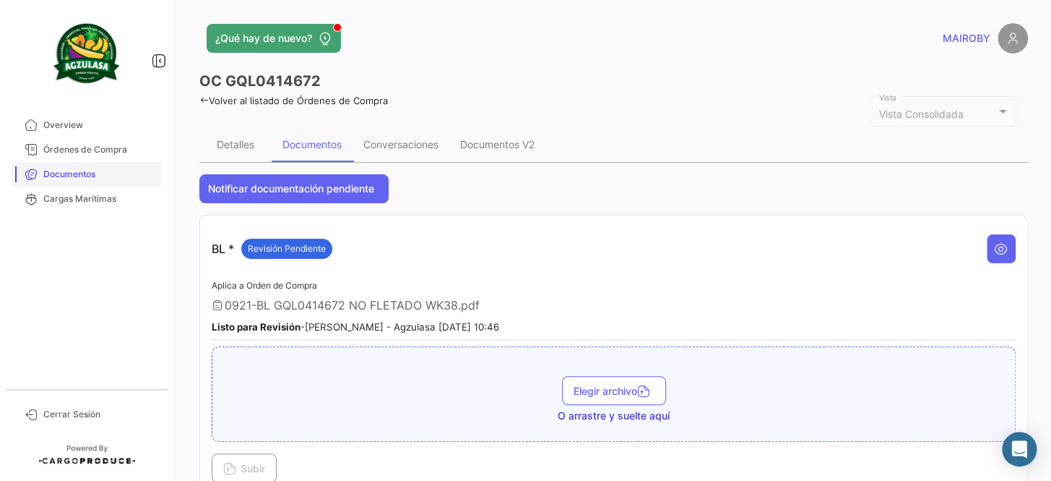
click at [104, 173] on span "Documentos" at bounding box center [99, 174] width 113 height 13
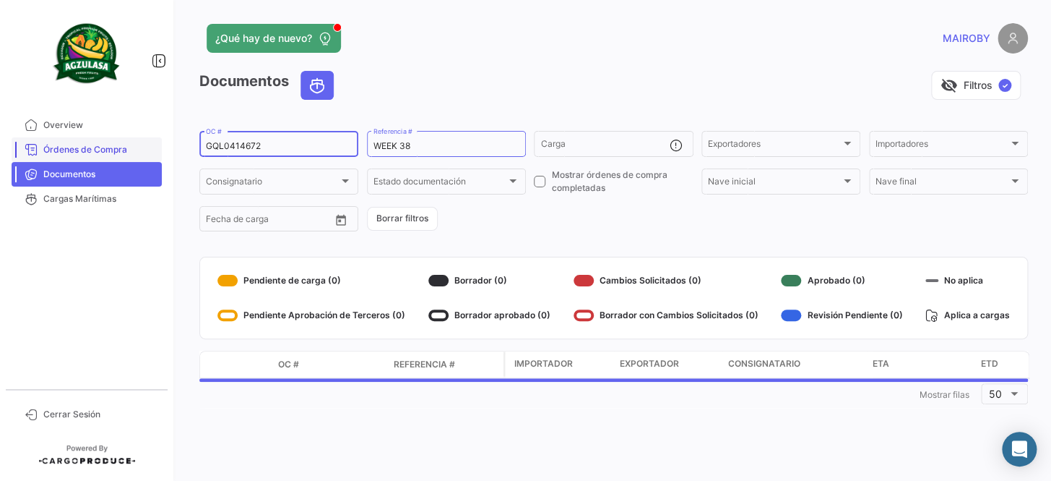
drag, startPoint x: 285, startPoint y: 140, endPoint x: 142, endPoint y: 145, distance: 142.4
click at [142, 145] on mat-sidenav-container "Overview Órdenes de Compra Documentos Cargas Marítimas Cerrar Sesión ¿Qué hay d…" at bounding box center [525, 240] width 1051 height 481
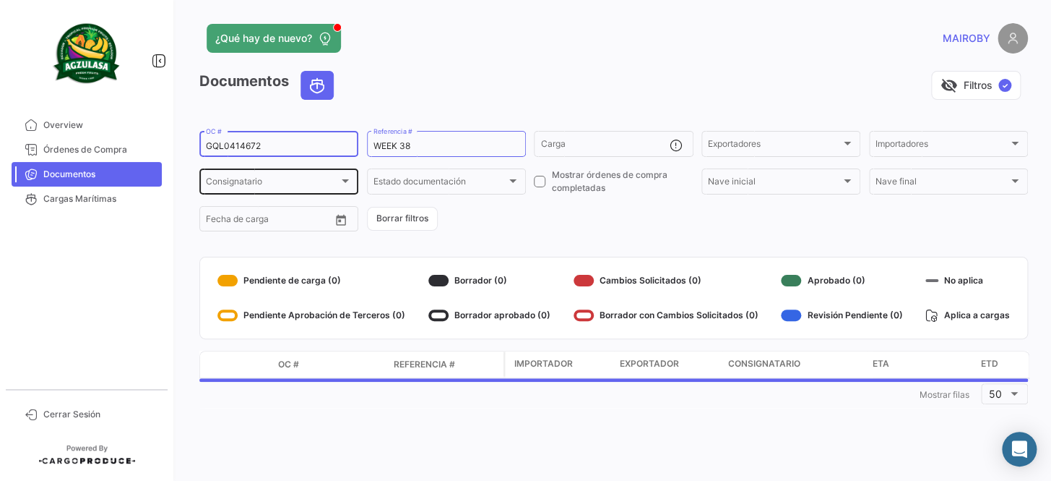
paste input "525"
type input "GQL0414525"
click at [545, 228] on form "GQL0414525 OC # WEEK 38 Referencia # Carga Exportadores Exportadores Importador…" at bounding box center [613, 181] width 829 height 105
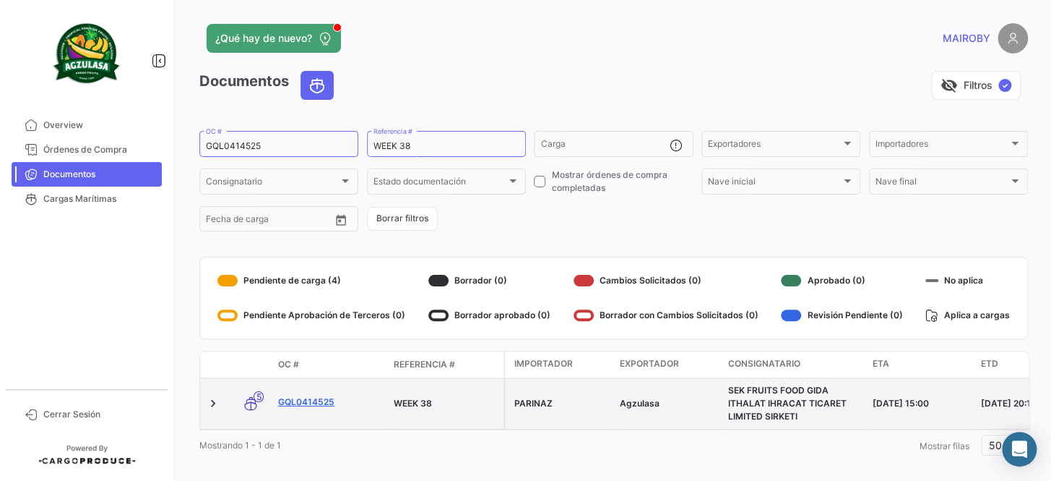
click at [311, 407] on link "GQL0414525" at bounding box center [330, 401] width 104 height 13
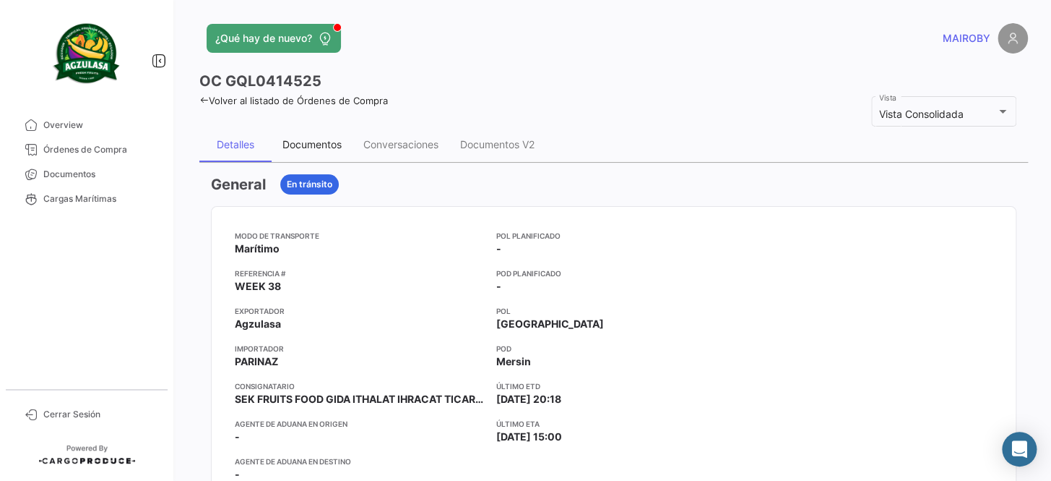
click at [345, 139] on div "Documentos" at bounding box center [312, 144] width 81 height 35
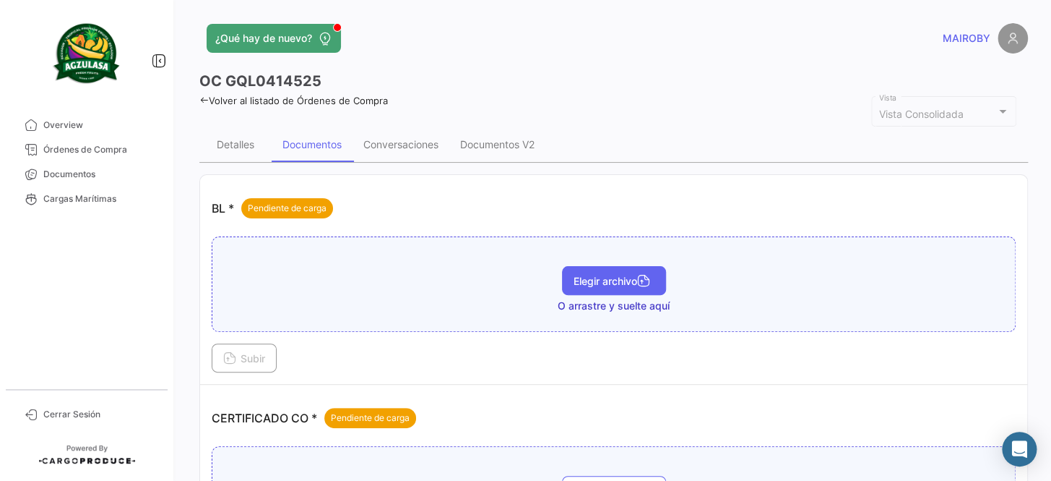
click at [611, 282] on span "Elegir archivo" at bounding box center [614, 281] width 81 height 12
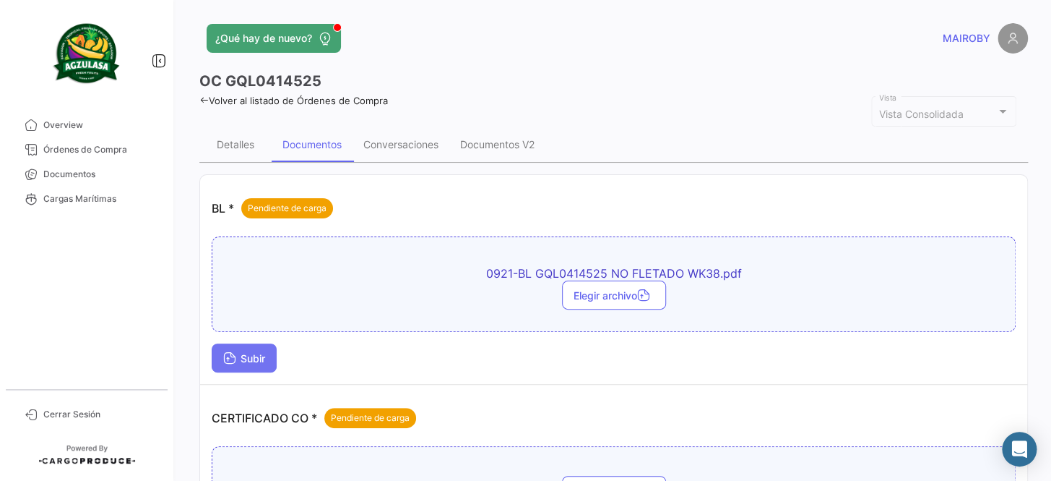
click at [235, 353] on icon at bounding box center [229, 359] width 13 height 13
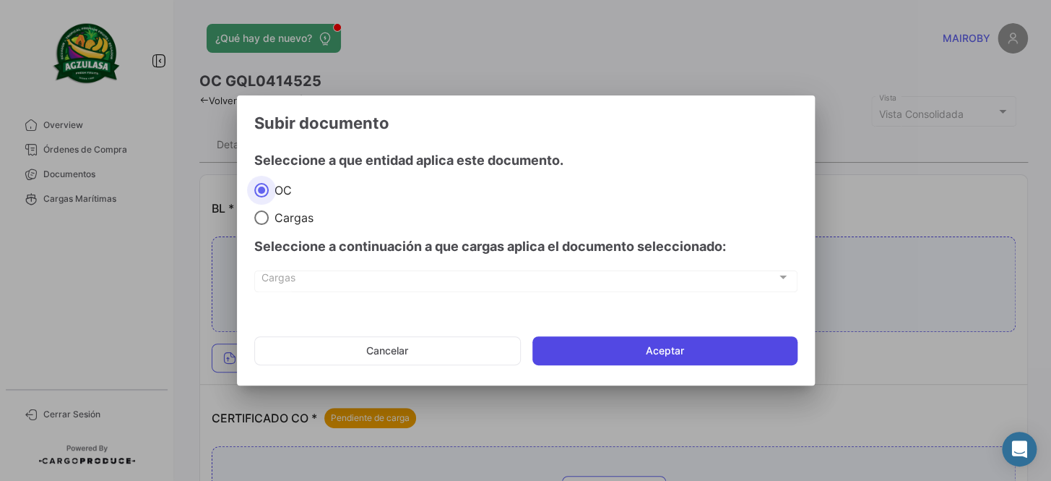
click at [637, 343] on button "Aceptar" at bounding box center [665, 350] width 265 height 29
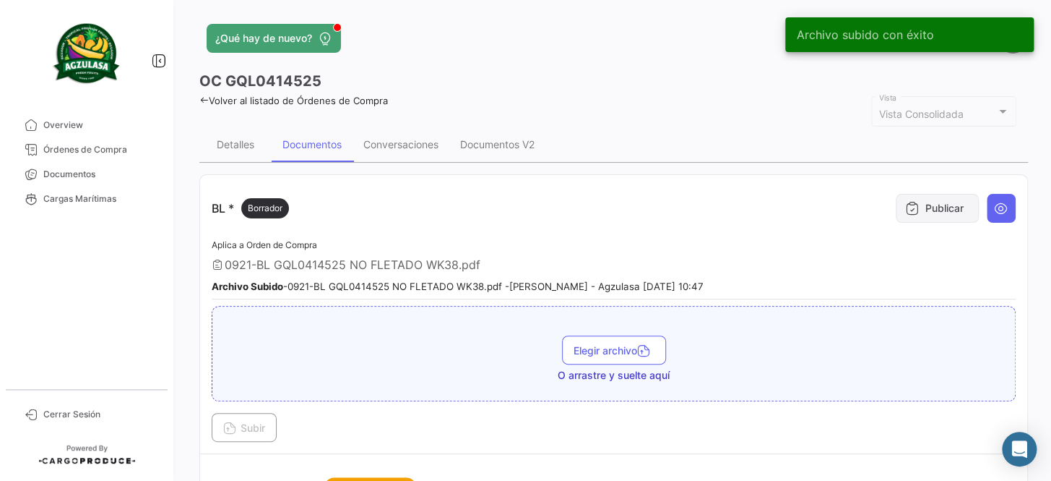
click at [919, 204] on button "Publicar" at bounding box center [937, 208] width 83 height 29
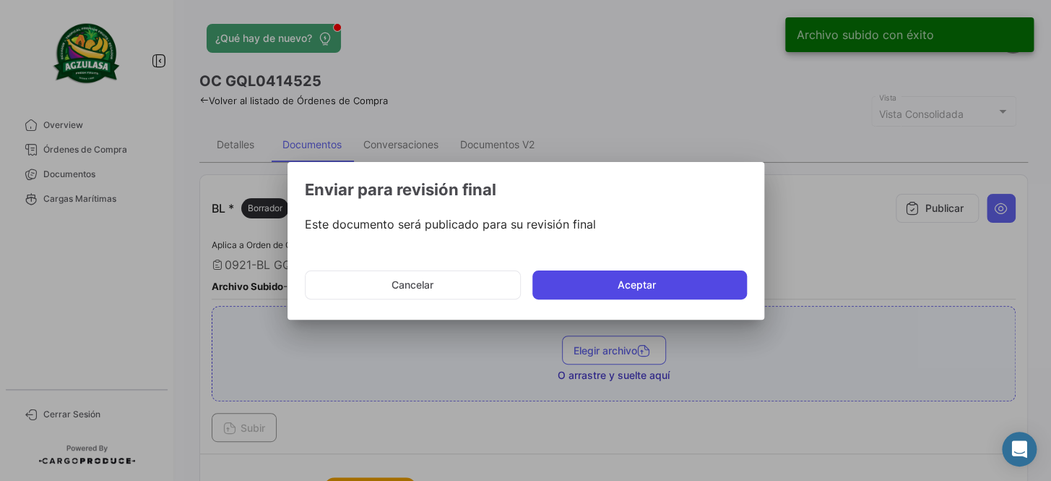
click at [651, 284] on button "Aceptar" at bounding box center [640, 284] width 215 height 29
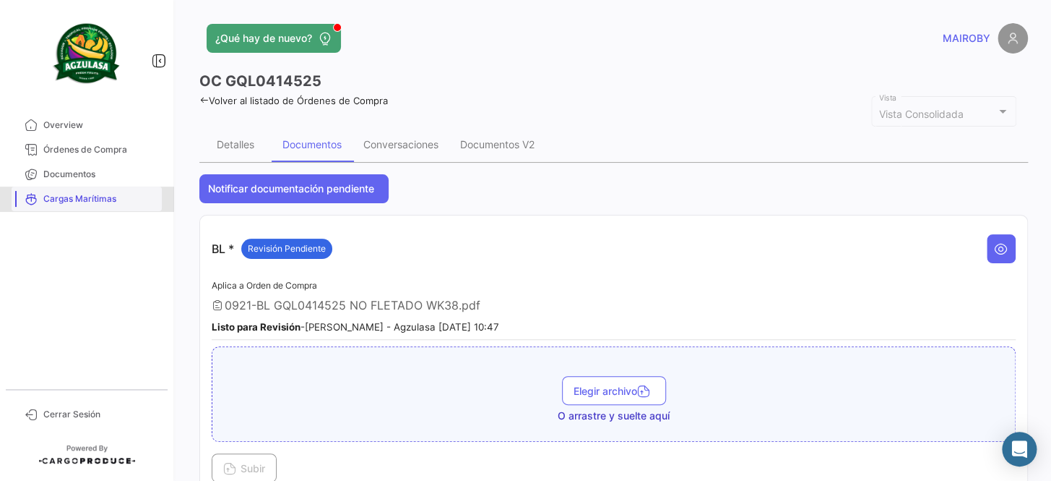
click at [113, 186] on link "Cargas Marítimas" at bounding box center [87, 198] width 150 height 25
click at [112, 173] on span "Documentos" at bounding box center [99, 174] width 113 height 13
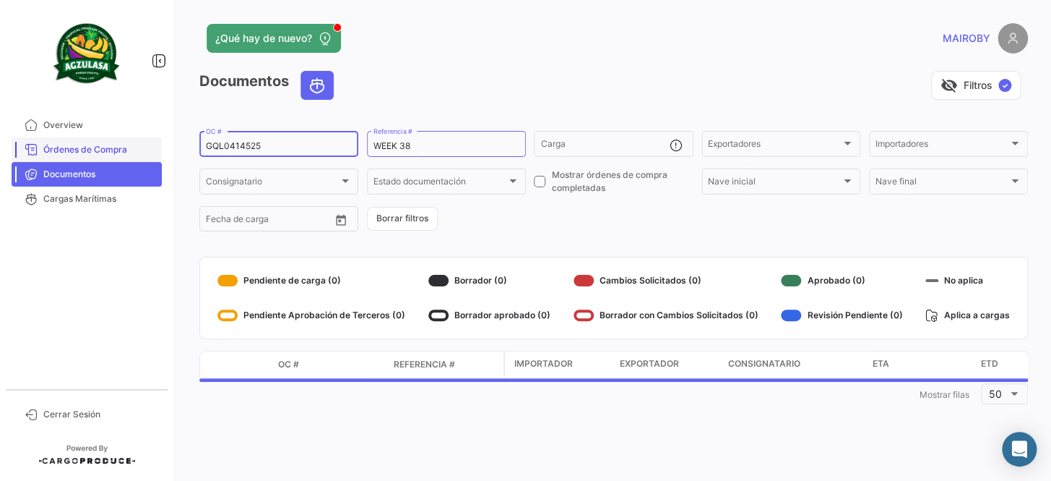
drag, startPoint x: 275, startPoint y: 145, endPoint x: 129, endPoint y: 151, distance: 146.8
click at [129, 151] on mat-sidenav-container "Overview Órdenes de Compra Documentos Cargas Marítimas Cerrar Sesión ¿Qué hay d…" at bounding box center [525, 240] width 1051 height 481
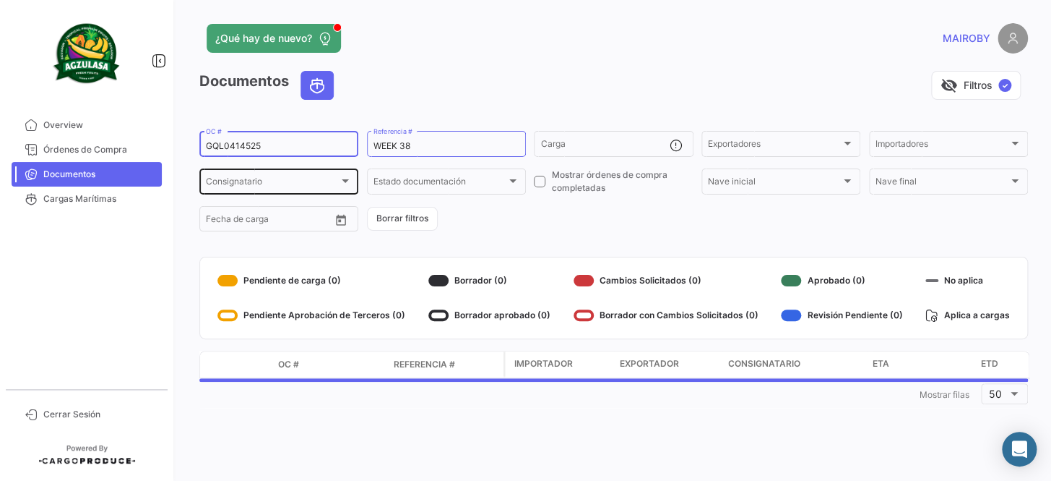
paste input "259401428"
type input "259401428"
click at [538, 212] on form "259401428 OC # WEEK 38 Referencia # Carga Exportadores Exportadores Importadore…" at bounding box center [613, 181] width 829 height 105
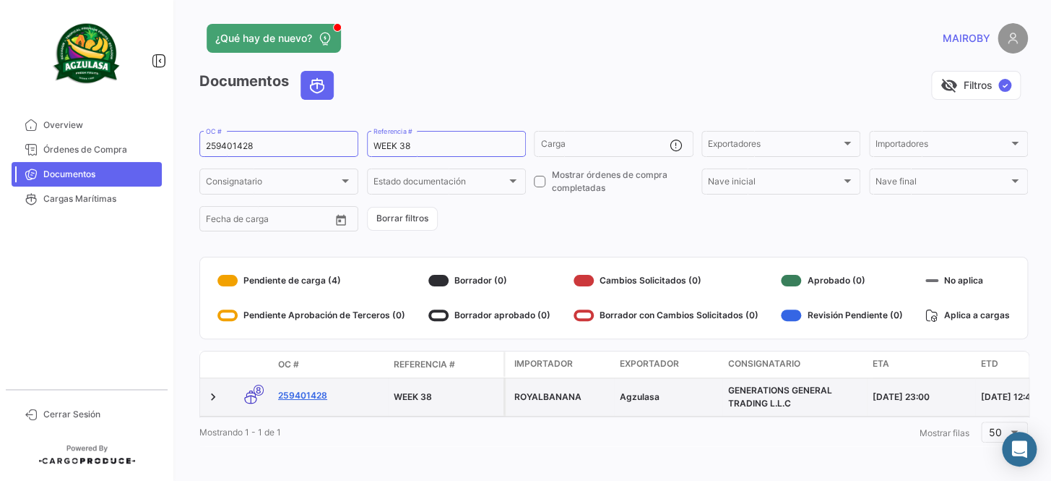
click at [312, 392] on link "259401428" at bounding box center [330, 395] width 104 height 13
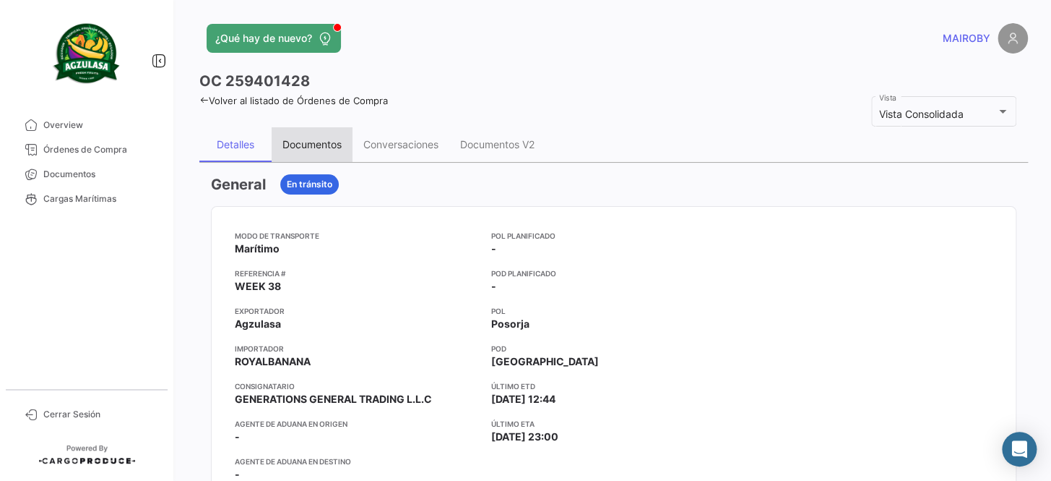
click at [332, 145] on div "Documentos" at bounding box center [312, 144] width 59 height 12
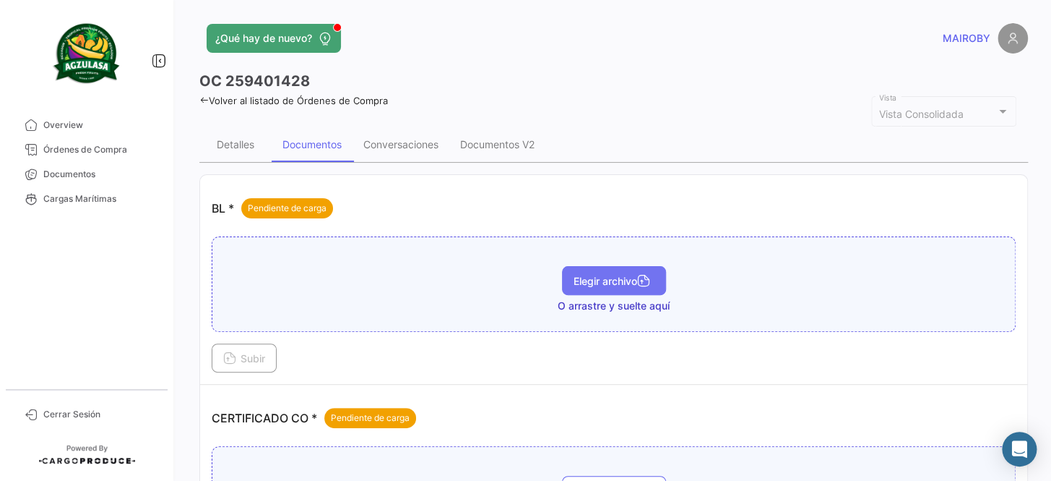
click at [608, 281] on span "Elegir archivo" at bounding box center [614, 281] width 81 height 12
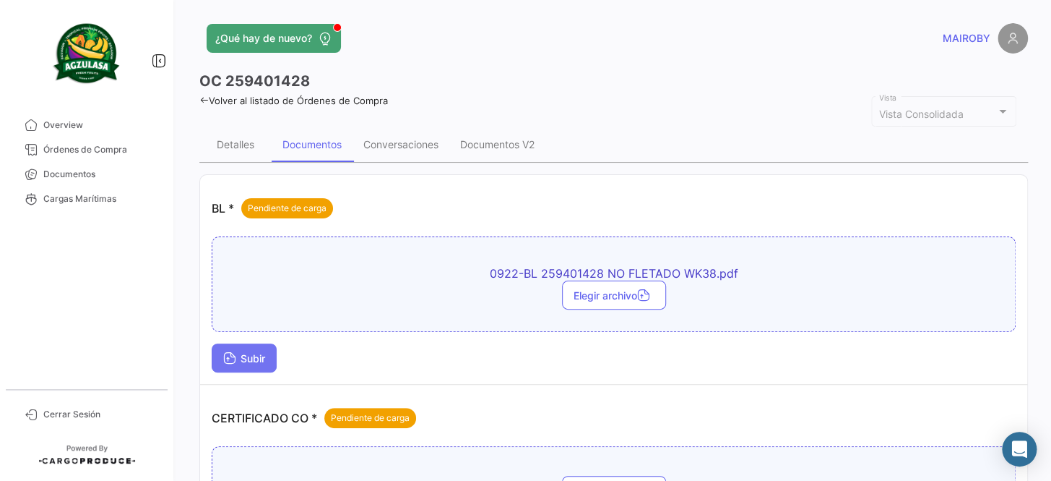
click at [257, 347] on button "Subir" at bounding box center [244, 357] width 65 height 29
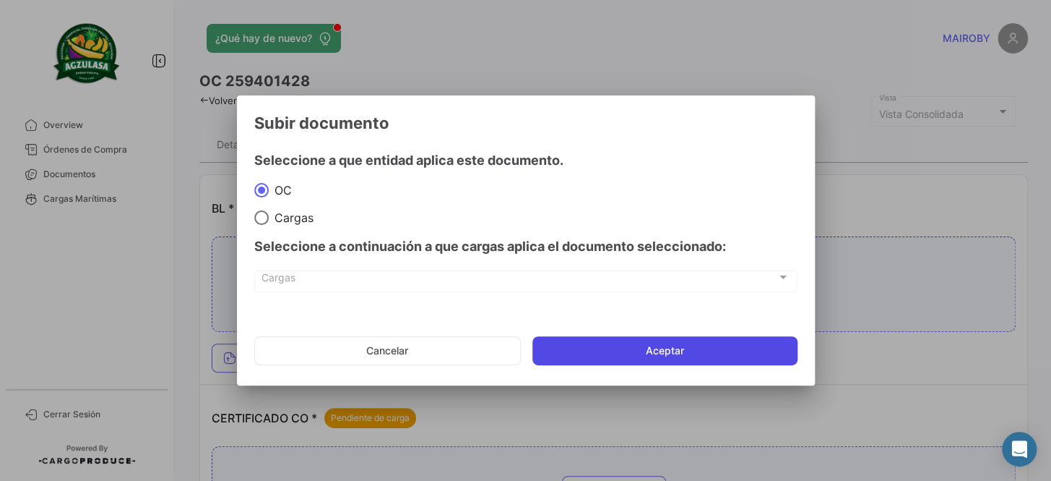
click at [691, 343] on button "Aceptar" at bounding box center [665, 350] width 265 height 29
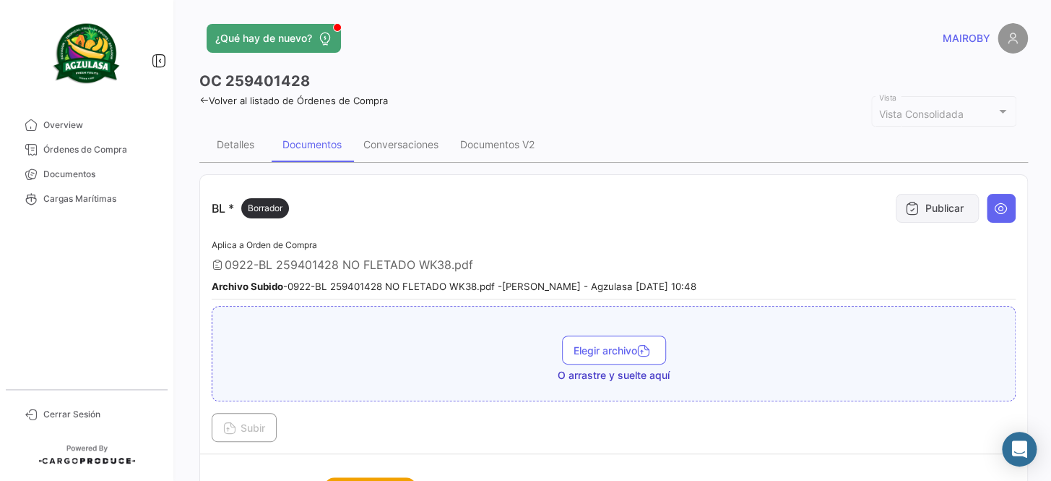
click at [920, 207] on button "Publicar" at bounding box center [937, 208] width 83 height 29
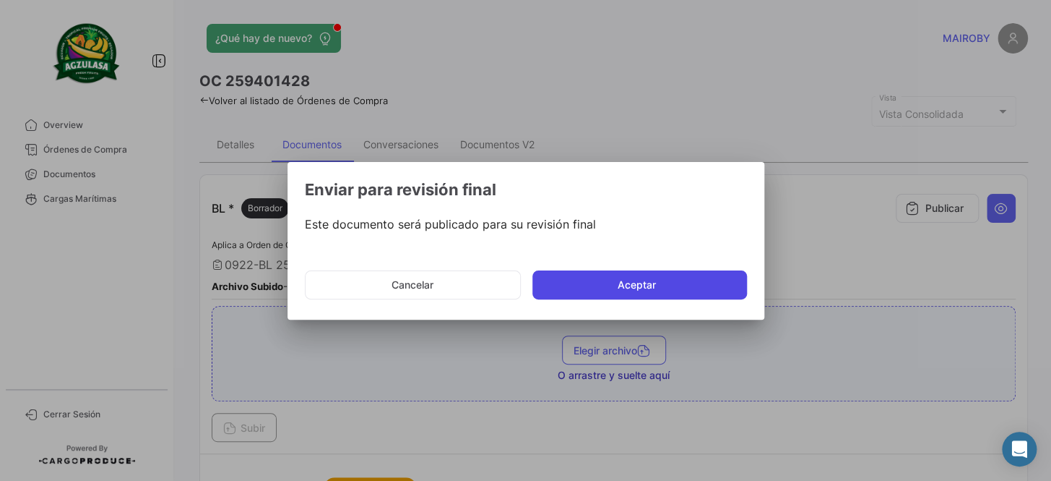
click at [588, 287] on button "Aceptar" at bounding box center [640, 284] width 215 height 29
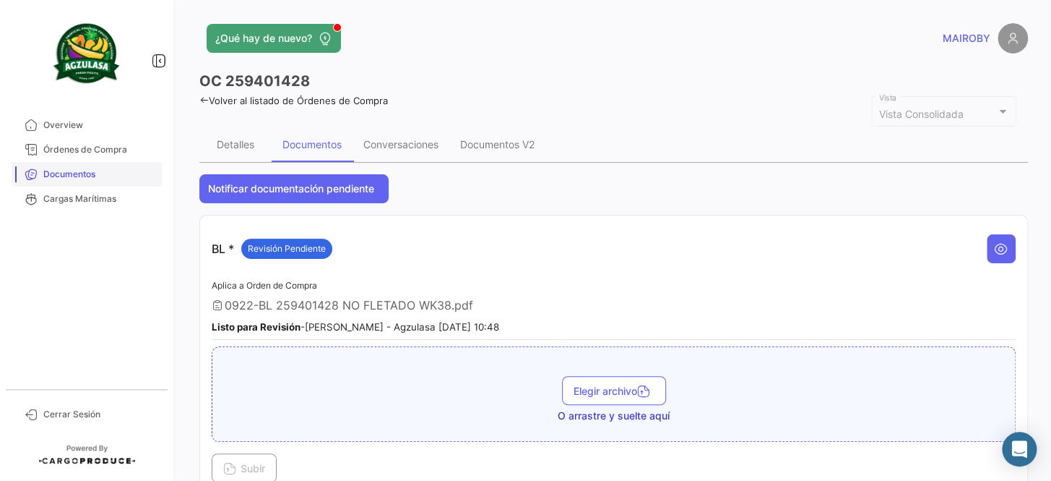
click at [121, 176] on span "Documentos" at bounding box center [99, 174] width 113 height 13
